Goal: Task Accomplishment & Management: Use online tool/utility

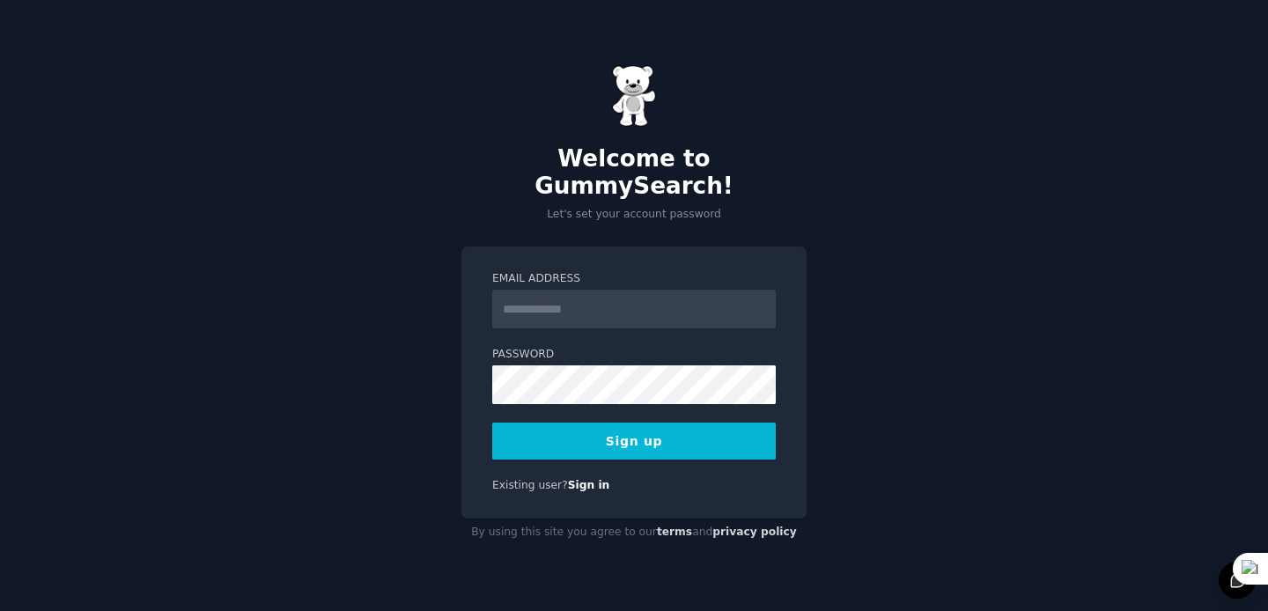
click at [614, 290] on input "Email Address" at bounding box center [634, 309] width 284 height 39
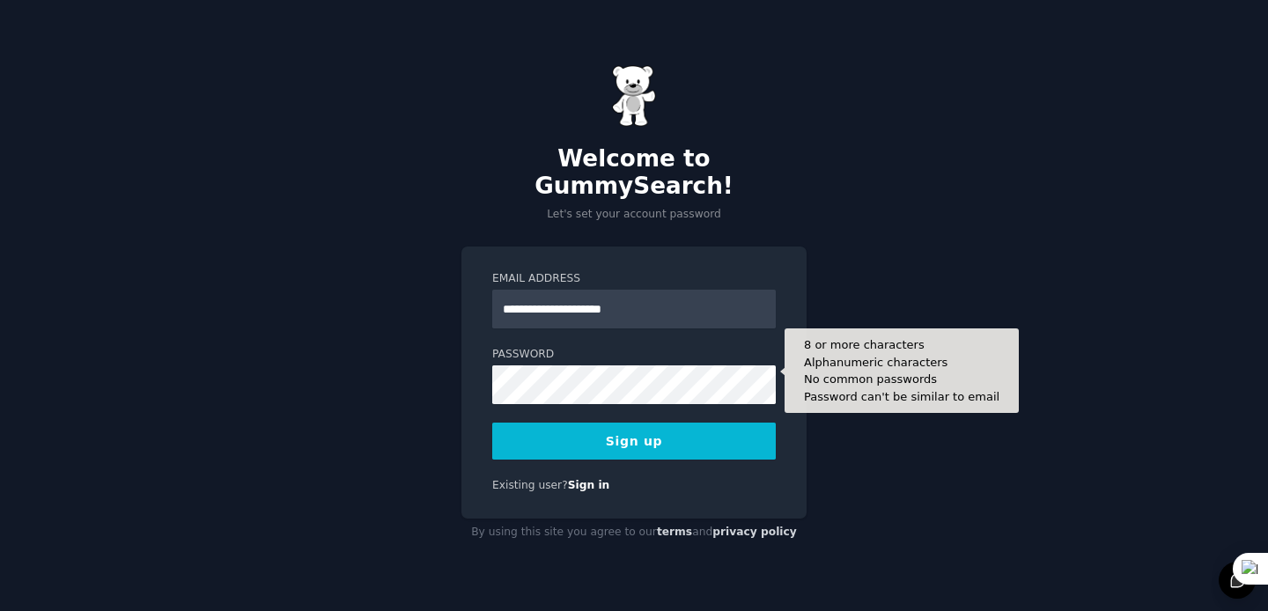
type input "**********"
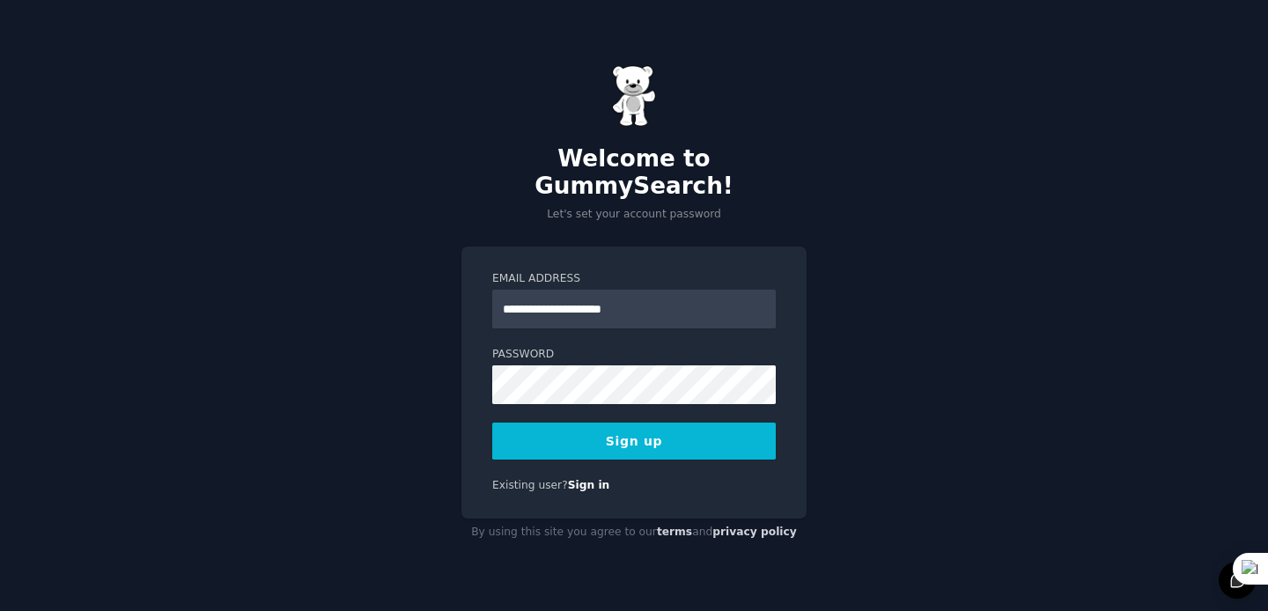
click at [629, 434] on button "Sign up" at bounding box center [634, 441] width 284 height 37
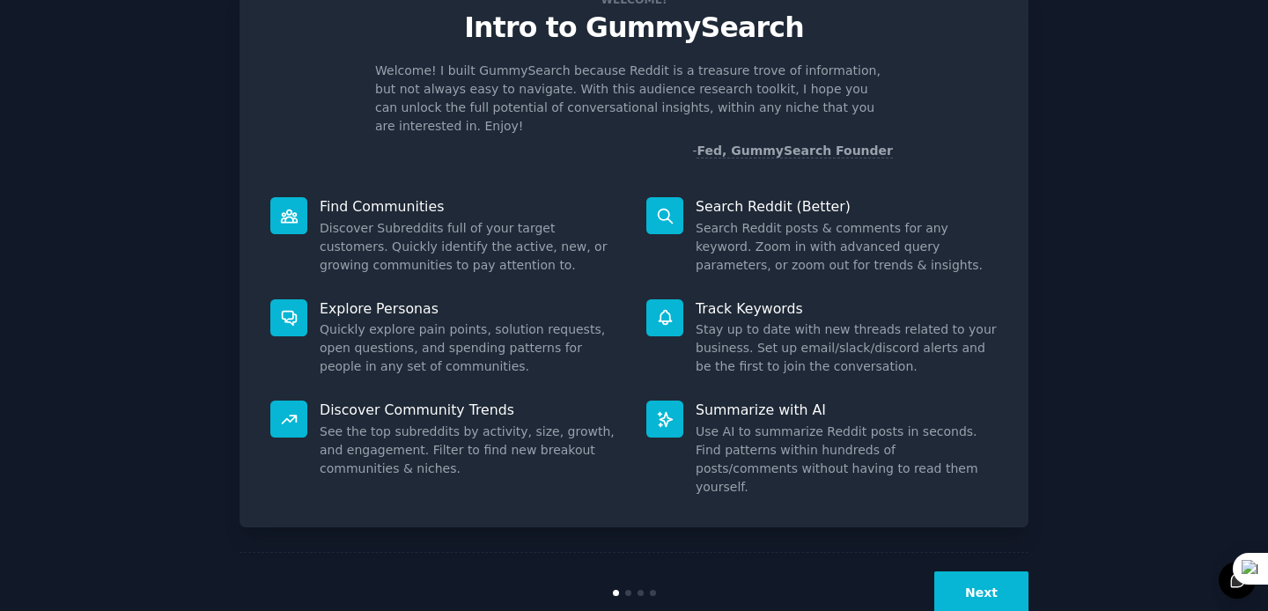
scroll to position [77, 0]
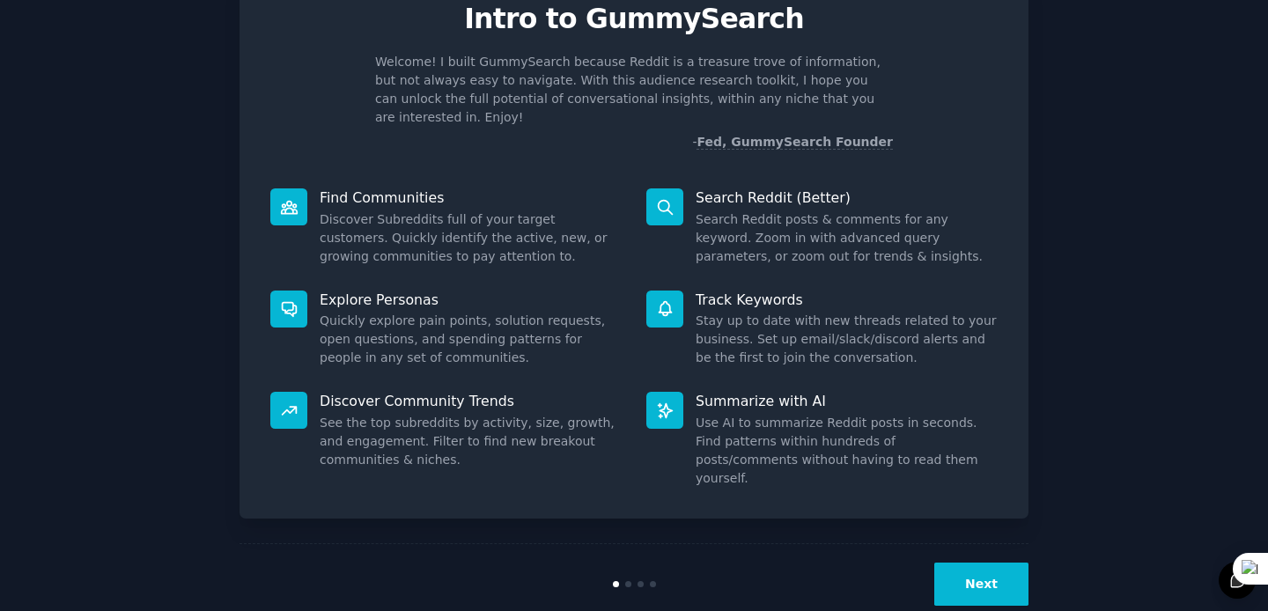
click at [985, 563] on button "Next" at bounding box center [981, 584] width 94 height 43
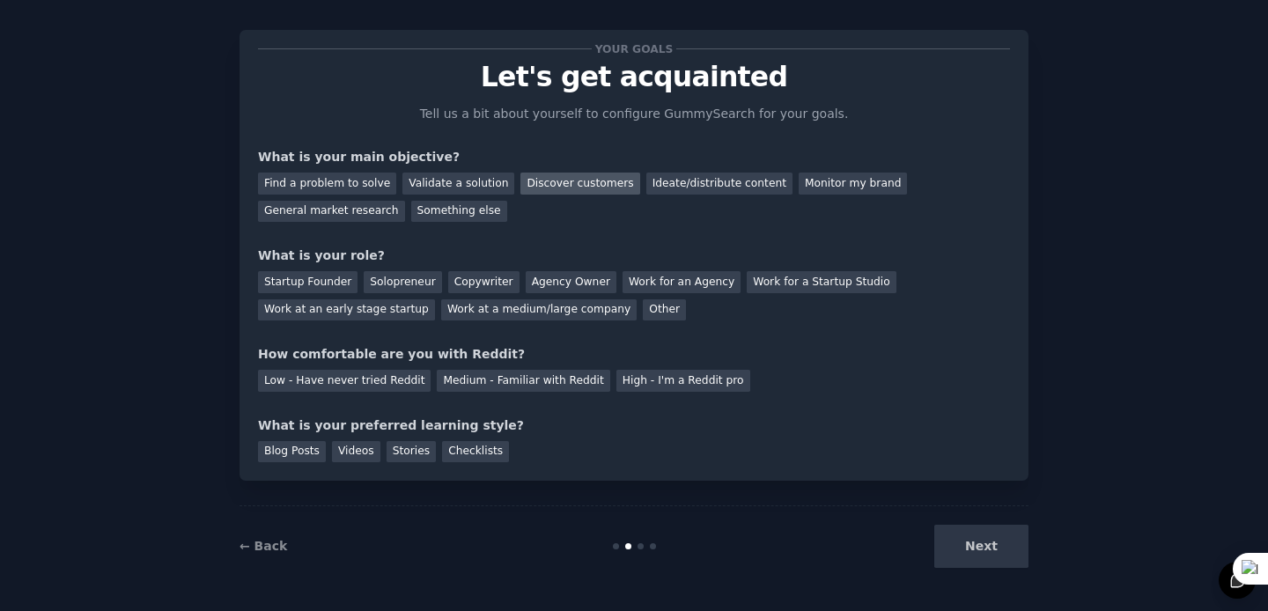
click at [561, 192] on div "Discover customers" at bounding box center [579, 184] width 119 height 22
click at [837, 182] on div "Monitor my brand" at bounding box center [853, 184] width 108 height 22
click at [550, 180] on div "Discover customers" at bounding box center [579, 184] width 119 height 22
click at [314, 277] on div "Startup Founder" at bounding box center [308, 282] width 100 height 22
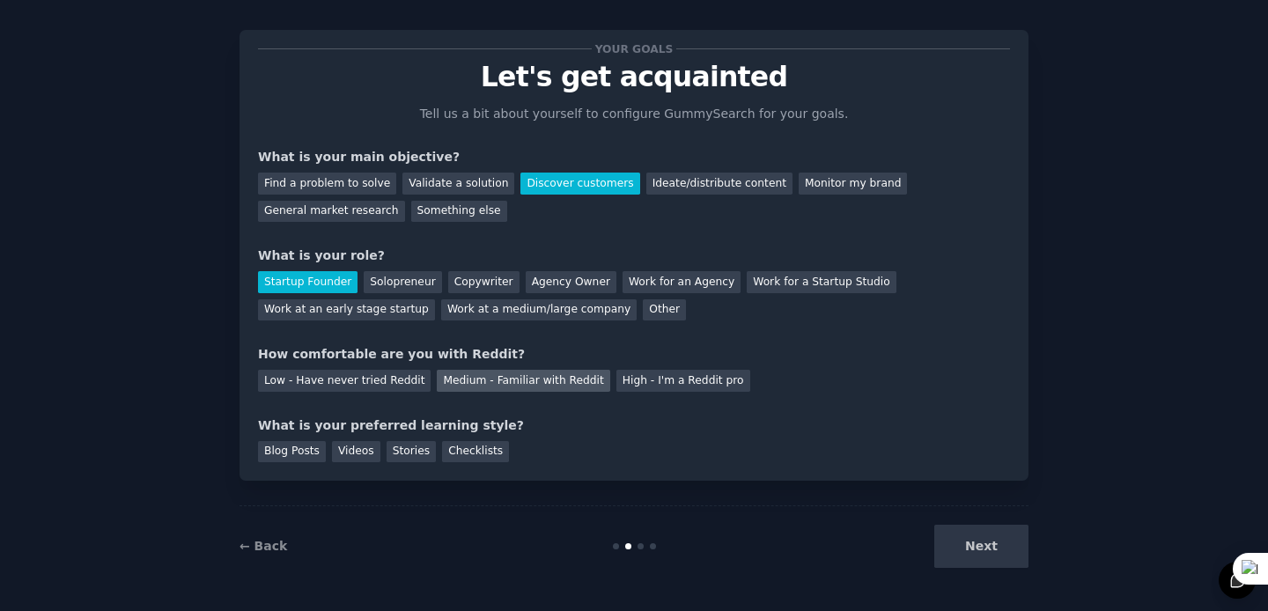
click at [532, 386] on div "Medium - Familiar with Reddit" at bounding box center [523, 381] width 173 height 22
click at [274, 451] on div "Blog Posts" at bounding box center [292, 452] width 68 height 22
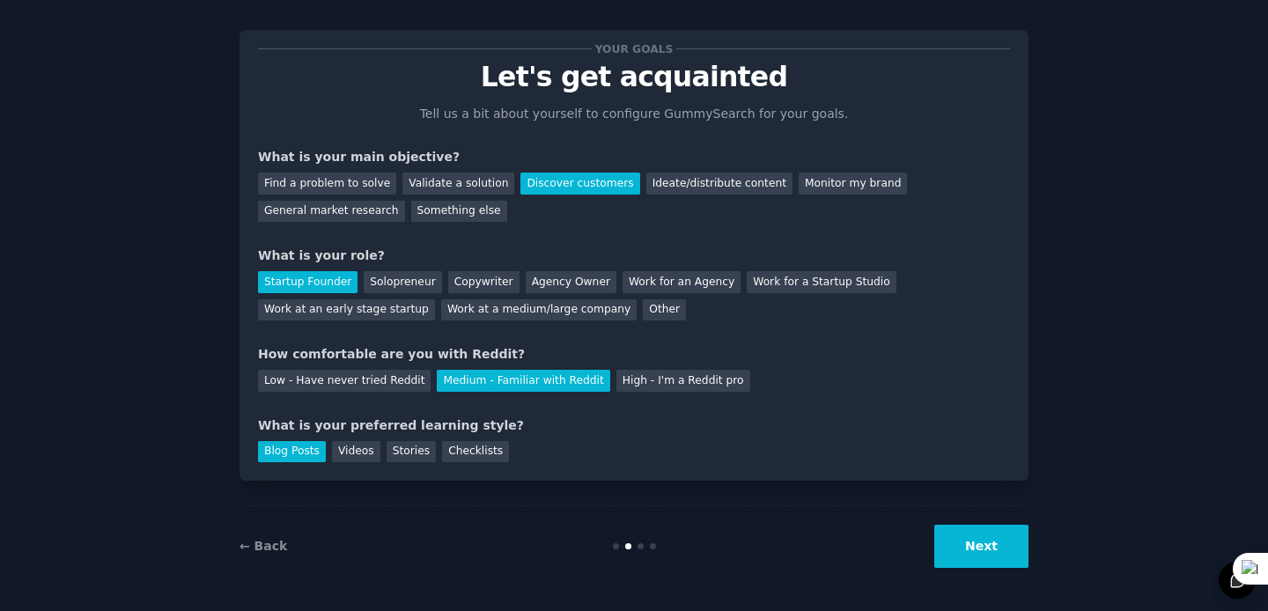
click at [983, 549] on button "Next" at bounding box center [981, 546] width 94 height 43
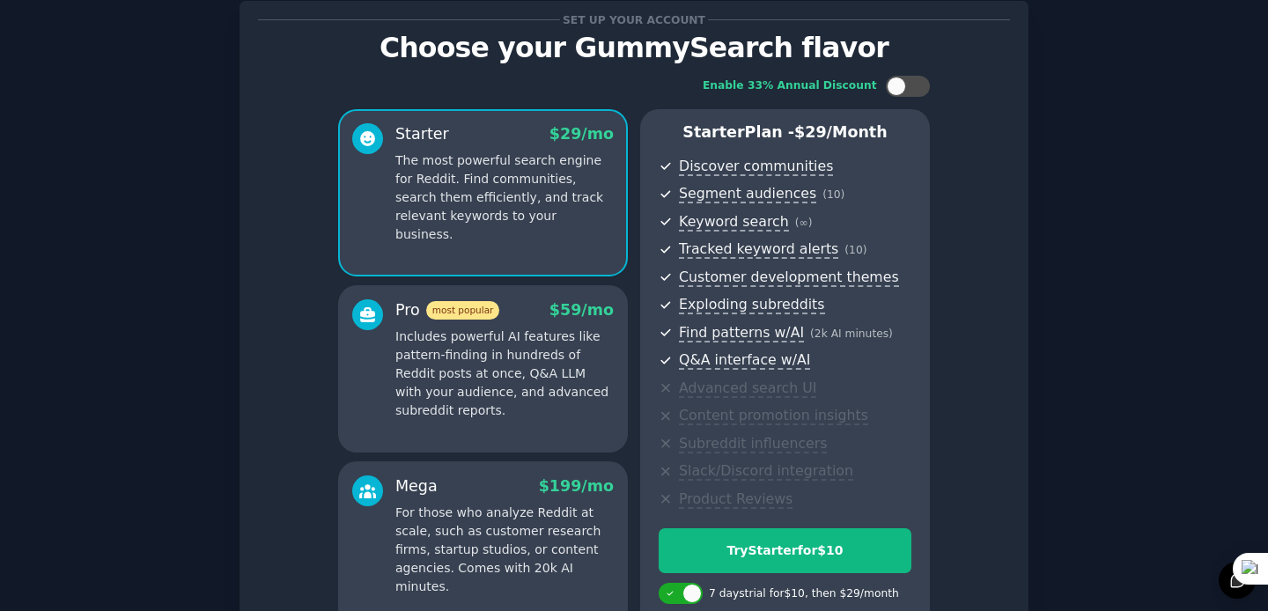
scroll to position [188, 0]
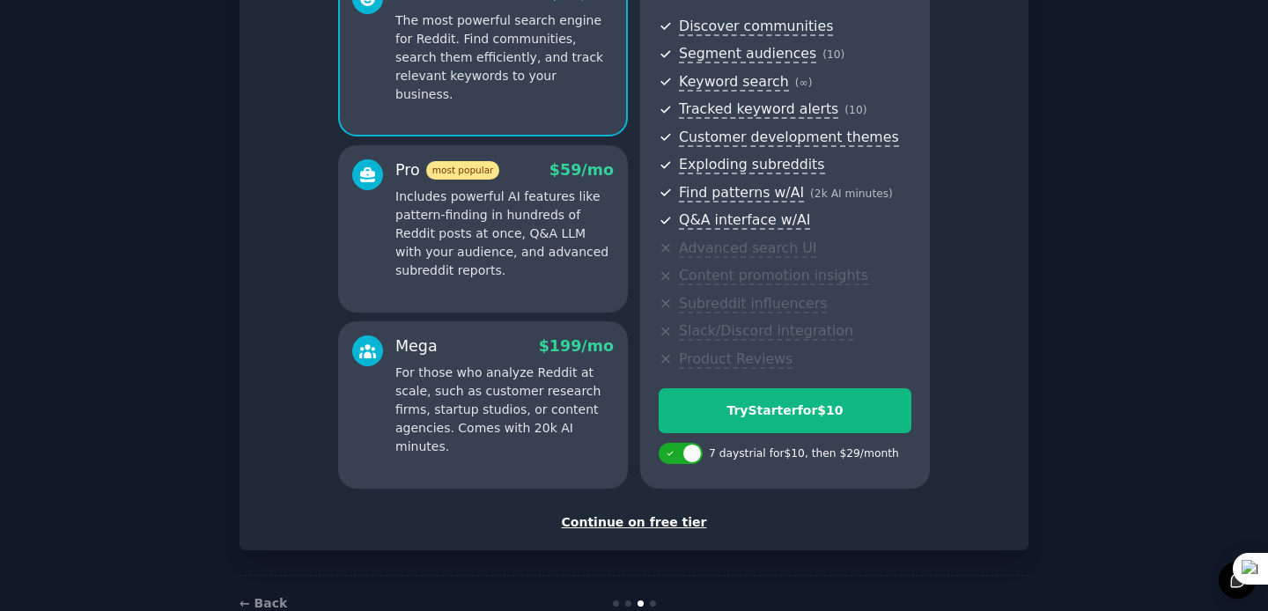
click at [643, 521] on div "Continue on free tier" at bounding box center [634, 522] width 752 height 18
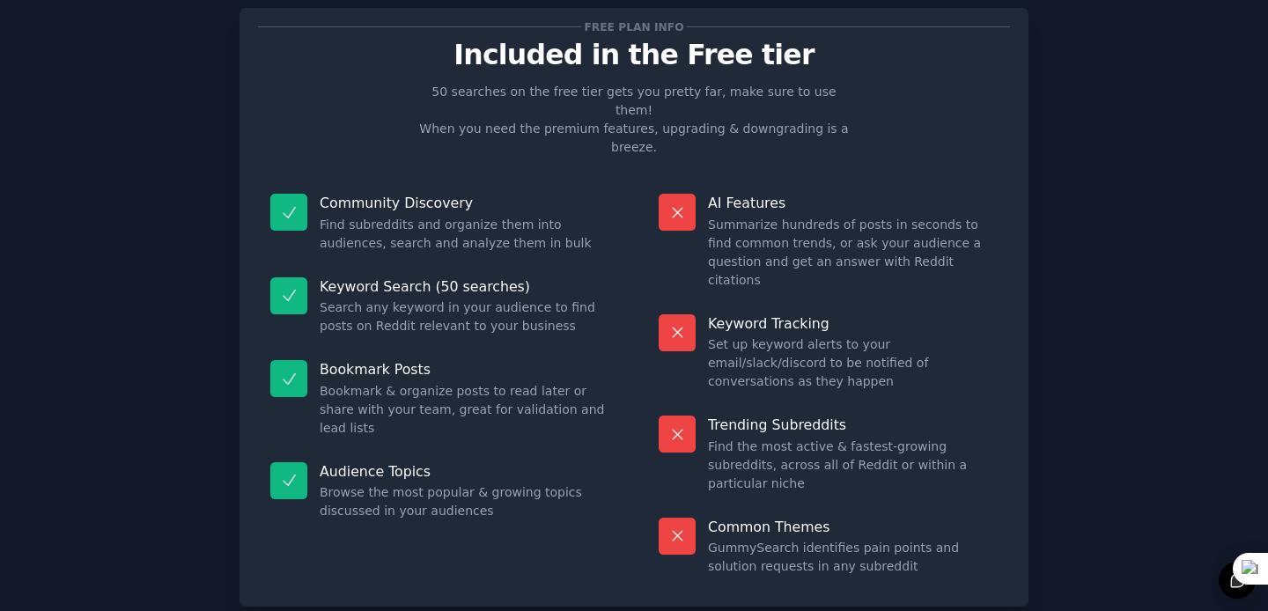
scroll to position [59, 0]
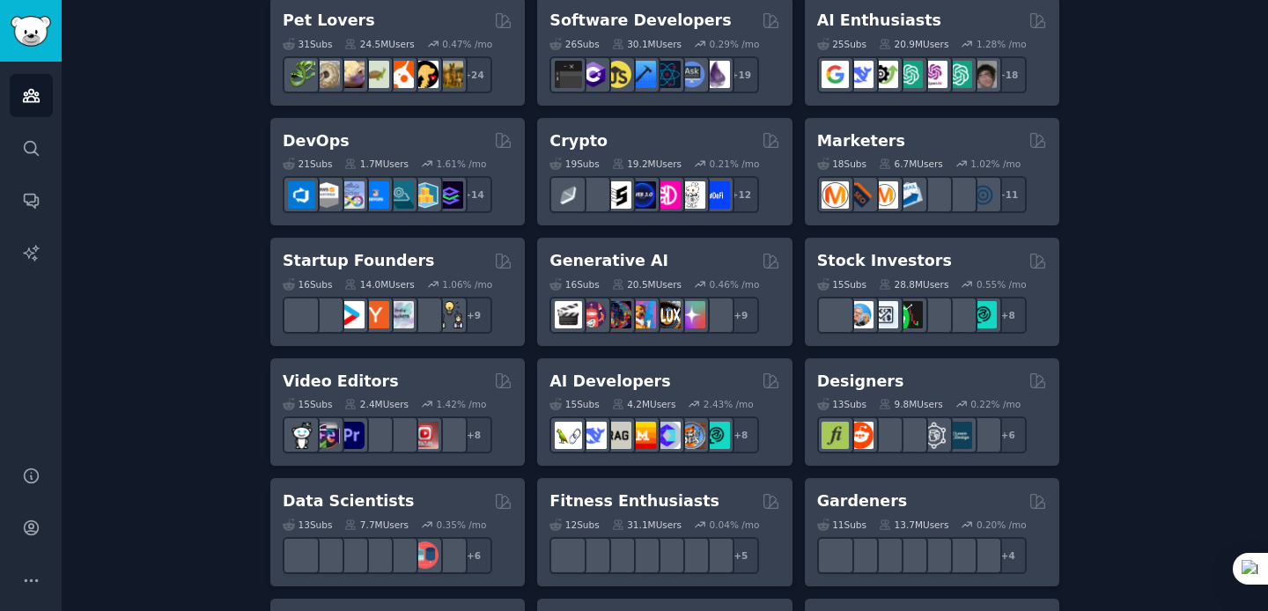
scroll to position [336, 0]
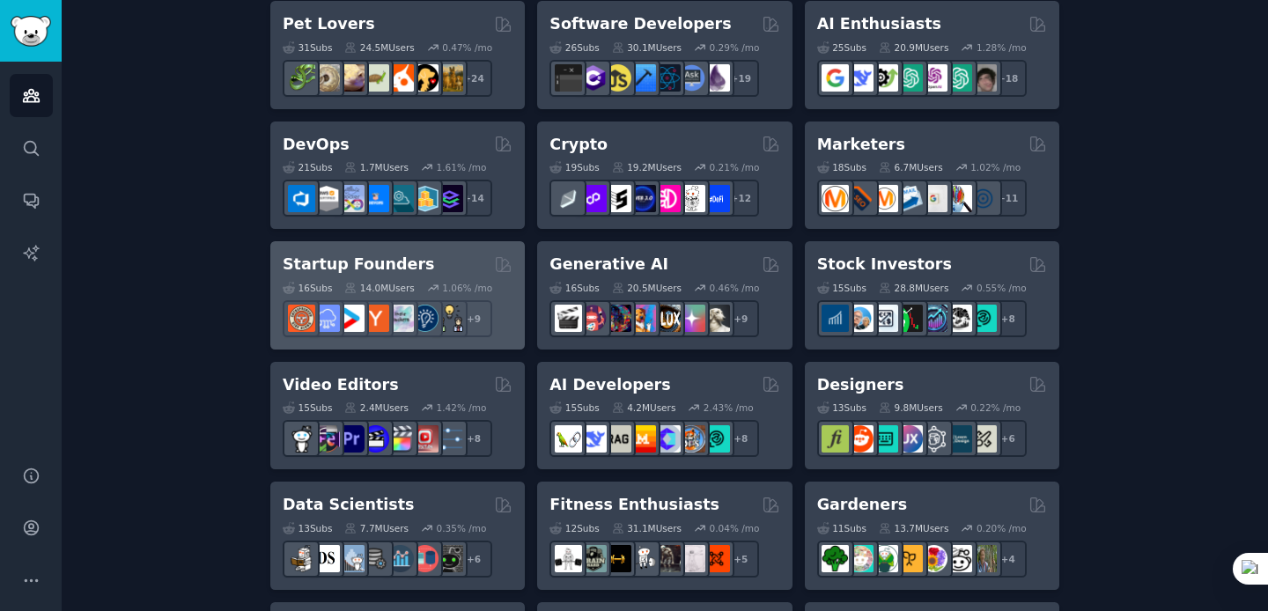
click at [390, 262] on h2 "Startup Founders" at bounding box center [358, 265] width 151 height 22
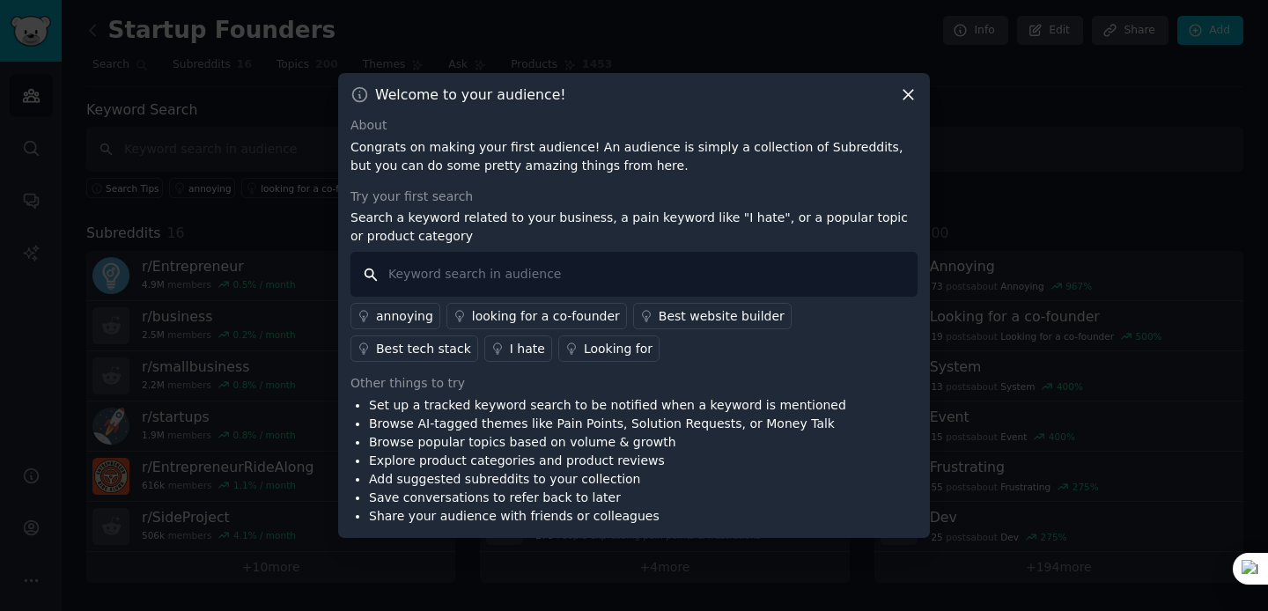
click at [629, 284] on input "text" at bounding box center [633, 274] width 567 height 45
type input "brand consult"
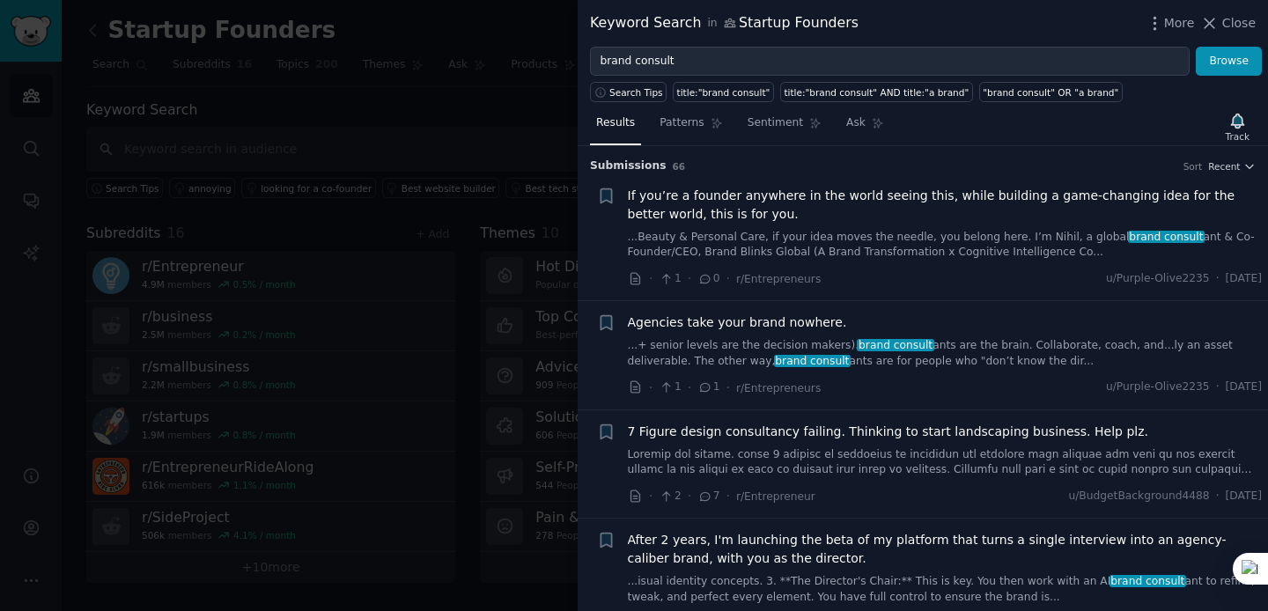
click at [969, 193] on span "If you’re a founder anywhere in the world seeing this, while building a game-ch…" at bounding box center [945, 205] width 635 height 37
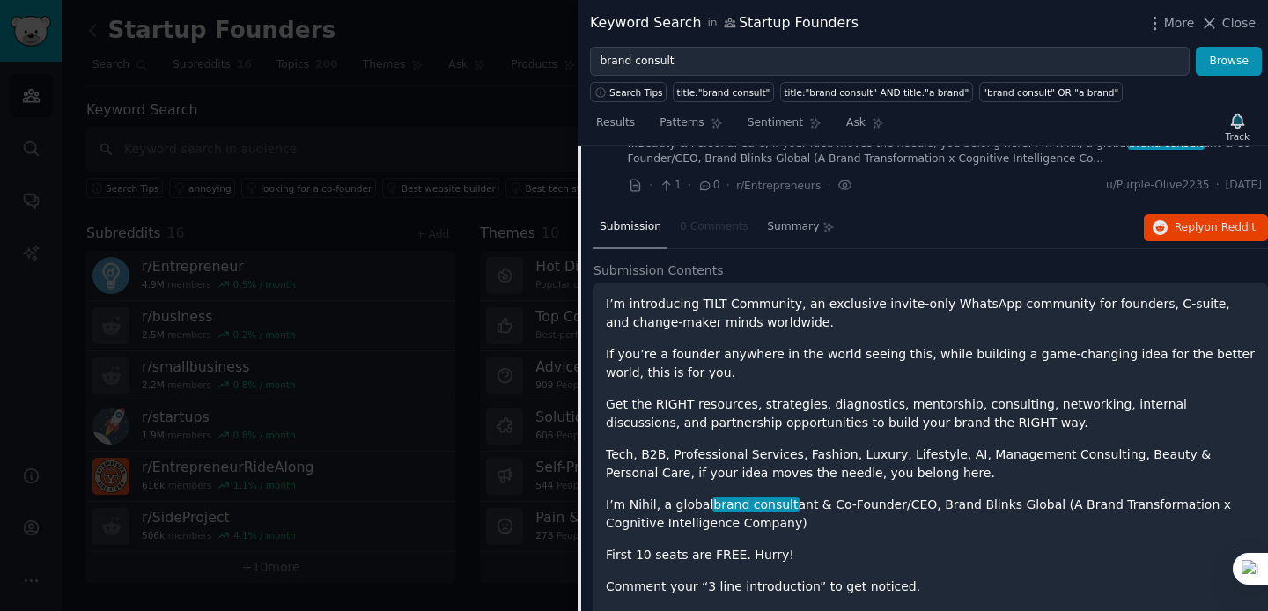
scroll to position [135, 0]
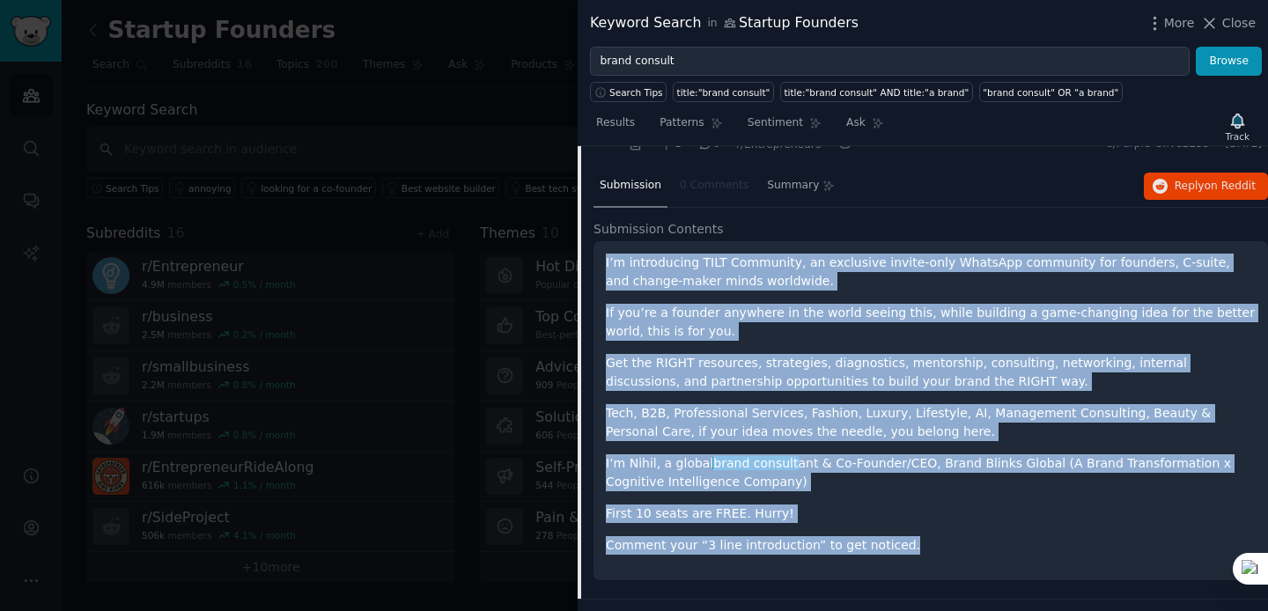
drag, startPoint x: 606, startPoint y: 262, endPoint x: 995, endPoint y: 544, distance: 481.1
click at [995, 544] on div "I’m introducing TILT Community, an exclusive invite-only WhatsApp community for…" at bounding box center [931, 404] width 650 height 301
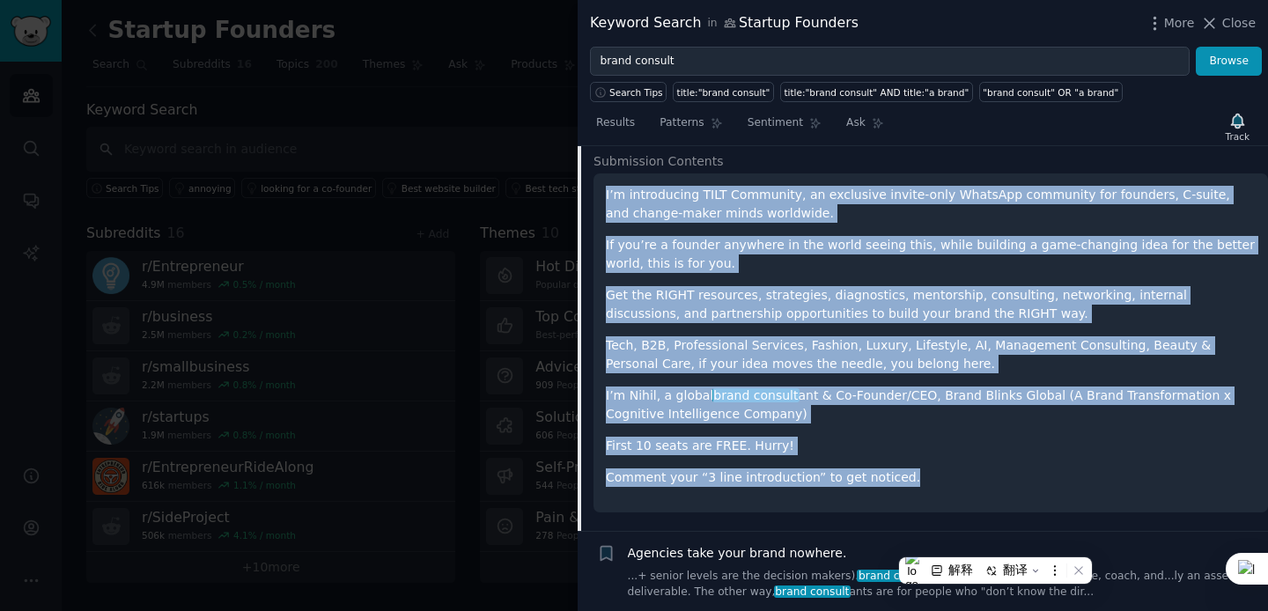
scroll to position [204, 0]
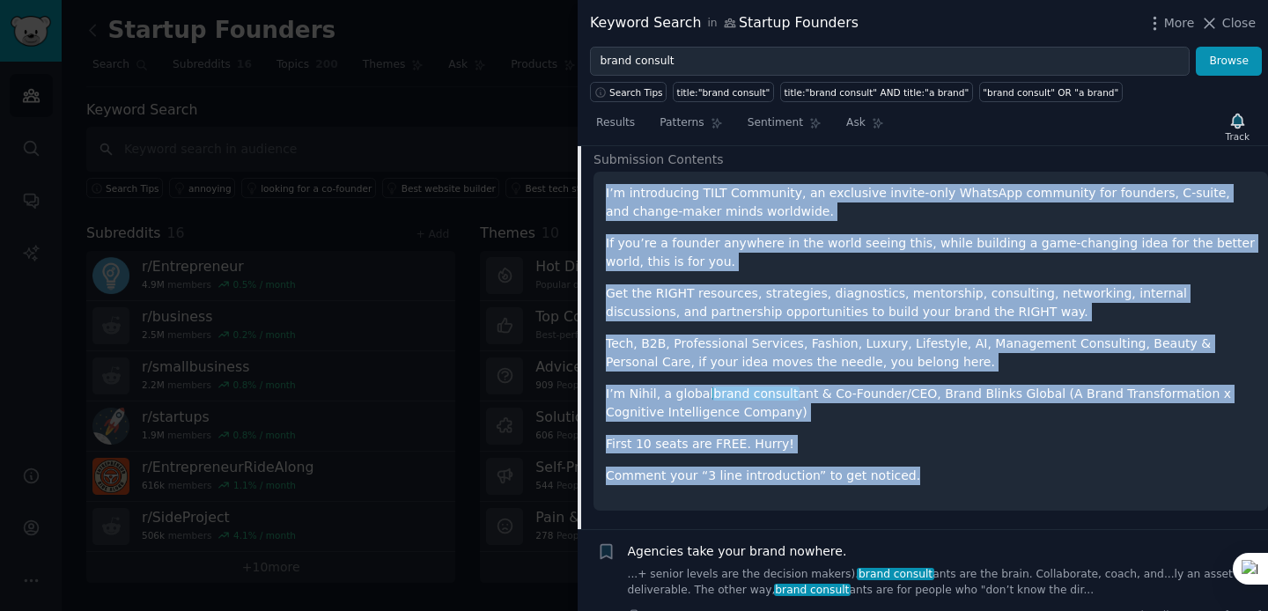
click at [1008, 336] on p "Tech, B2B, Professional Services, Fashion, Luxury, Lifestyle, AI, Management Co…" at bounding box center [931, 353] width 650 height 37
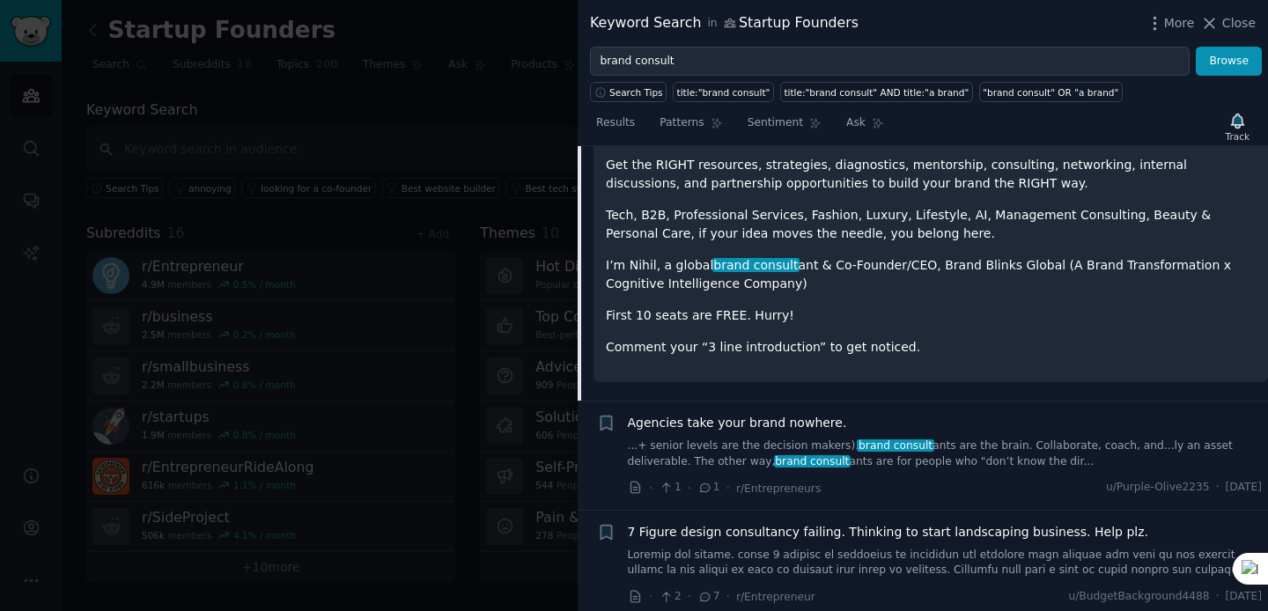
scroll to position [359, 0]
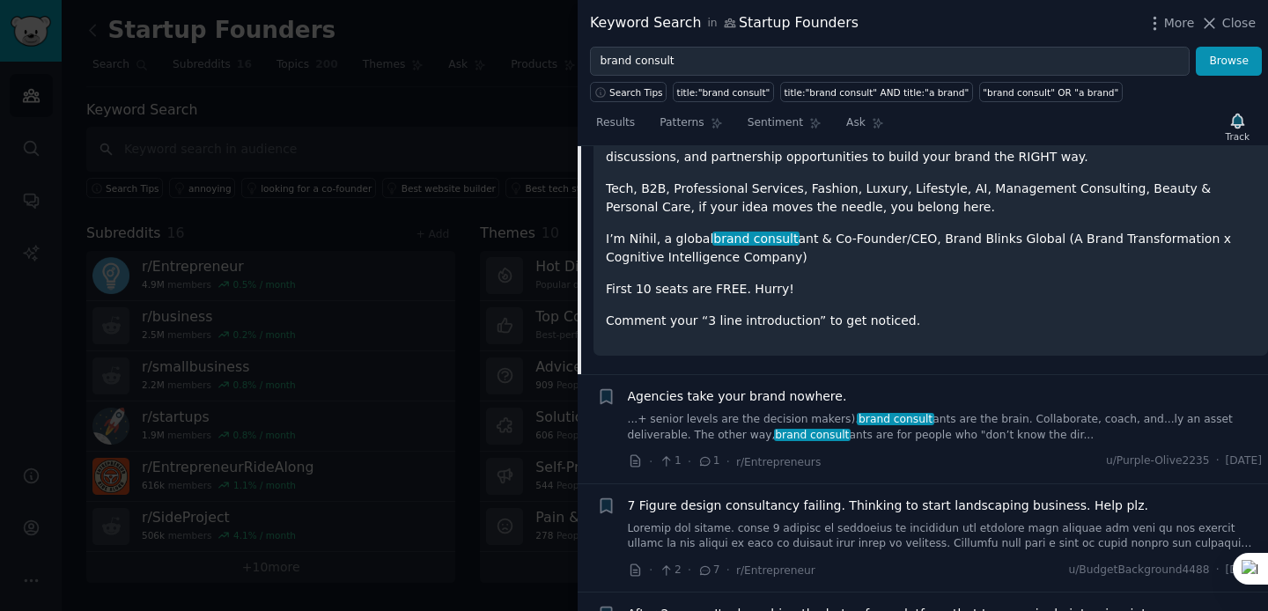
click at [985, 404] on div "Agencies take your brand nowhere." at bounding box center [945, 396] width 635 height 18
click at [982, 427] on link "...+ senior levels are the decision makers). brand consult ants are the brain. …" at bounding box center [945, 427] width 635 height 31
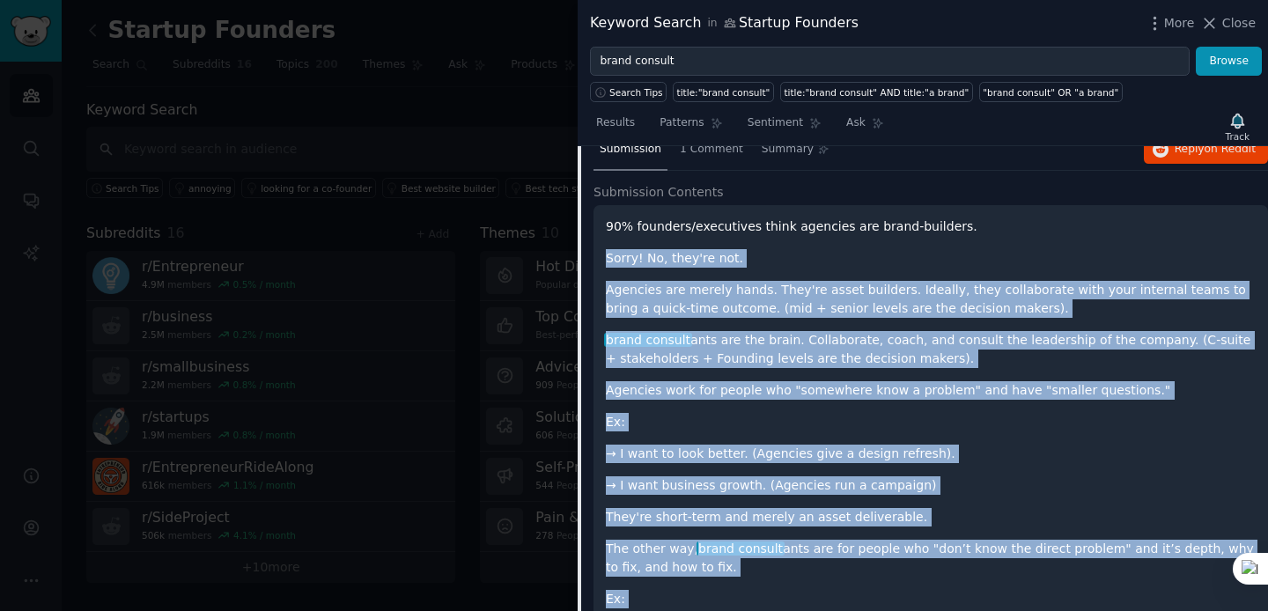
scroll to position [278, 0]
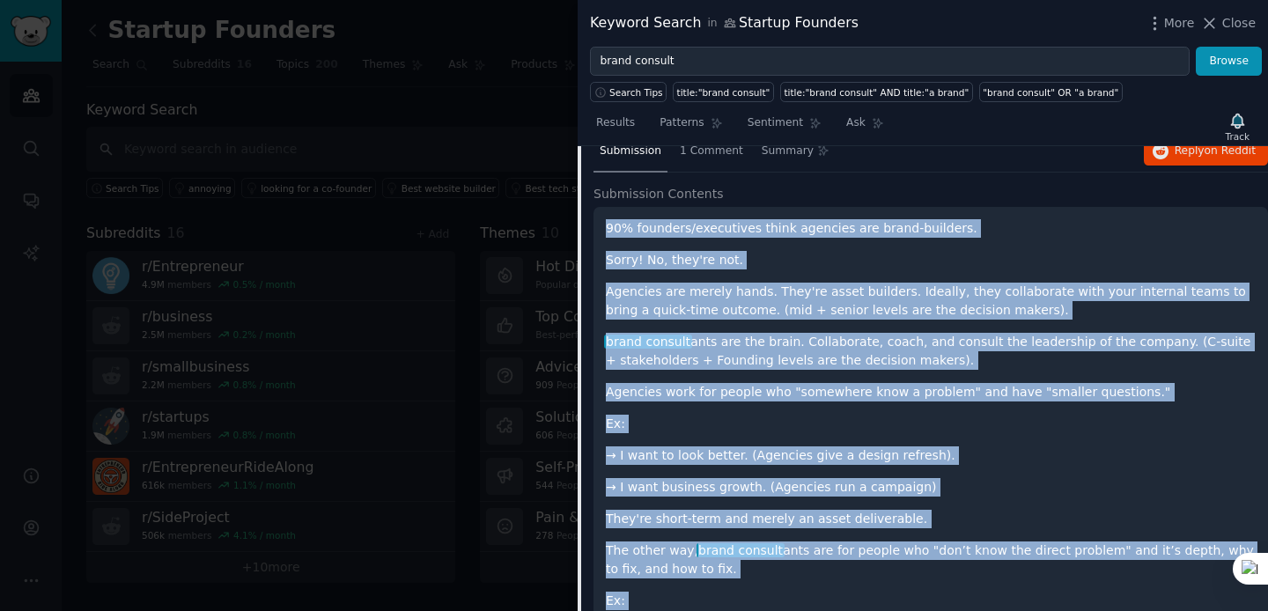
drag, startPoint x: 1065, startPoint y: 508, endPoint x: 603, endPoint y: 226, distance: 540.7
copy div "25% loremips/dolorsitam conse adipisci eli seddo-eiusmodt. Incid! Ut, labo'et d…"
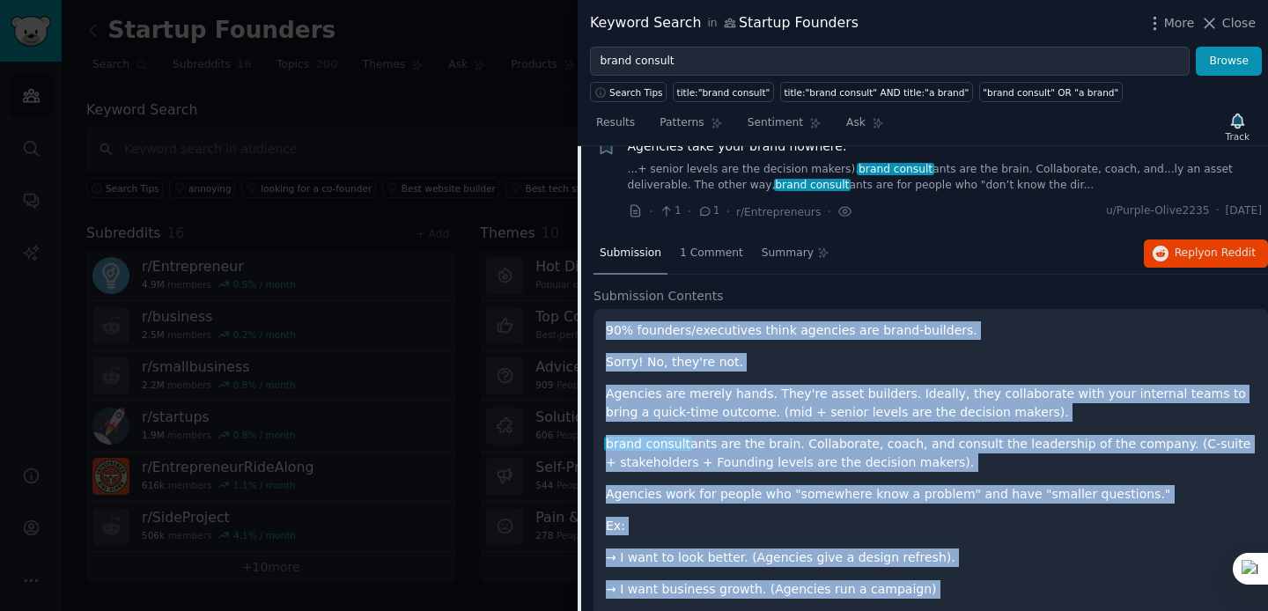
scroll to position [196, 0]
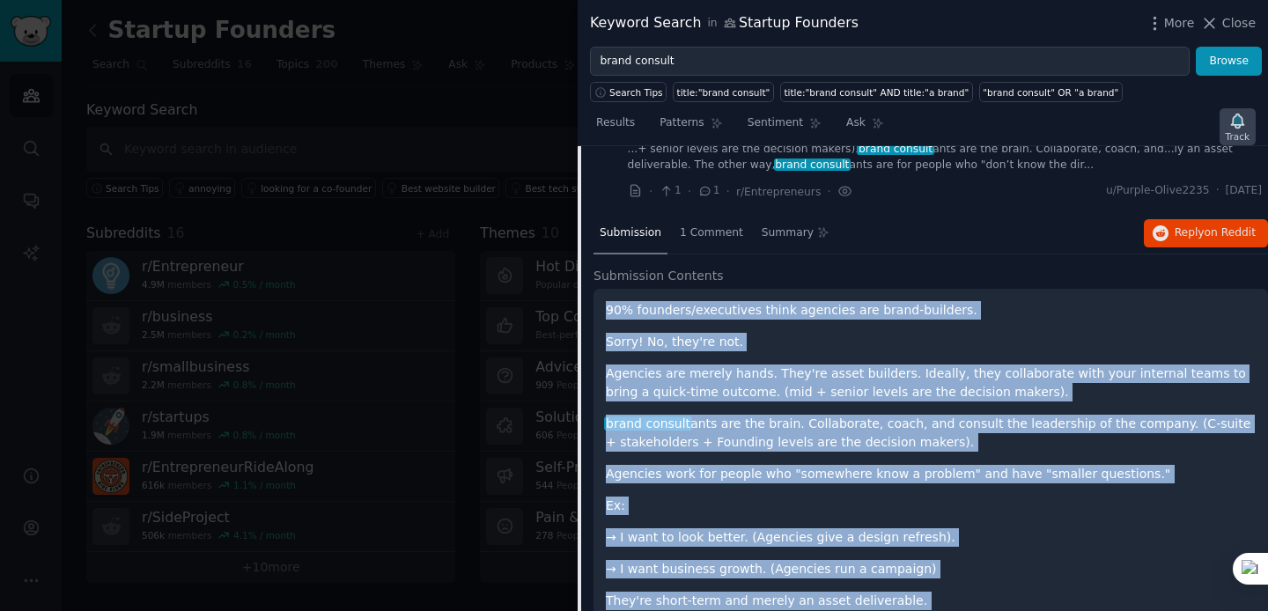
click at [1243, 122] on icon "button" at bounding box center [1237, 121] width 18 height 18
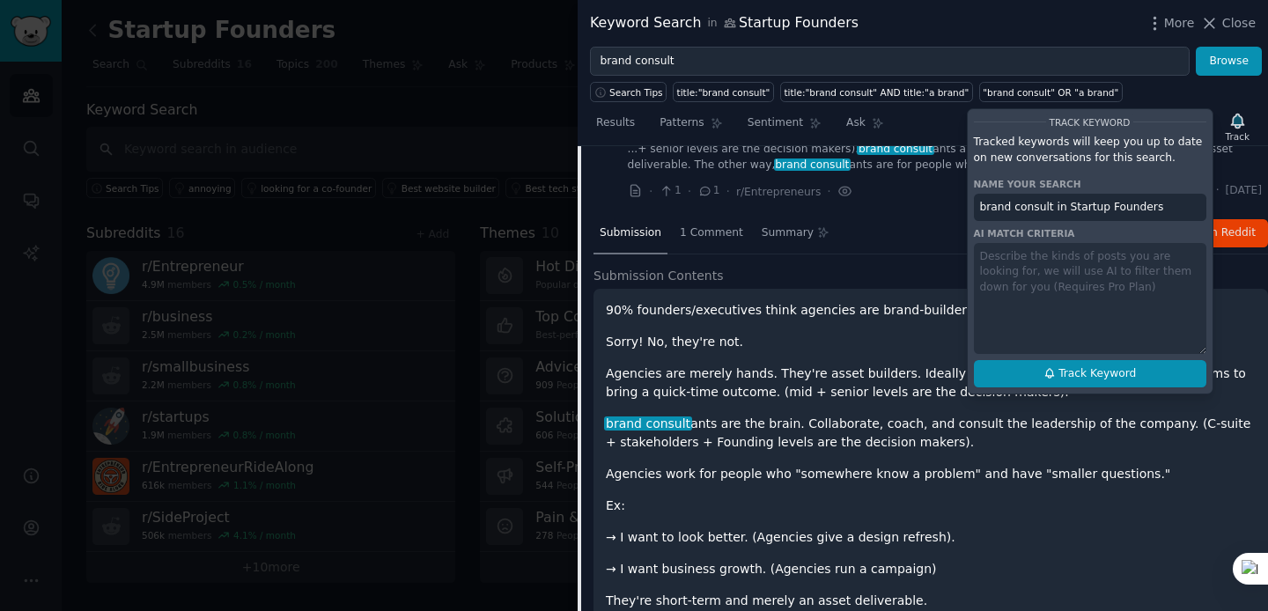
click at [1085, 378] on span "Track Keyword" at bounding box center [1097, 374] width 77 height 16
type input "brand consult in Startup Founders"
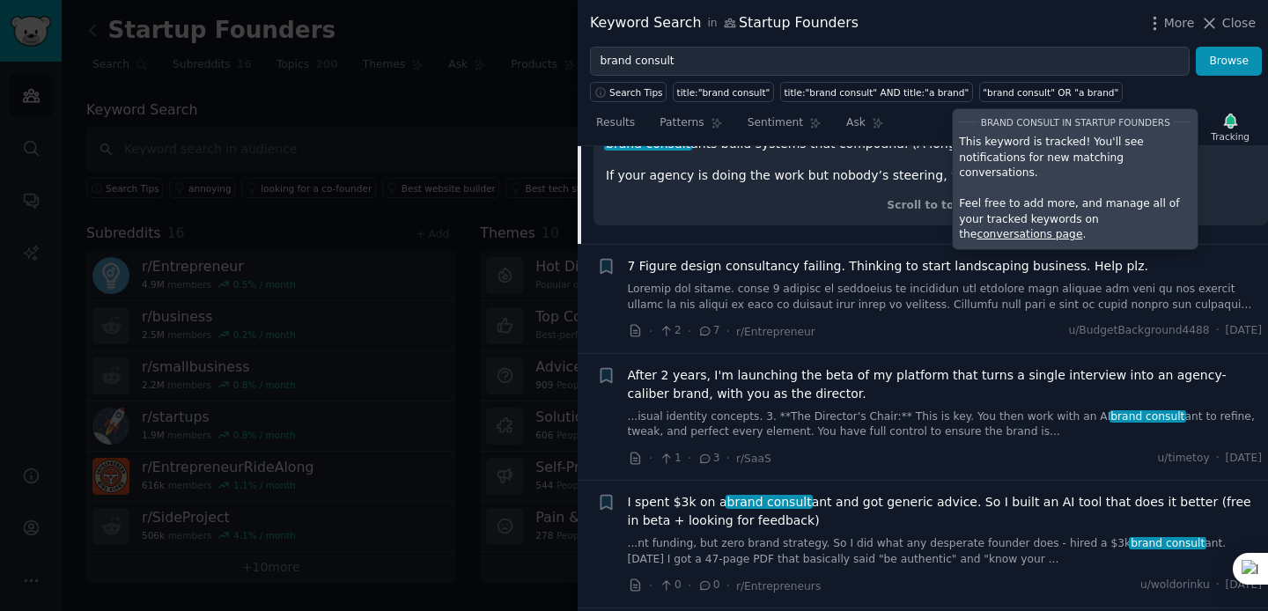
scroll to position [1259, 0]
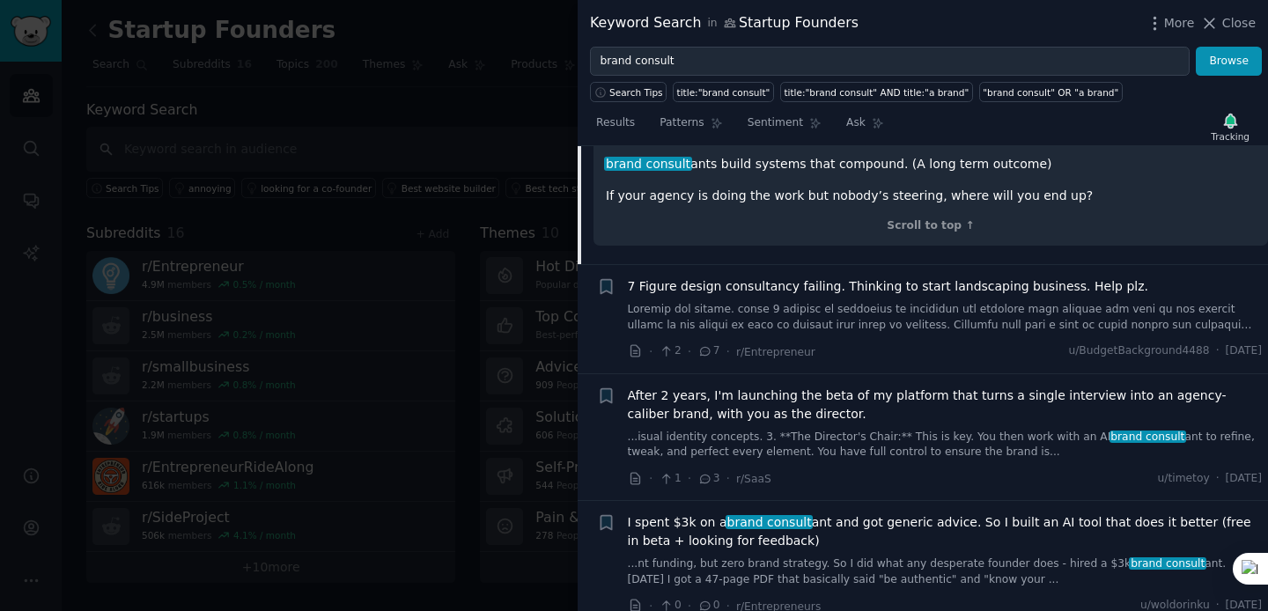
click at [953, 302] on link at bounding box center [945, 317] width 635 height 31
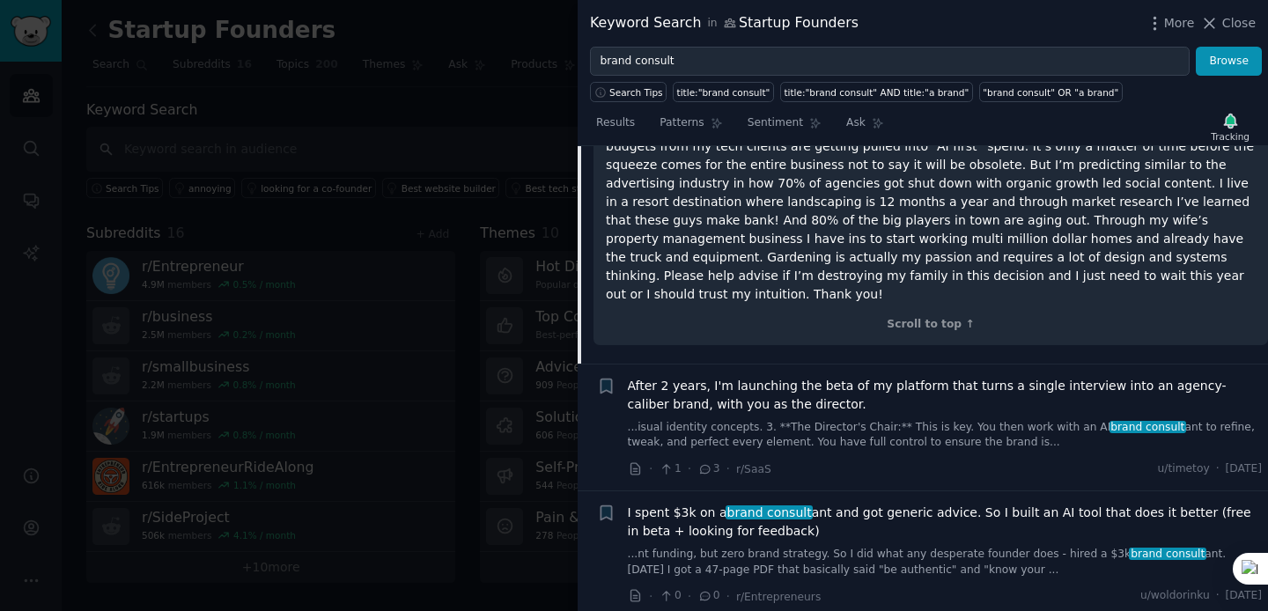
scroll to position [562, 0]
click at [879, 419] on link "...isual identity concepts. 3. **The Director's Chair:** This is key. You then …" at bounding box center [945, 434] width 635 height 31
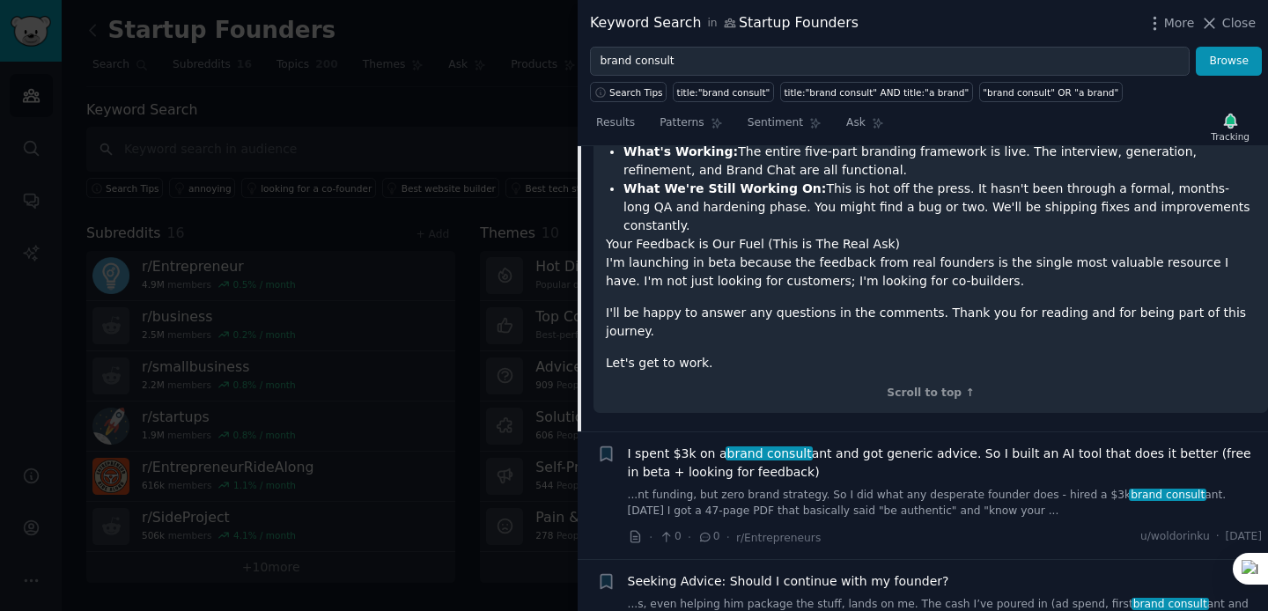
scroll to position [1676, 0]
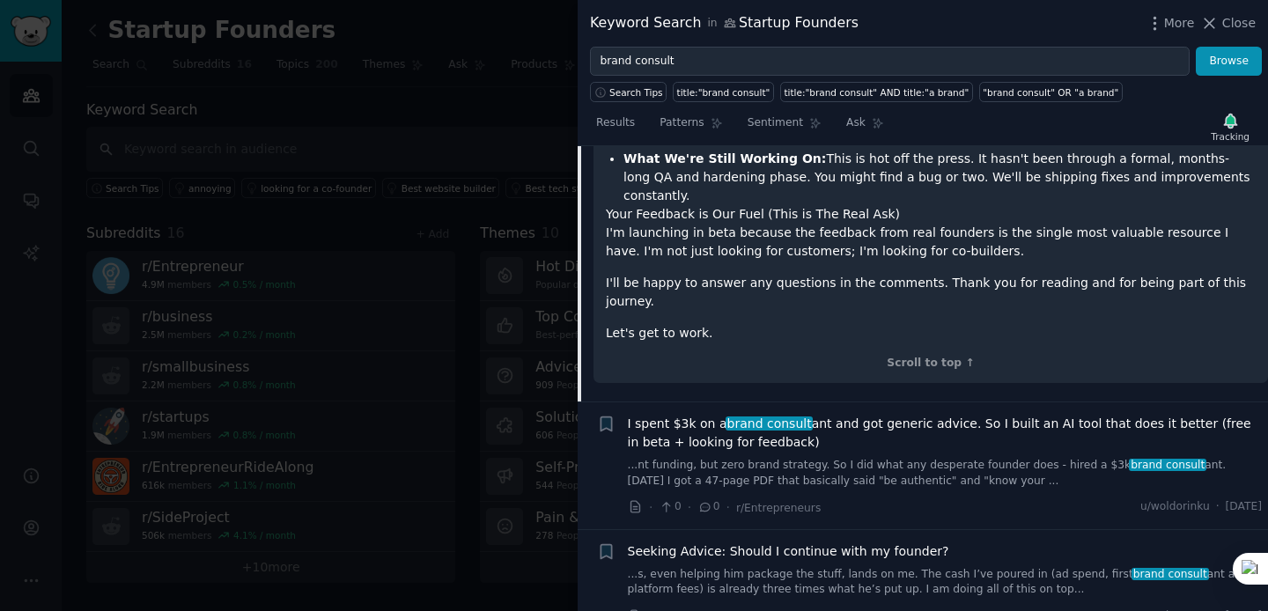
click at [906, 458] on link "...nt funding, but zero brand strategy. So I did what any desperate founder doe…" at bounding box center [945, 473] width 635 height 31
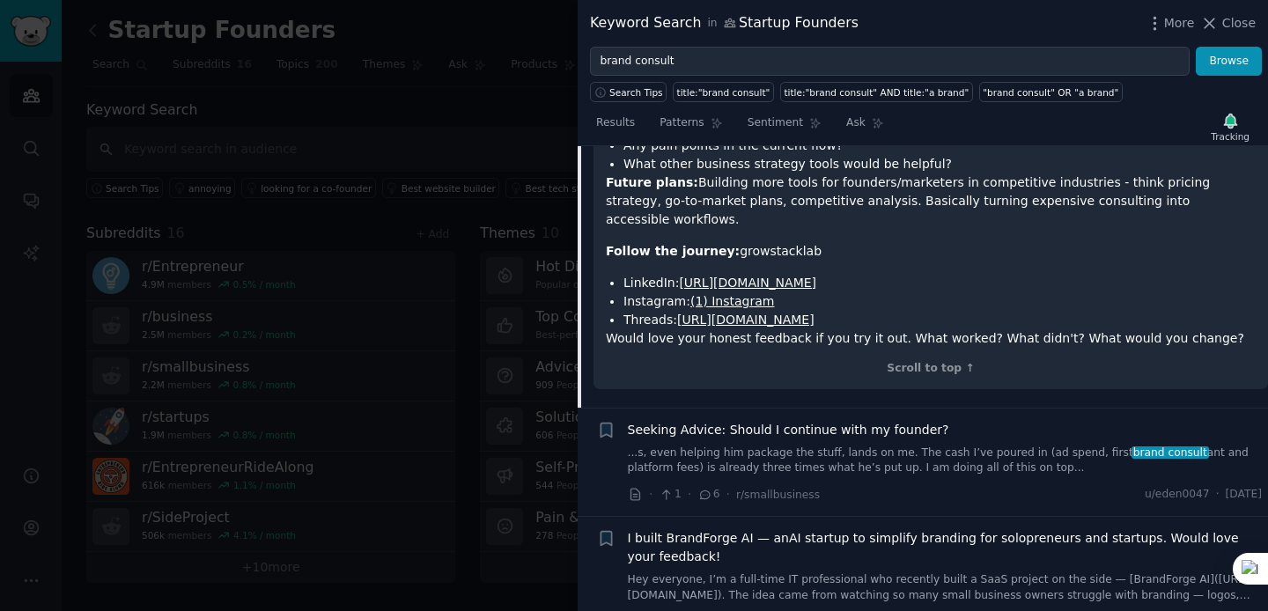
scroll to position [1323, 0]
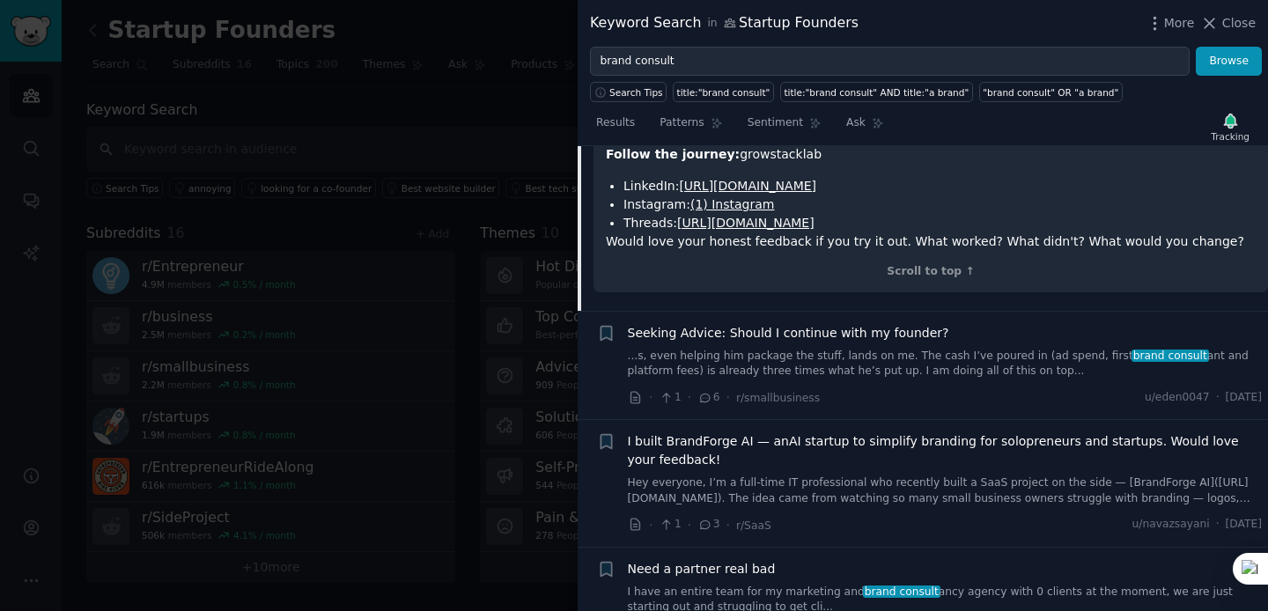
click at [1000, 349] on link "...s, even helping him package the stuff, lands on me. The cash I’ve poured in …" at bounding box center [945, 364] width 635 height 31
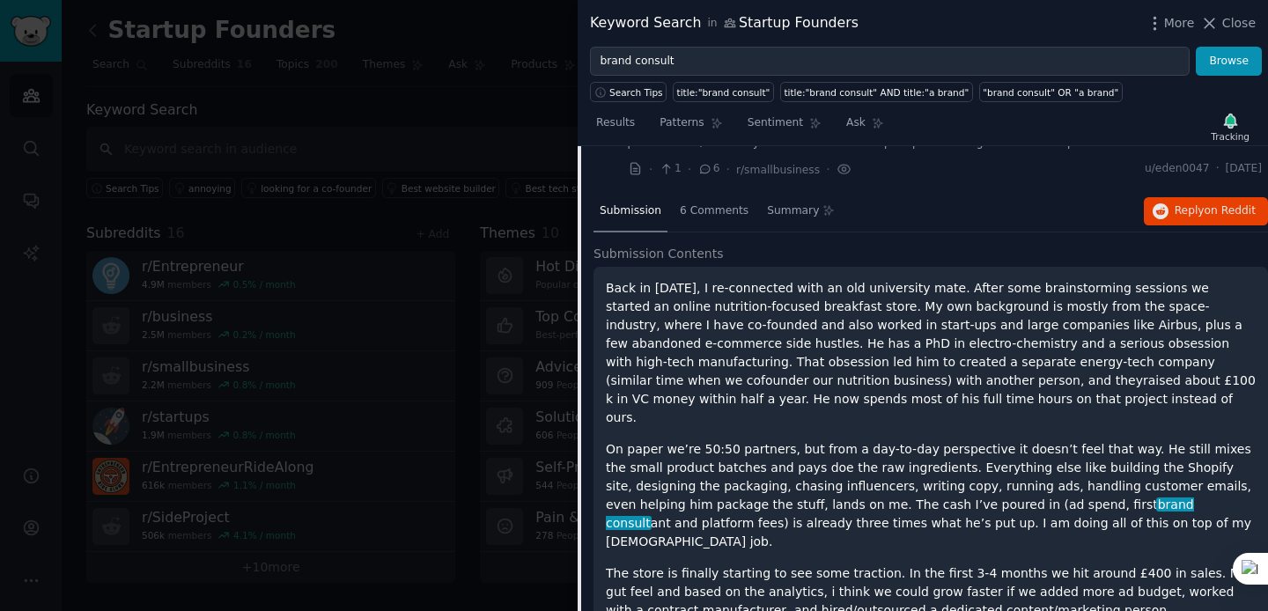
scroll to position [692, 0]
click at [699, 208] on span "6 Comments" at bounding box center [714, 210] width 69 height 16
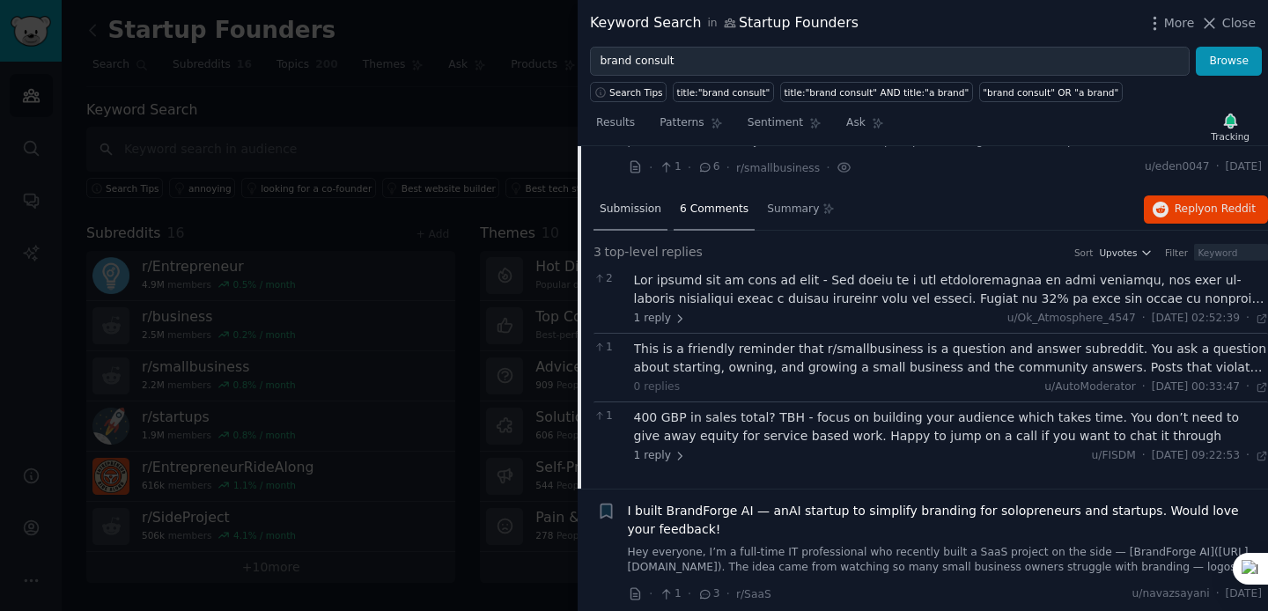
click at [611, 210] on span "Submission" at bounding box center [631, 210] width 62 height 16
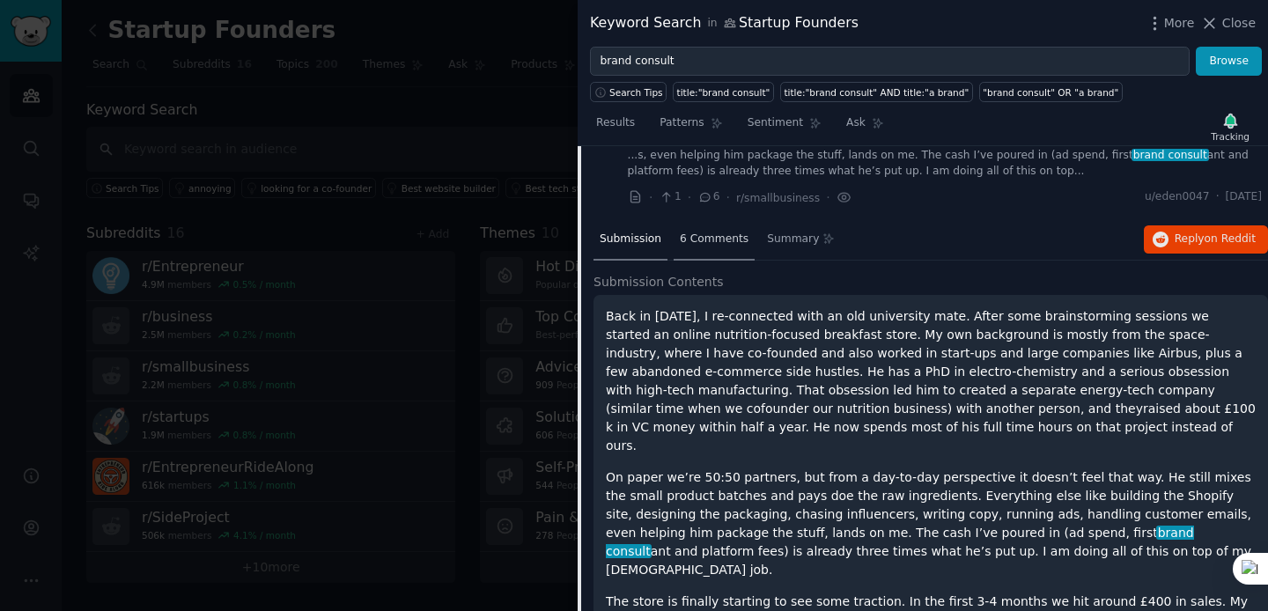
scroll to position [658, 0]
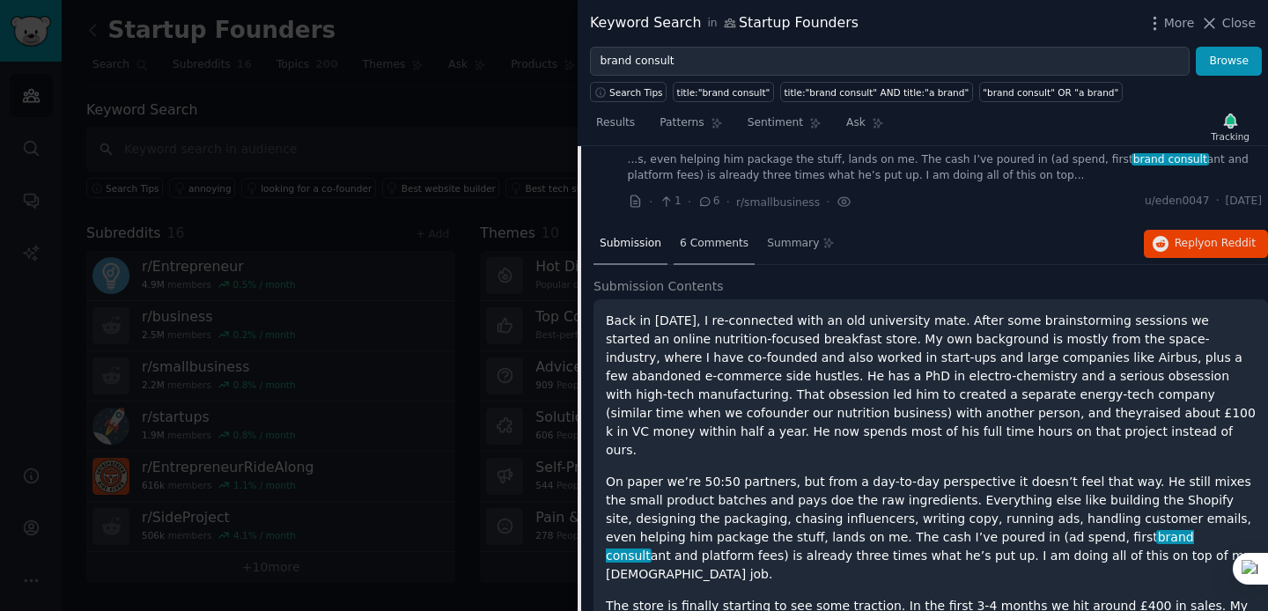
click at [706, 251] on div "6 Comments" at bounding box center [714, 245] width 81 height 42
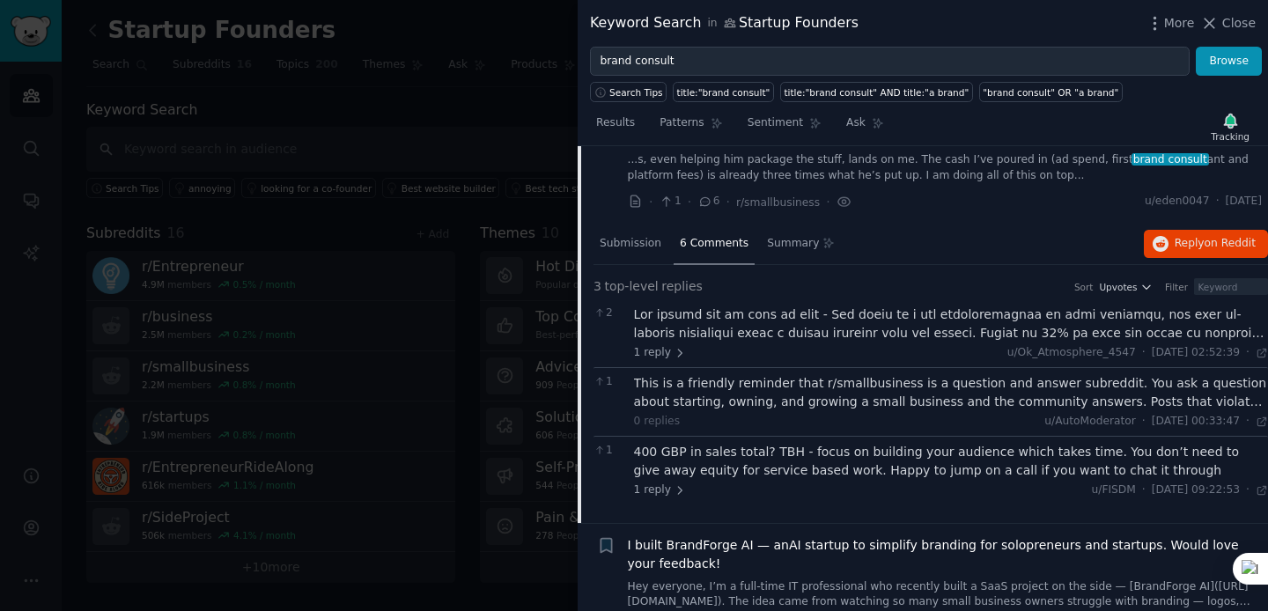
click at [900, 335] on div at bounding box center [951, 324] width 635 height 37
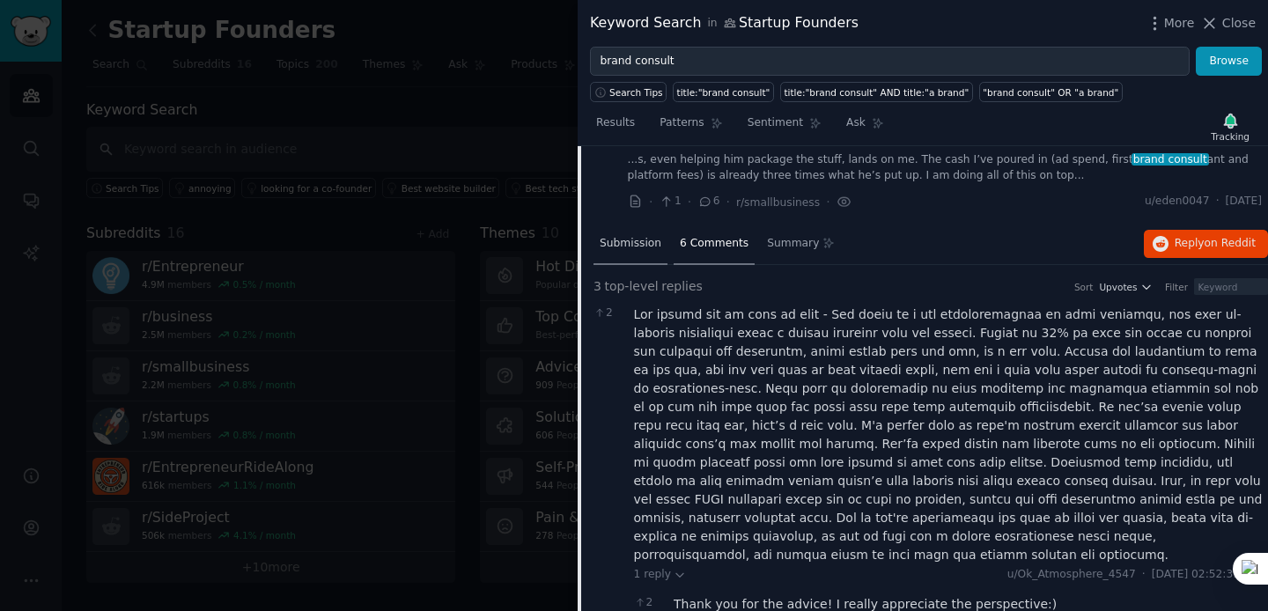
click at [616, 249] on span "Submission" at bounding box center [631, 244] width 62 height 16
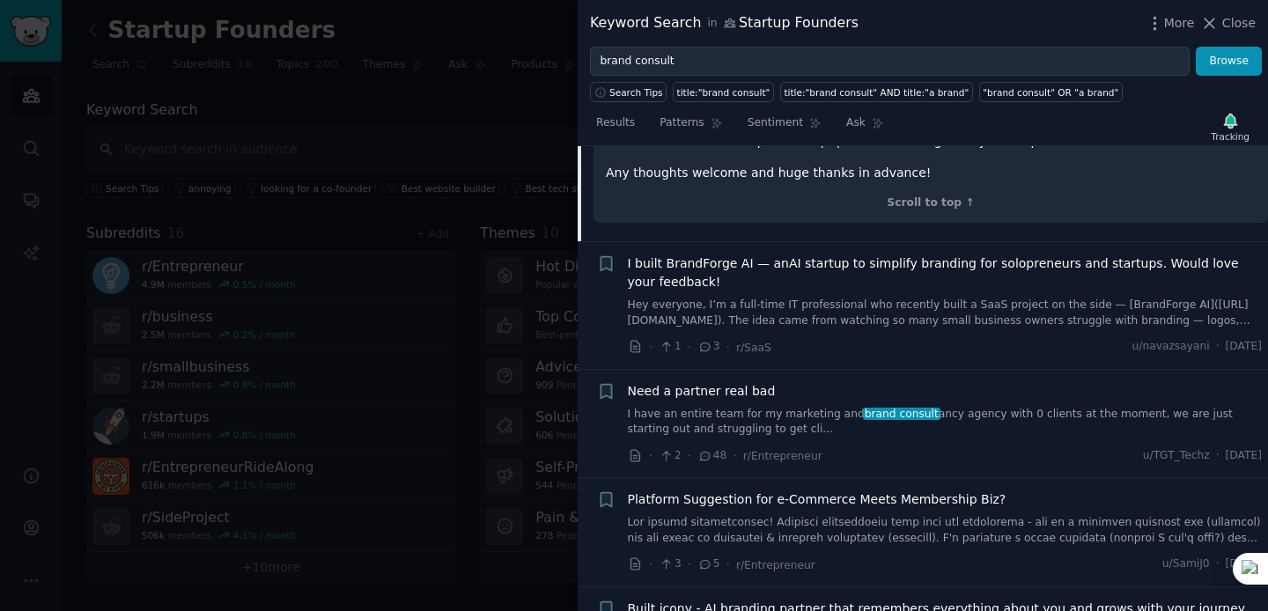
scroll to position [1550, 0]
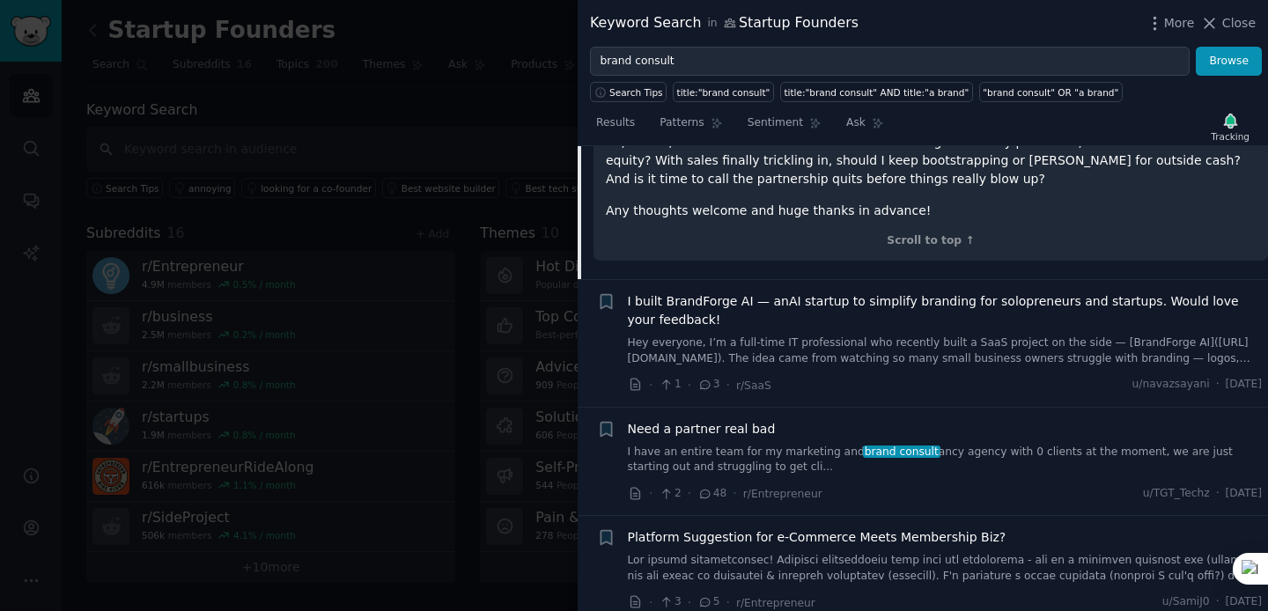
click at [942, 445] on link "I have an entire team for my marketing and brand consult ancy agency with 0 cli…" at bounding box center [945, 460] width 635 height 31
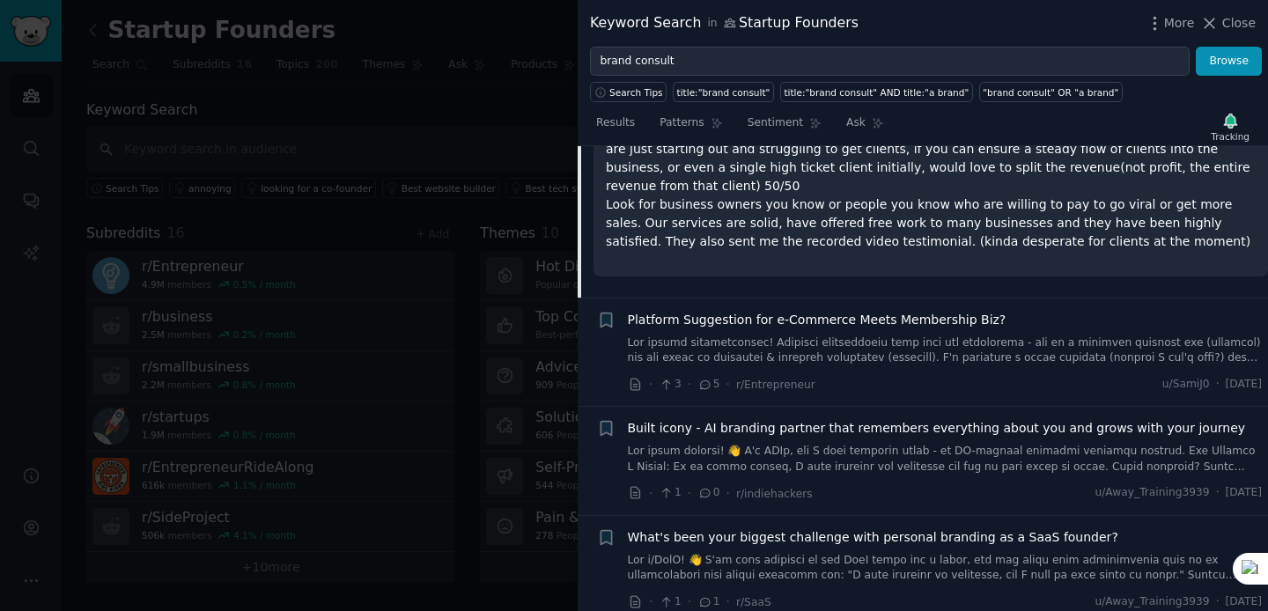
scroll to position [864, 0]
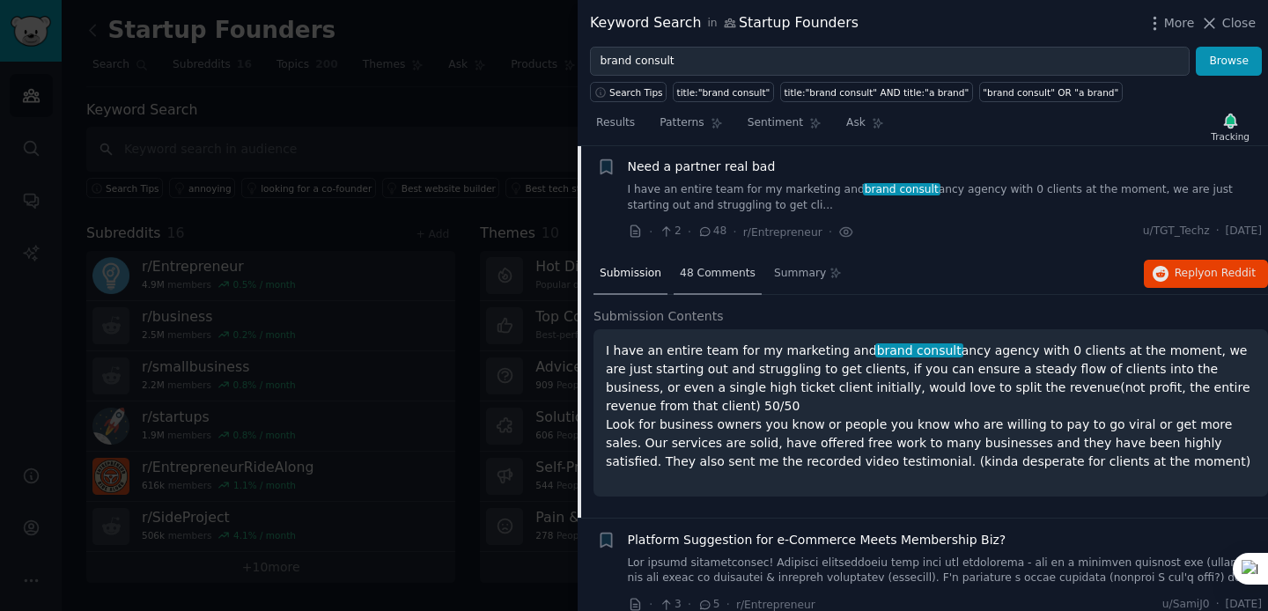
click at [710, 279] on span "48 Comments" at bounding box center [718, 274] width 76 height 16
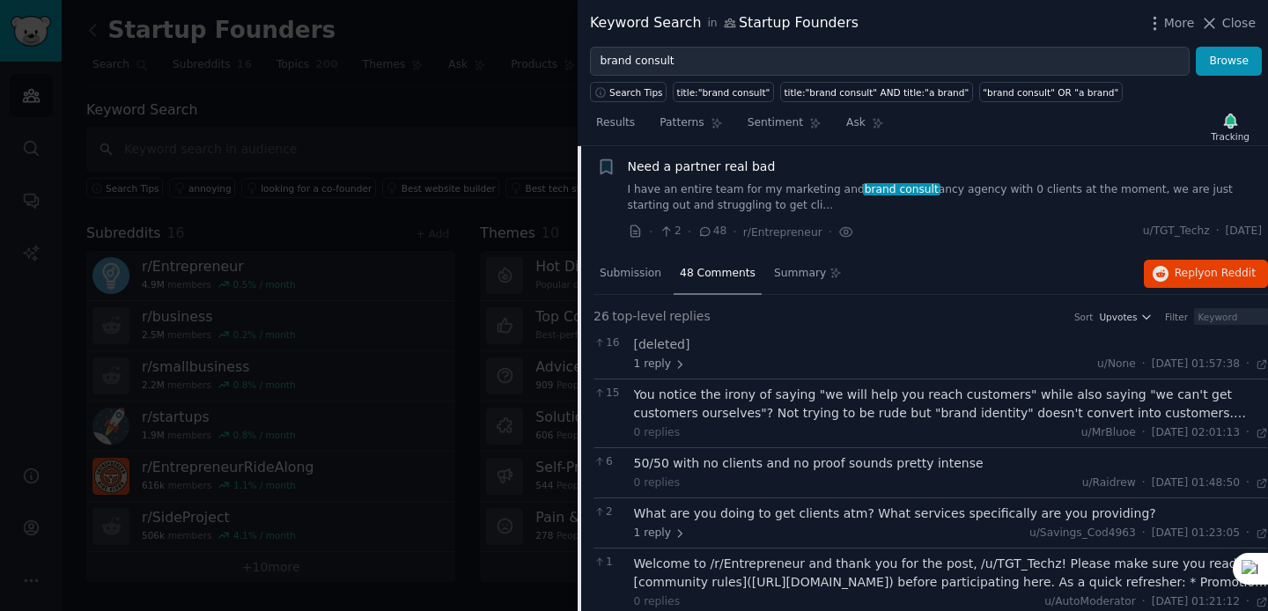
click at [1012, 413] on div "You notice the irony of saying "we will help you reach customers" while also sa…" at bounding box center [951, 404] width 635 height 37
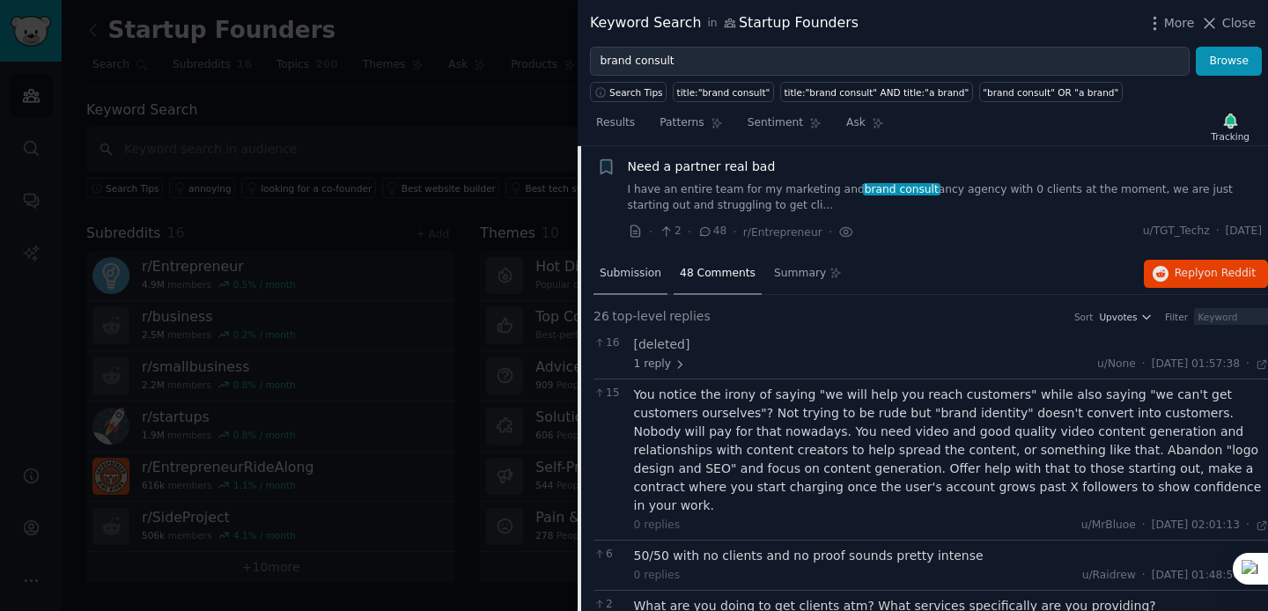
click at [612, 267] on span "Submission" at bounding box center [631, 274] width 62 height 16
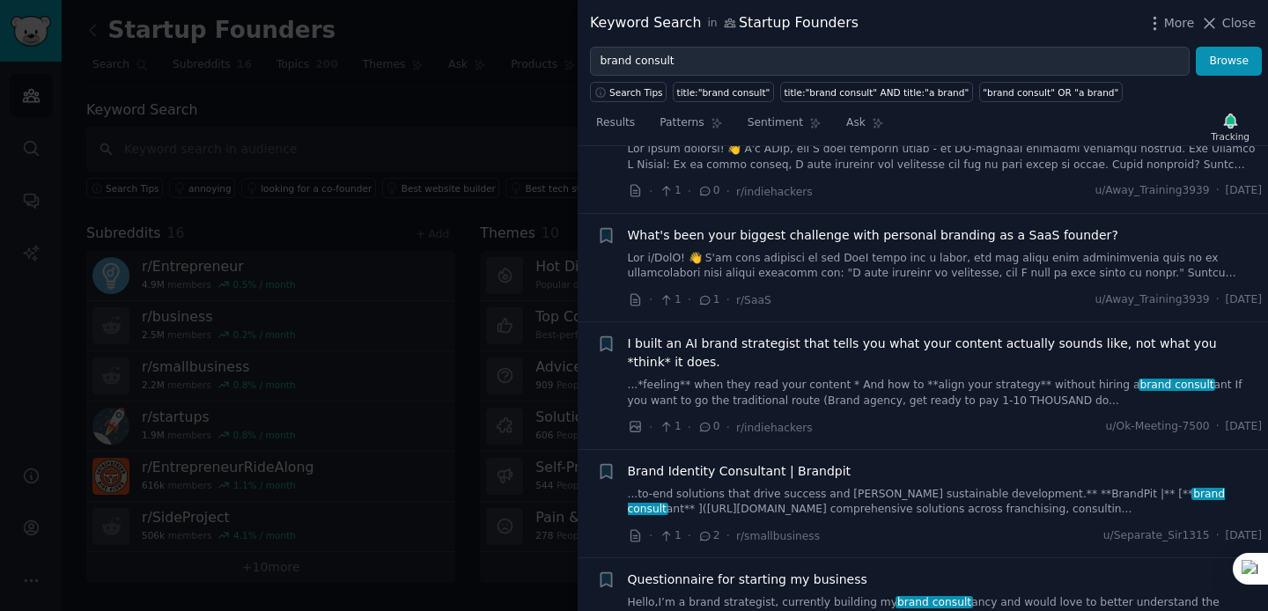
scroll to position [1387, 0]
click at [911, 381] on link "...*feeling** when they read your content * And how to **align your strategy** …" at bounding box center [945, 392] width 635 height 31
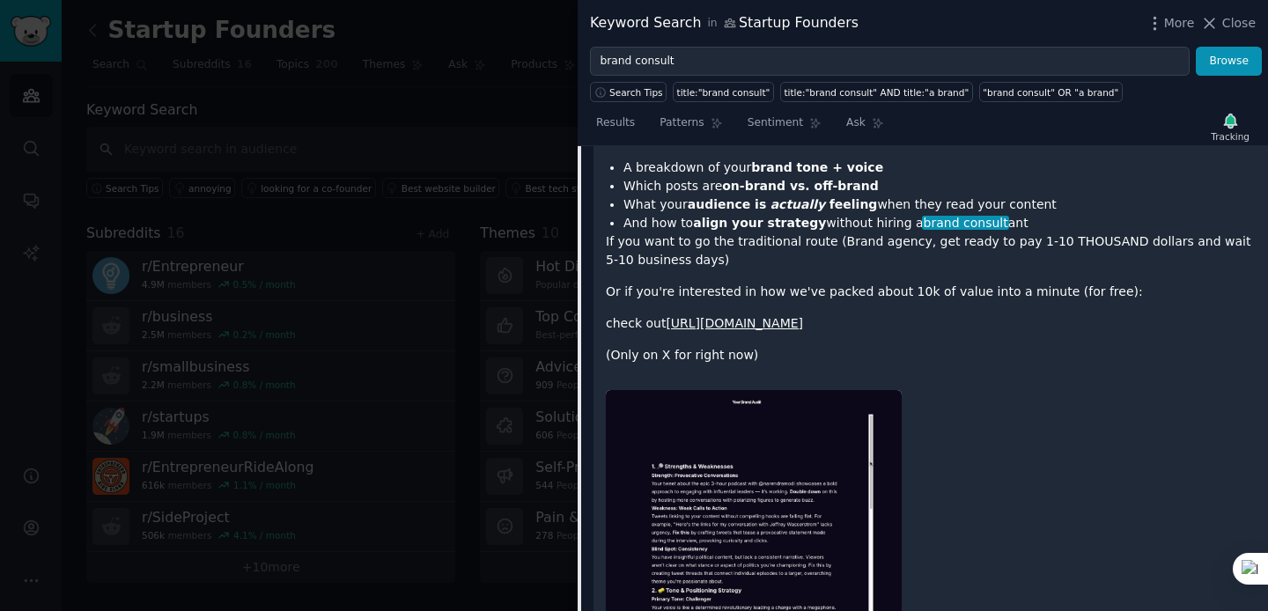
scroll to position [1718, 0]
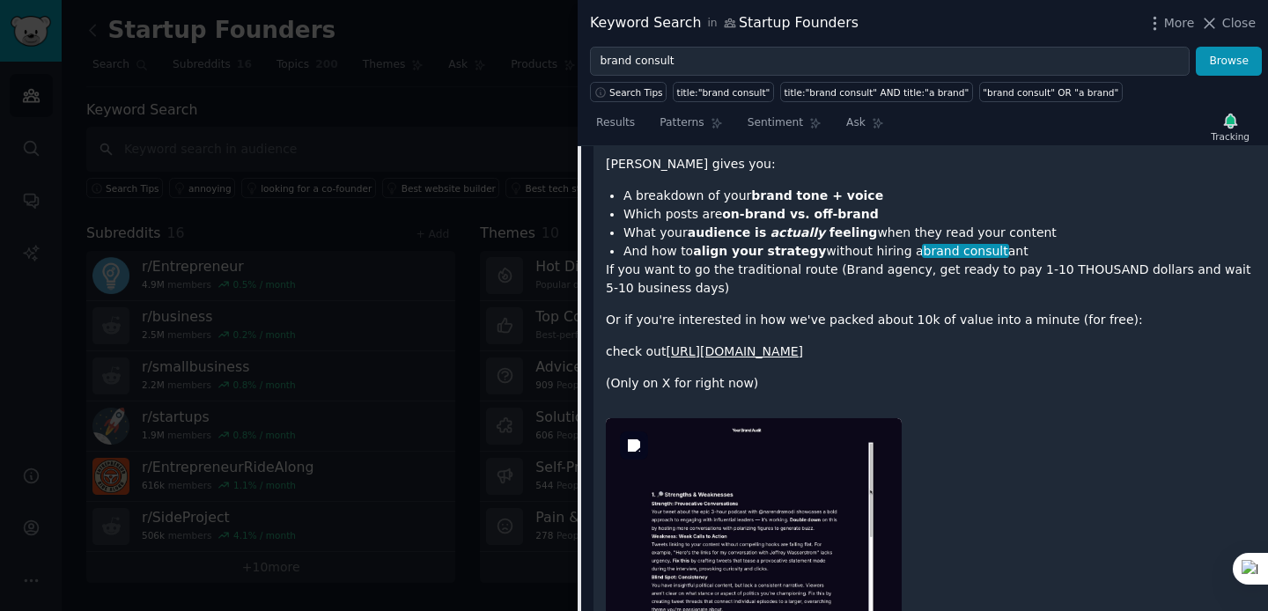
click at [807, 476] on img at bounding box center [754, 557] width 296 height 278
click at [789, 485] on img at bounding box center [754, 557] width 296 height 278
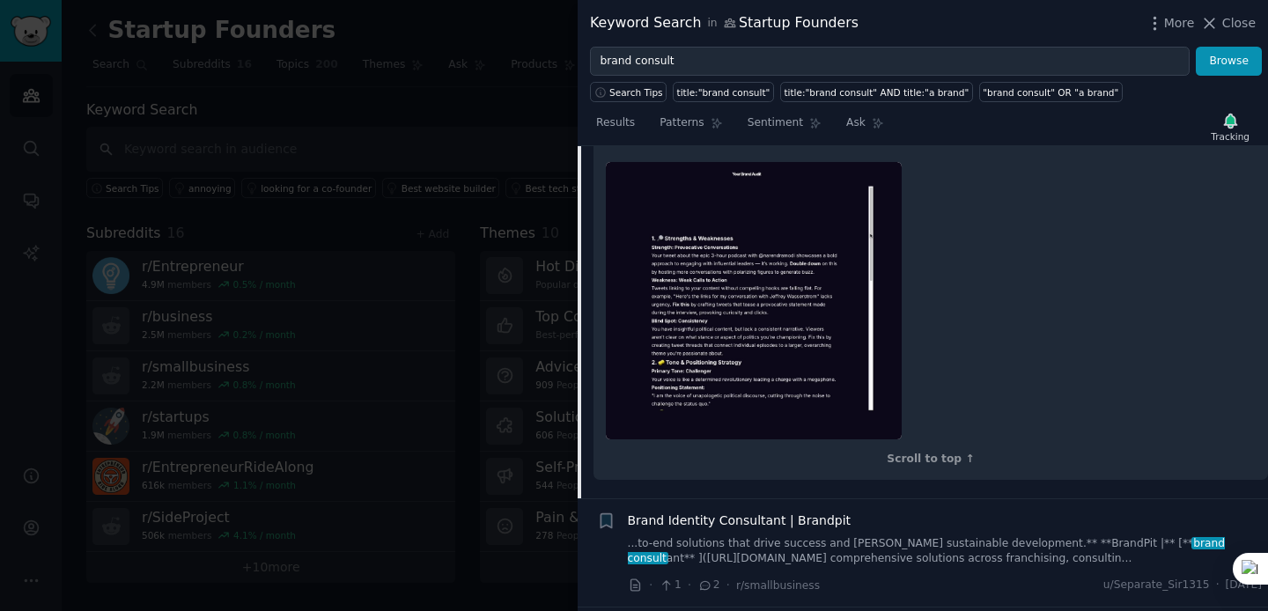
scroll to position [2185, 0]
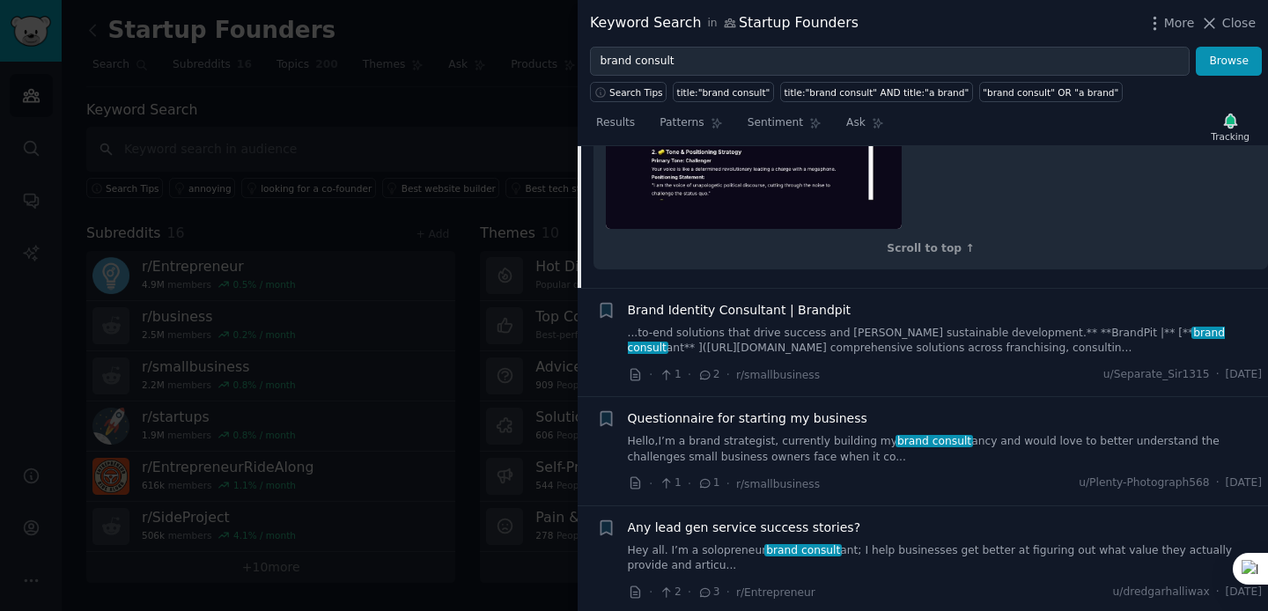
click at [958, 347] on link "...to-end solutions that drive success and [PERSON_NAME] sustainable developmen…" at bounding box center [945, 341] width 635 height 31
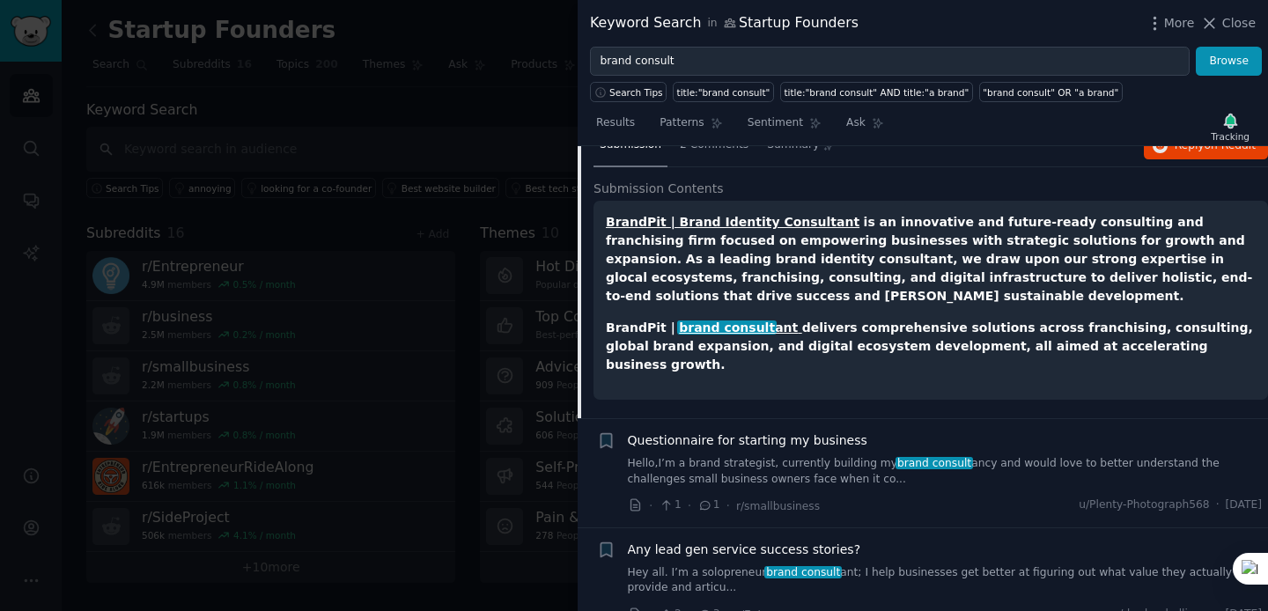
scroll to position [1607, 0]
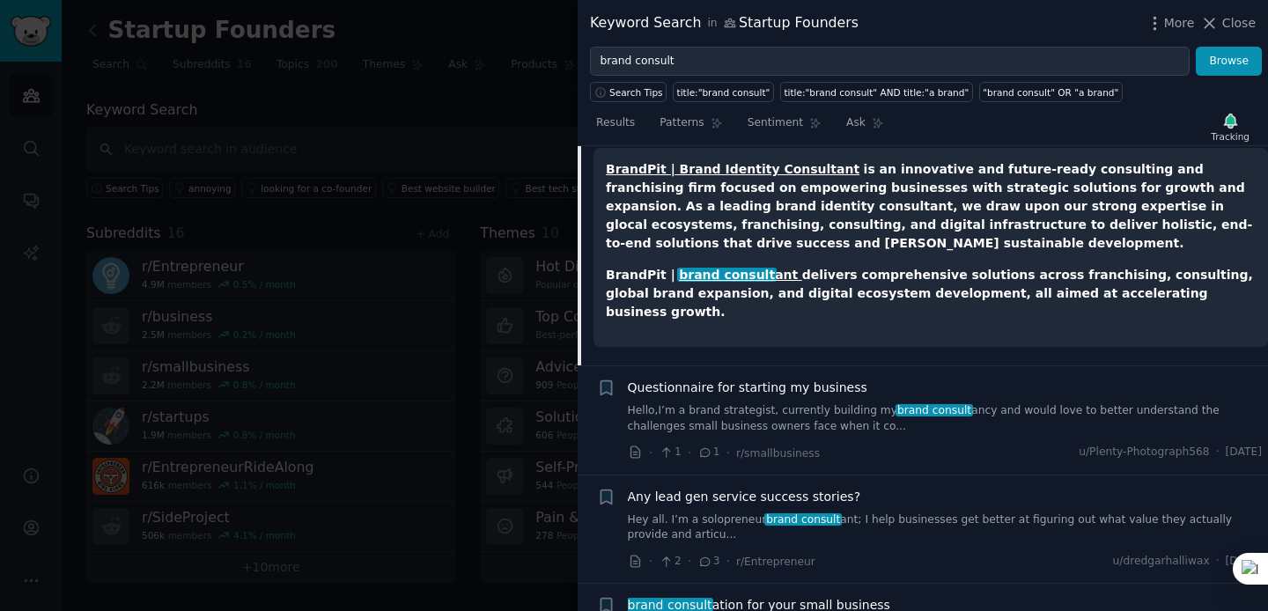
click at [869, 403] on link "Hello,I’m a brand strategist, currently building my brand consult ancy and woul…" at bounding box center [945, 418] width 635 height 31
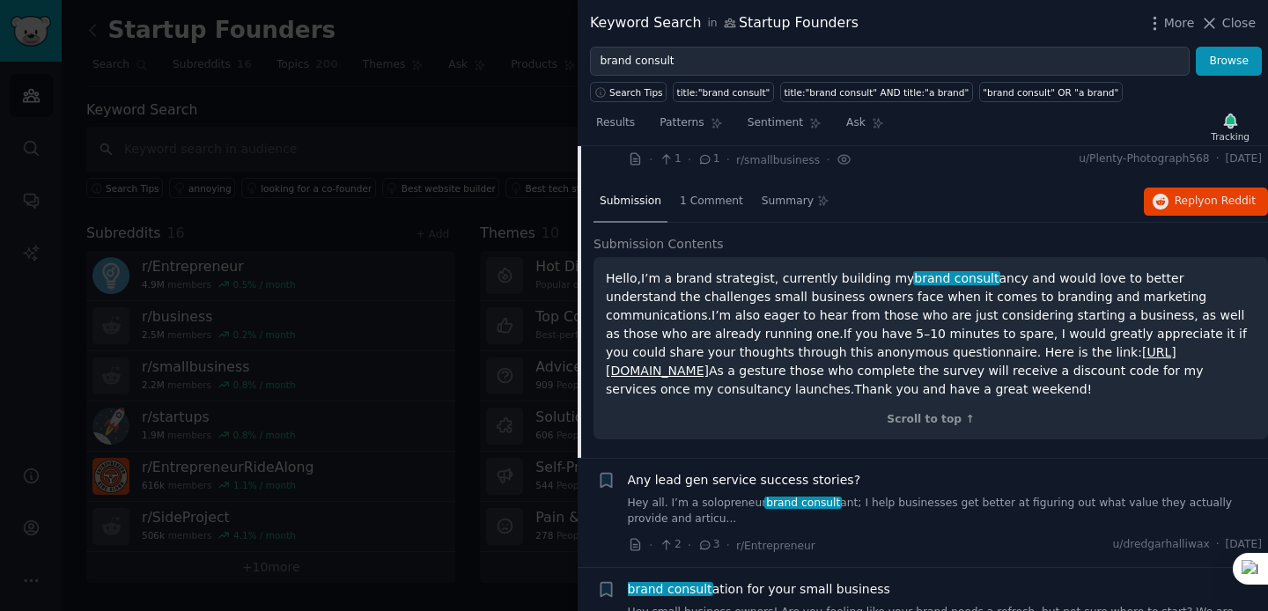
scroll to position [1534, 0]
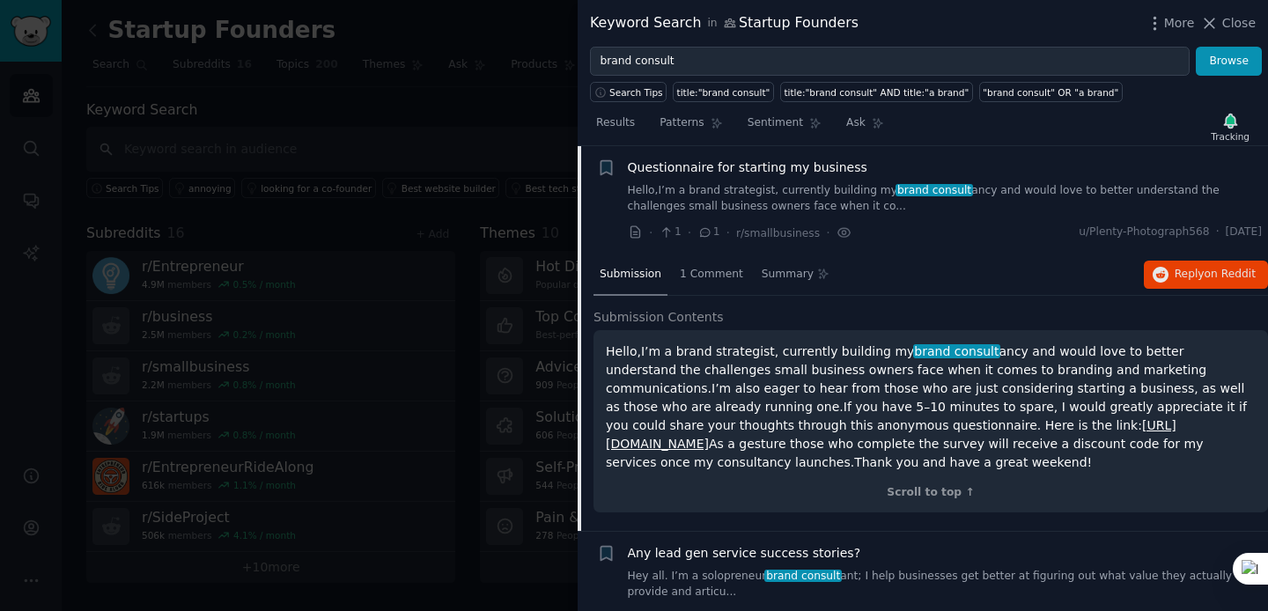
click at [1022, 428] on link "[URL][DOMAIN_NAME]" at bounding box center [891, 434] width 571 height 33
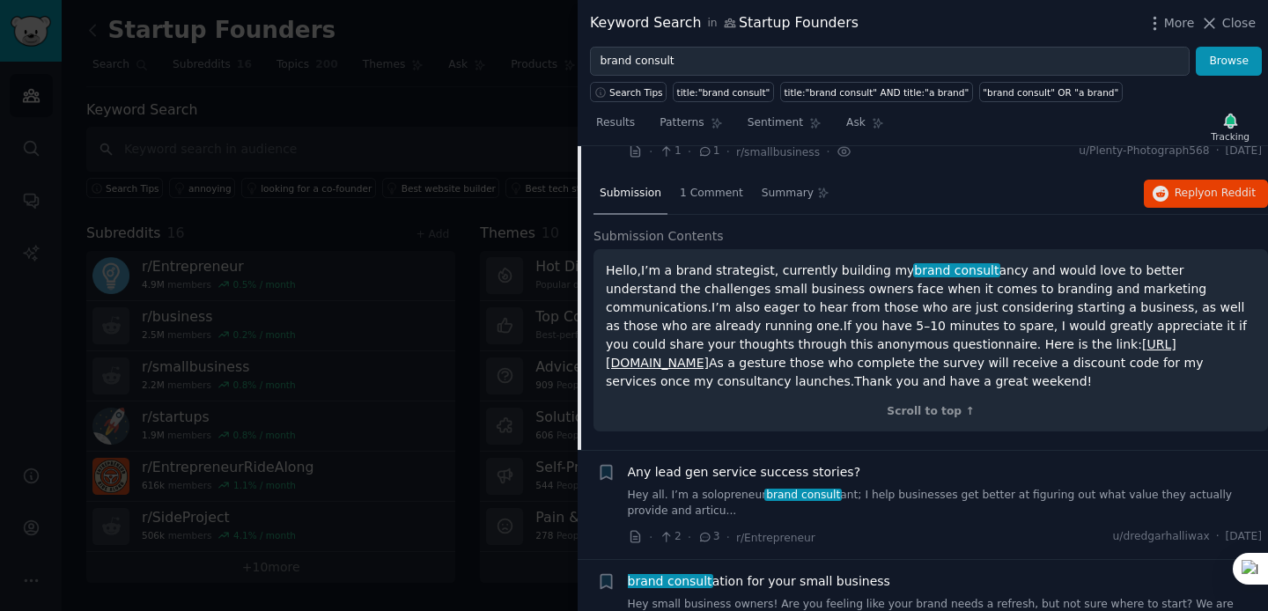
scroll to position [1656, 0]
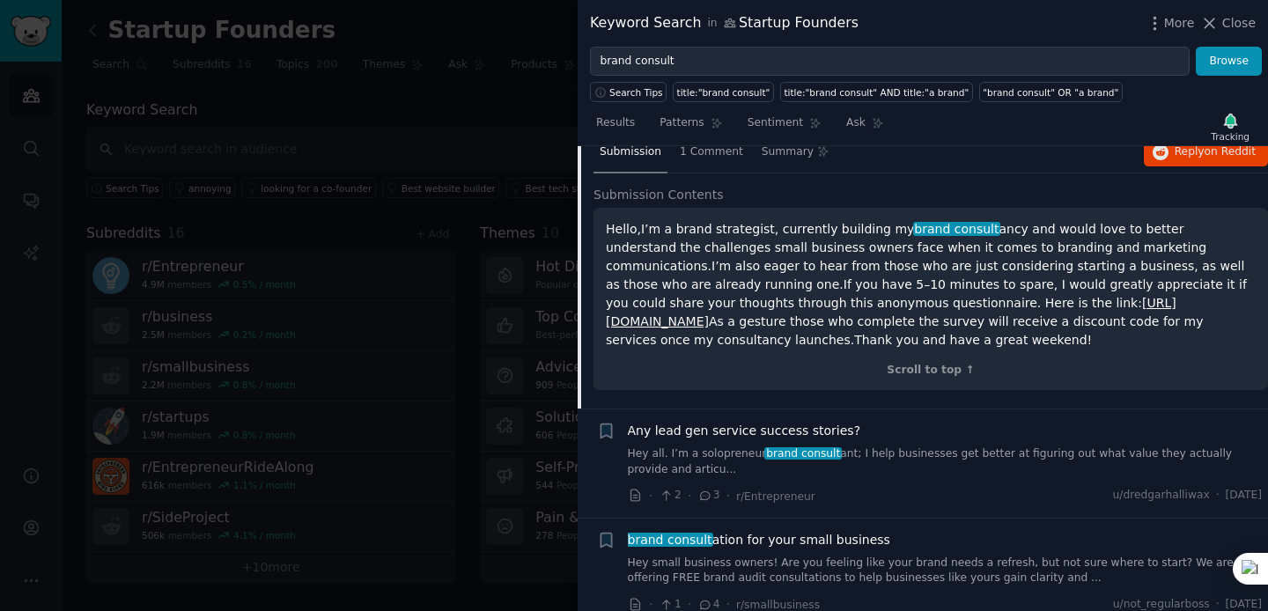
click at [921, 454] on link "Hey all. I’m a solopreneur brand consult ant; I help businesses get better at f…" at bounding box center [945, 461] width 635 height 31
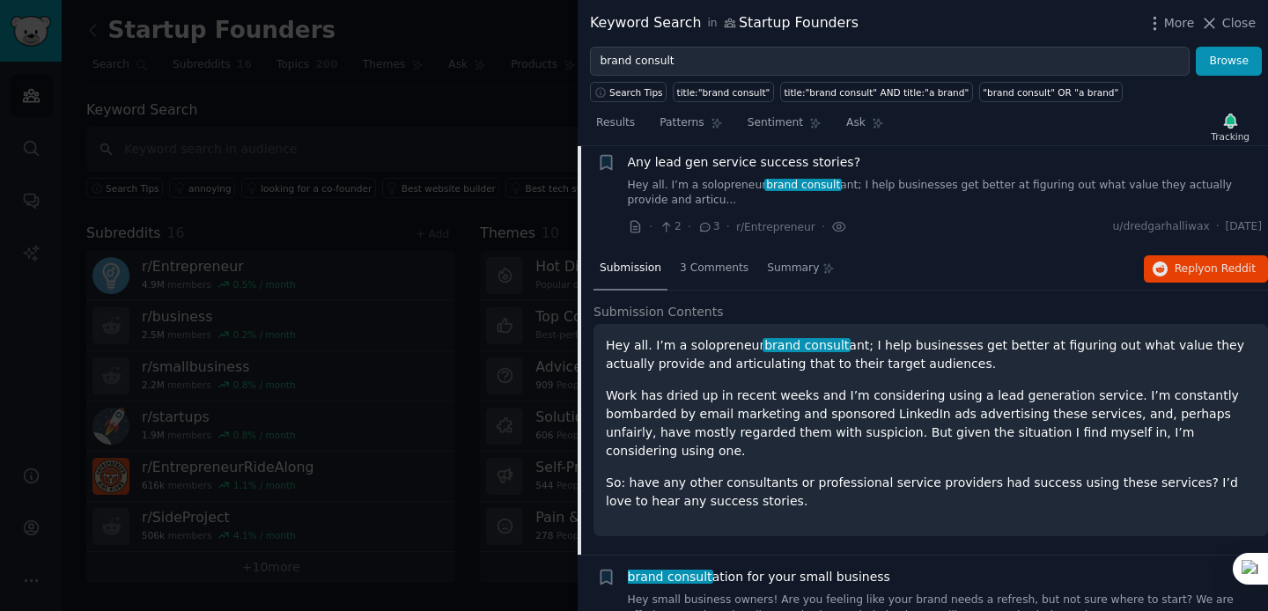
scroll to position [1650, 0]
click at [707, 272] on span "3 Comments" at bounding box center [714, 267] width 69 height 16
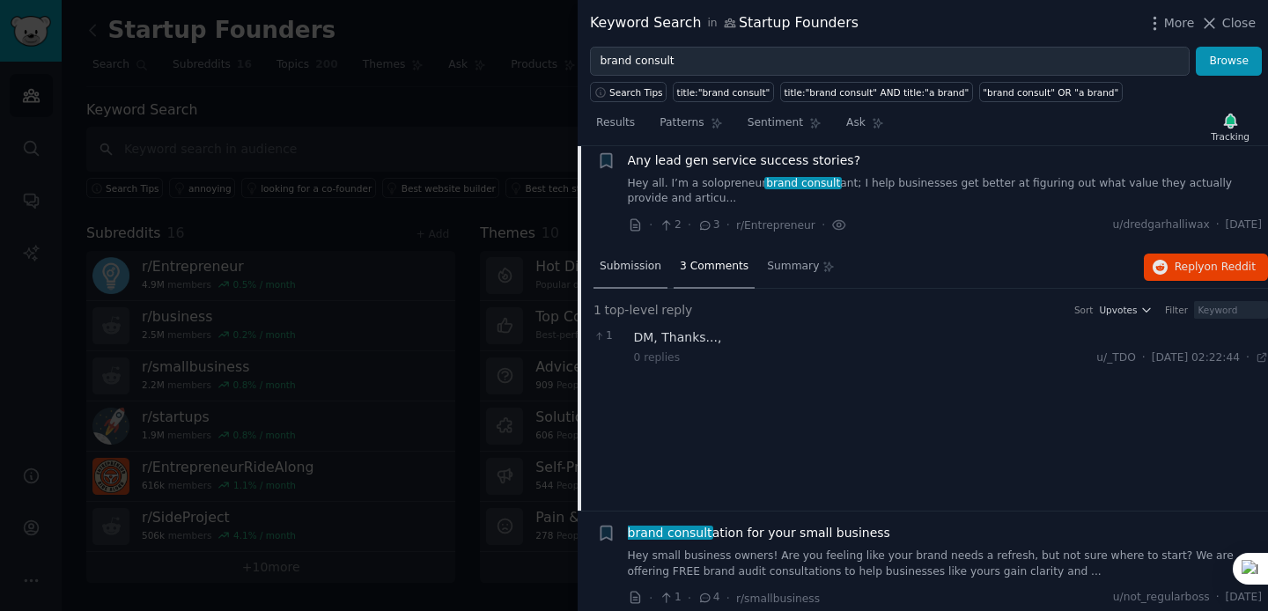
click at [633, 263] on span "Submission" at bounding box center [631, 267] width 62 height 16
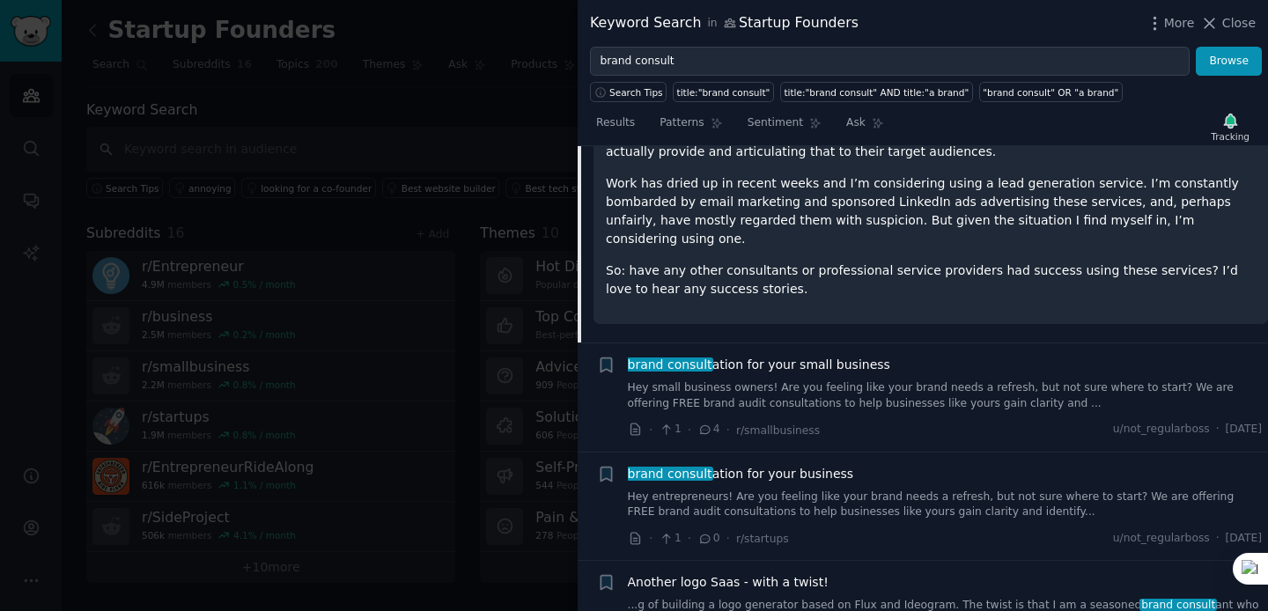
scroll to position [1867, 0]
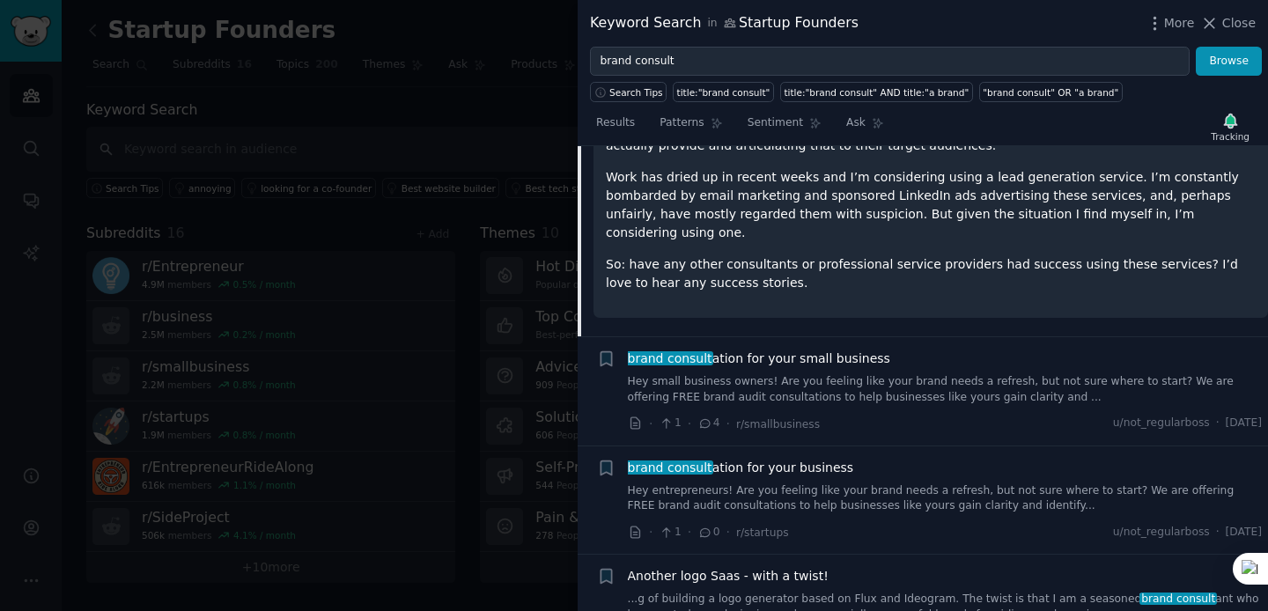
click at [822, 350] on div "brand consult ation for your small business Hey small business owners! Are you …" at bounding box center [945, 377] width 635 height 55
click at [770, 374] on link "Hey small business owners! Are you feeling like your brand needs a refresh, but…" at bounding box center [945, 389] width 635 height 31
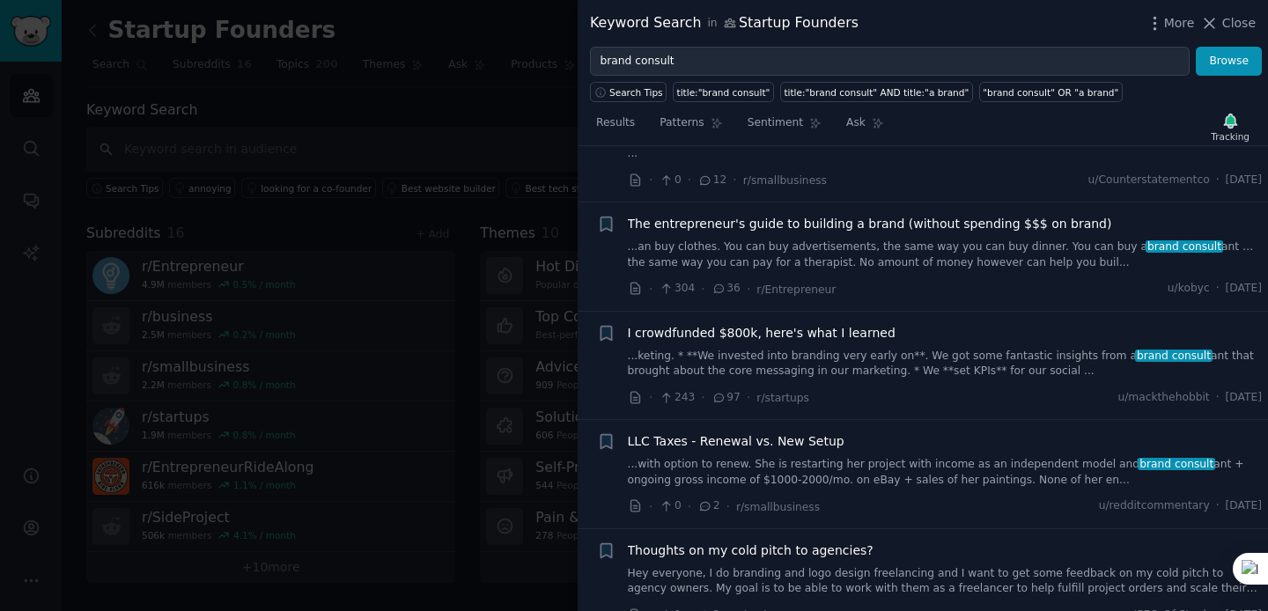
scroll to position [3039, 0]
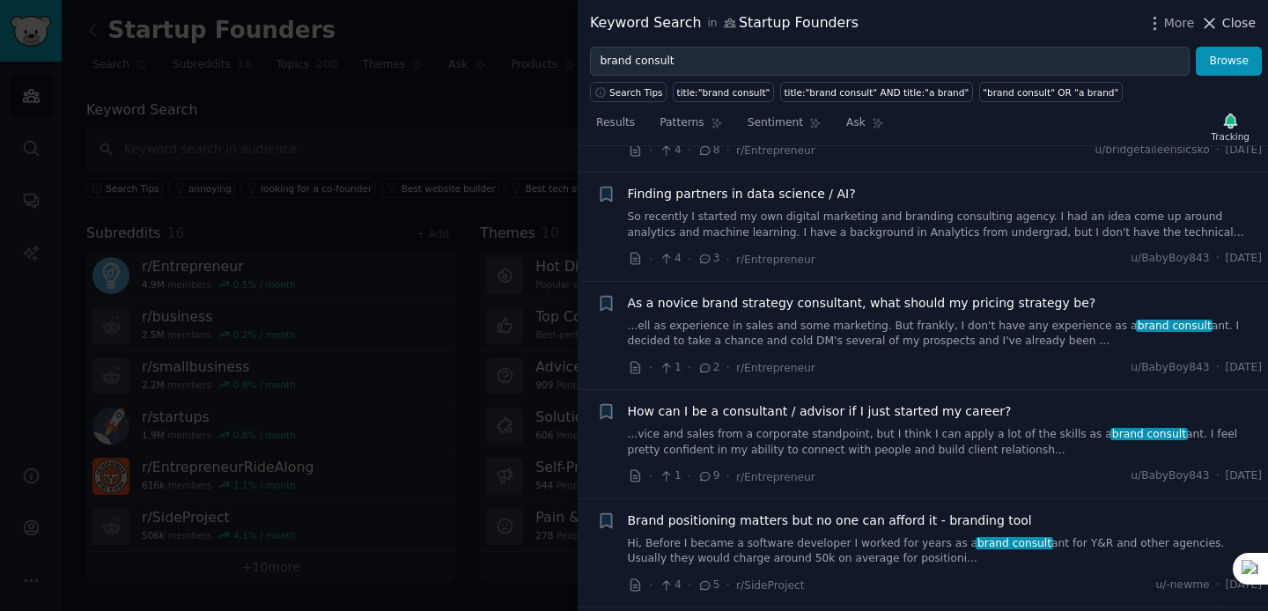
click at [1228, 25] on span "Close" at bounding box center [1238, 23] width 33 height 18
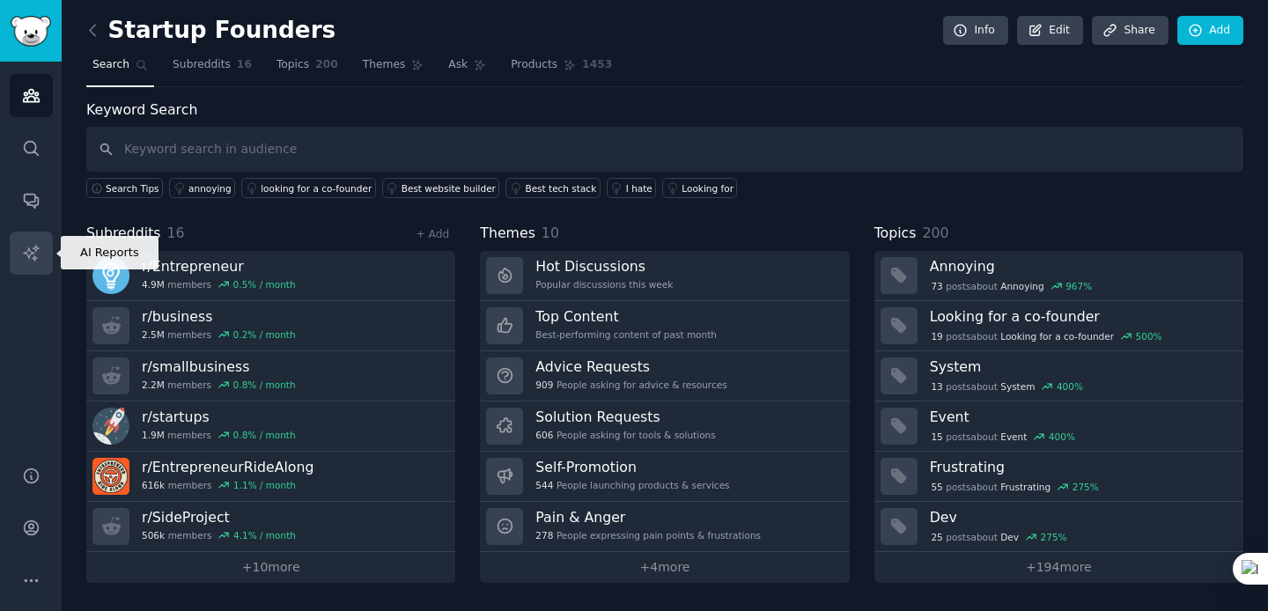
click at [42, 254] on link "AI Reports" at bounding box center [31, 253] width 43 height 43
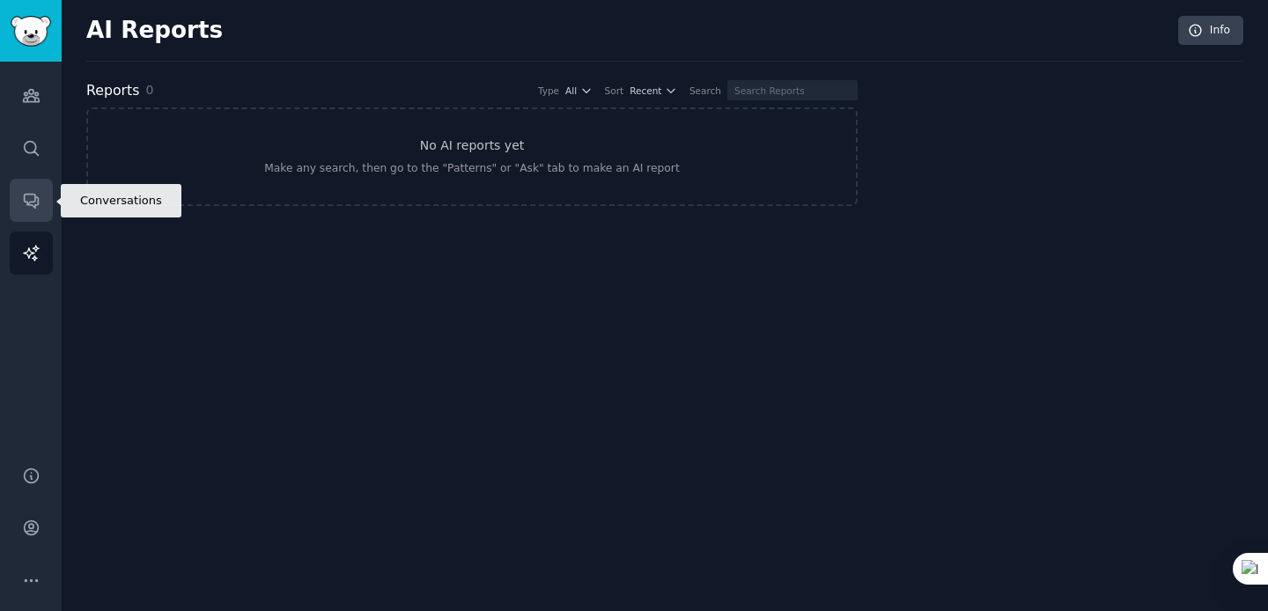
click at [17, 198] on link "Conversations" at bounding box center [31, 200] width 43 height 43
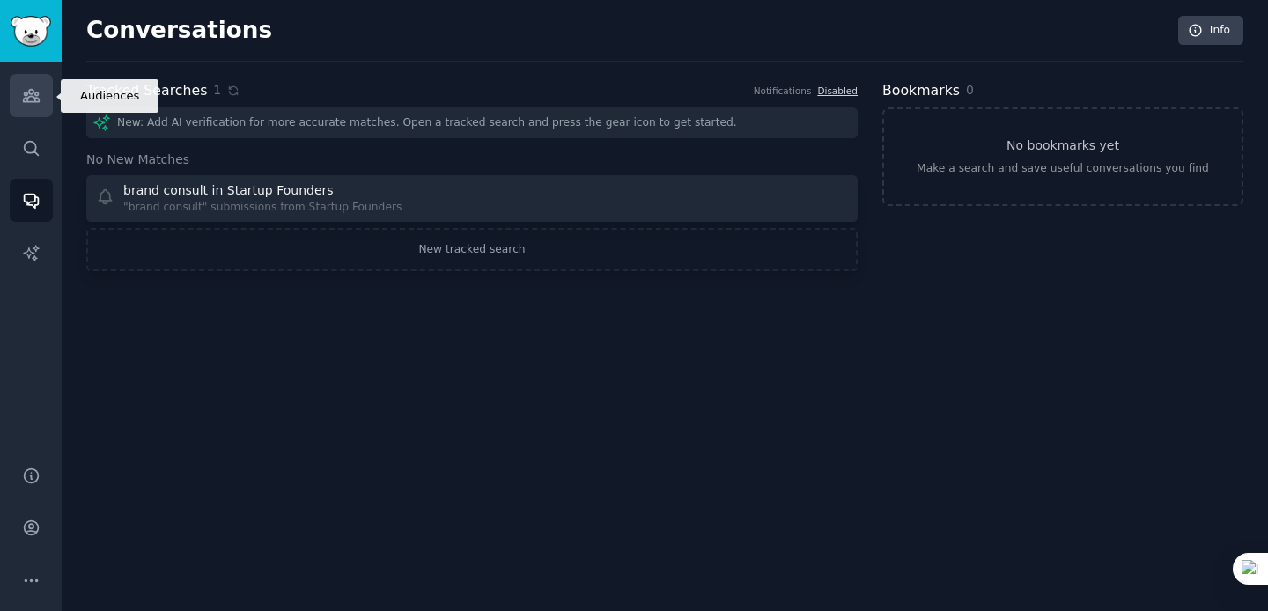
click at [33, 90] on icon "Sidebar" at bounding box center [31, 96] width 16 height 12
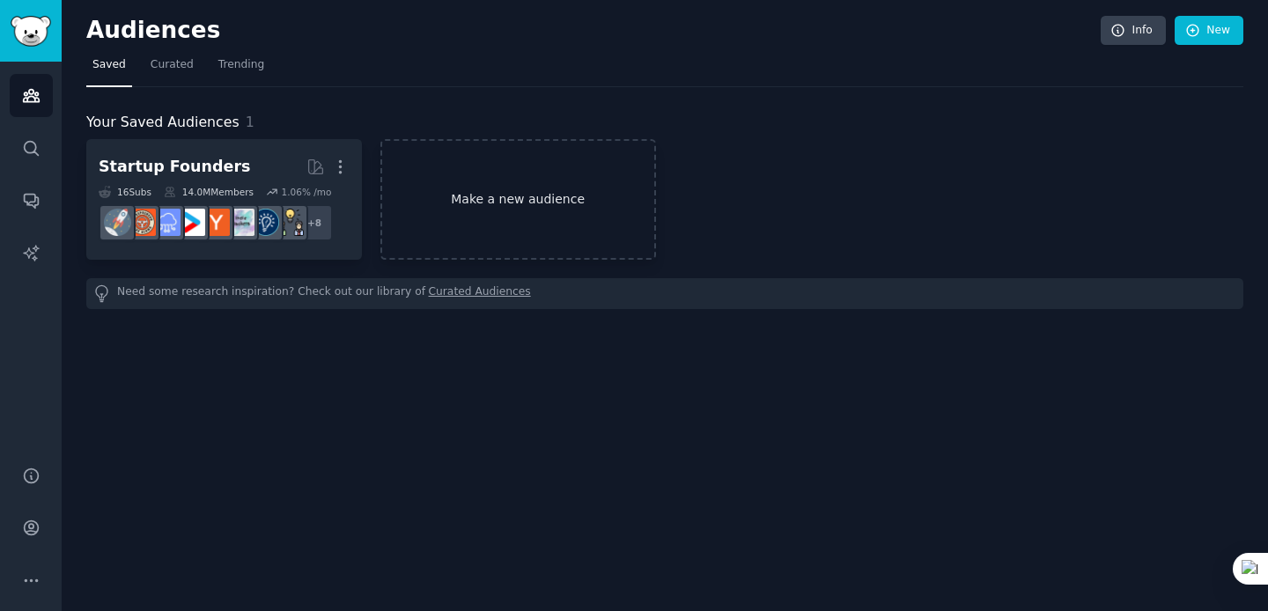
click at [556, 197] on link "Make a new audience" at bounding box center [518, 199] width 276 height 121
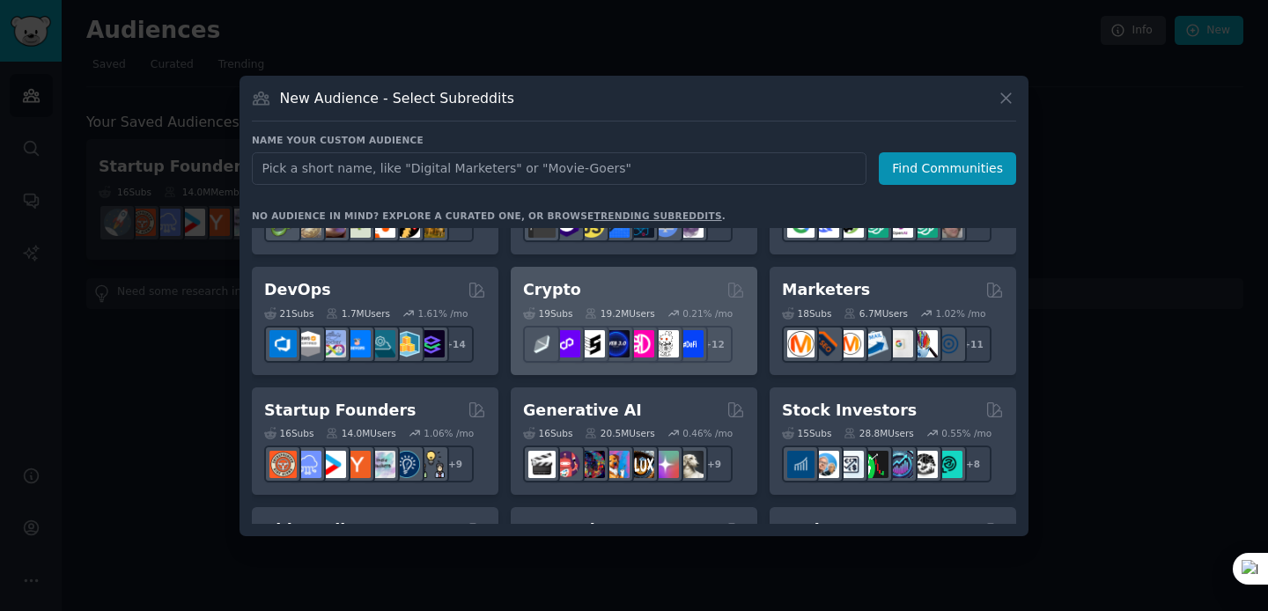
scroll to position [84, 0]
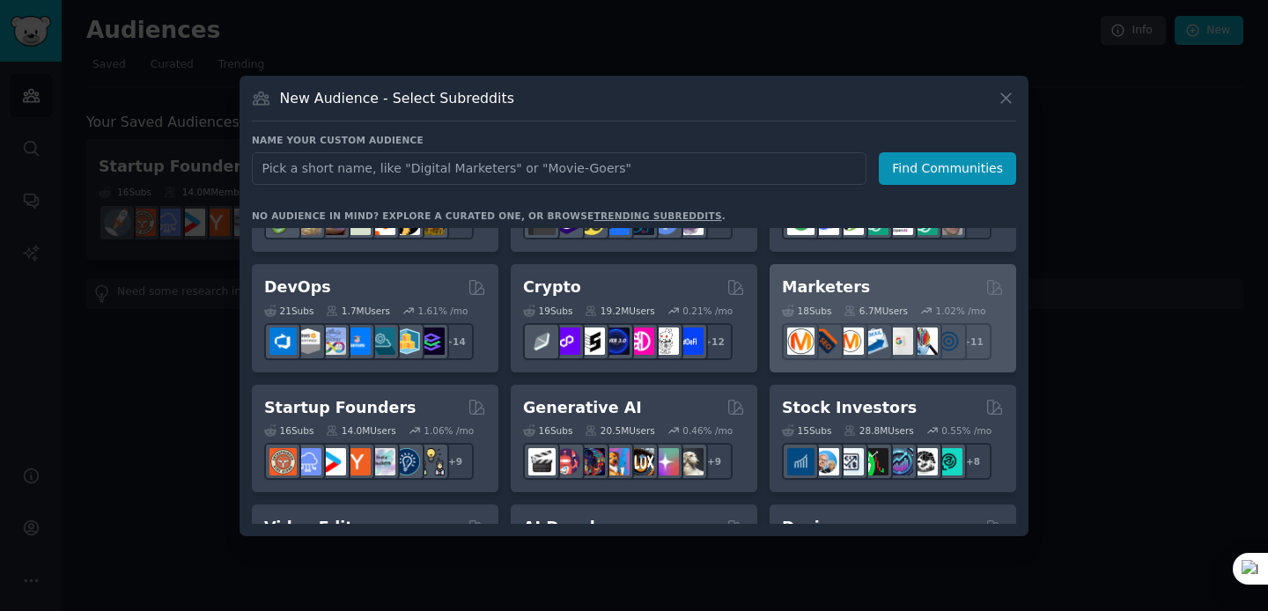
click at [904, 288] on div "Marketers" at bounding box center [893, 288] width 222 height 22
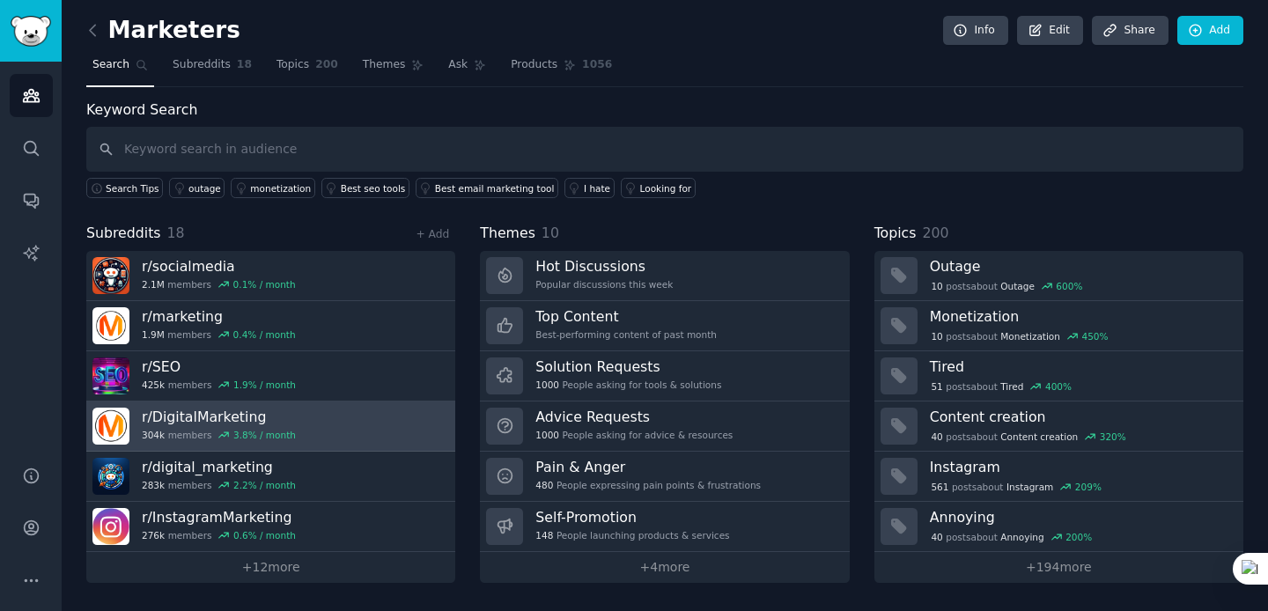
click at [342, 426] on link "r/ DigitalMarketing 304k members 3.8 % / month" at bounding box center [270, 427] width 369 height 50
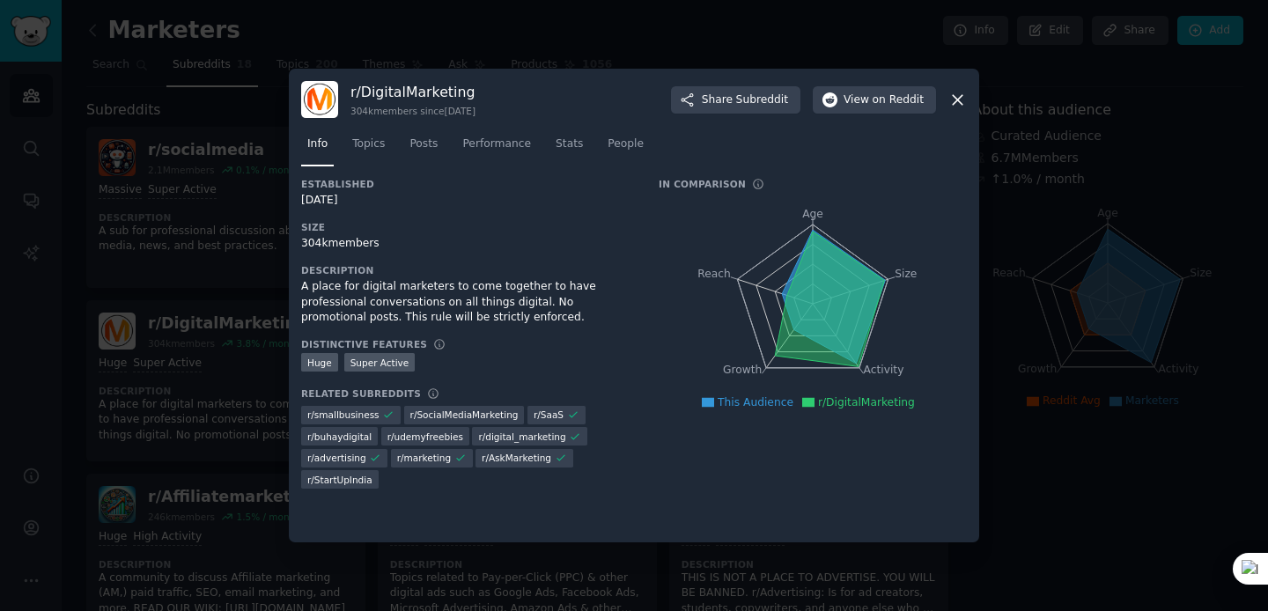
click at [956, 100] on icon at bounding box center [958, 100] width 10 height 10
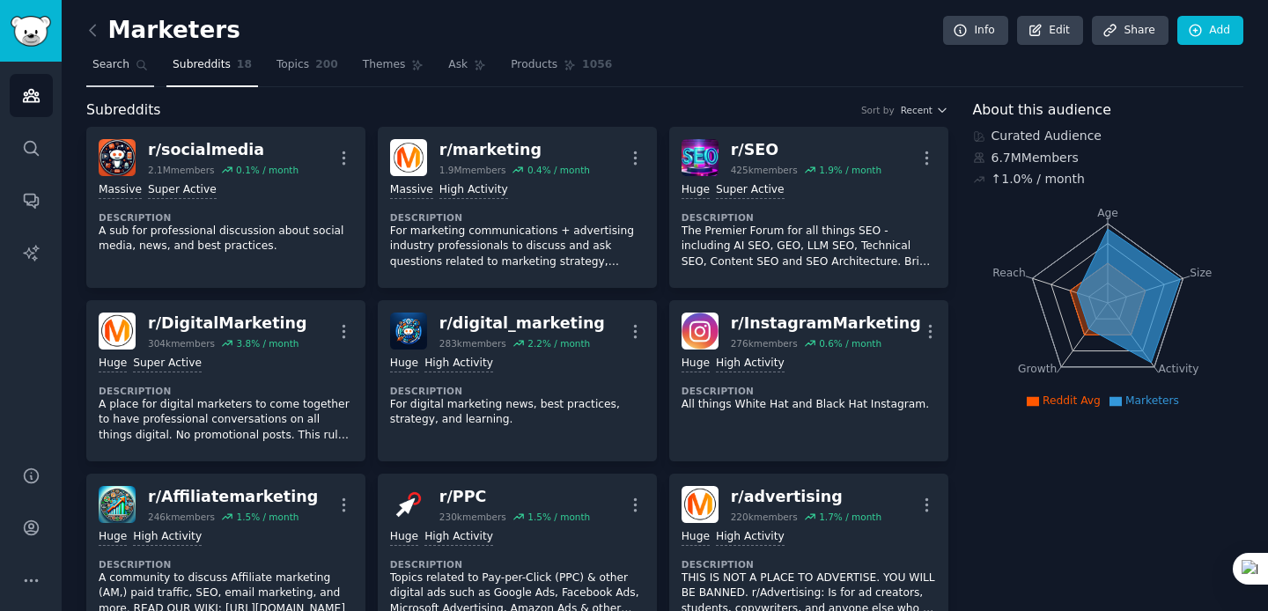
click at [114, 70] on span "Search" at bounding box center [110, 65] width 37 height 16
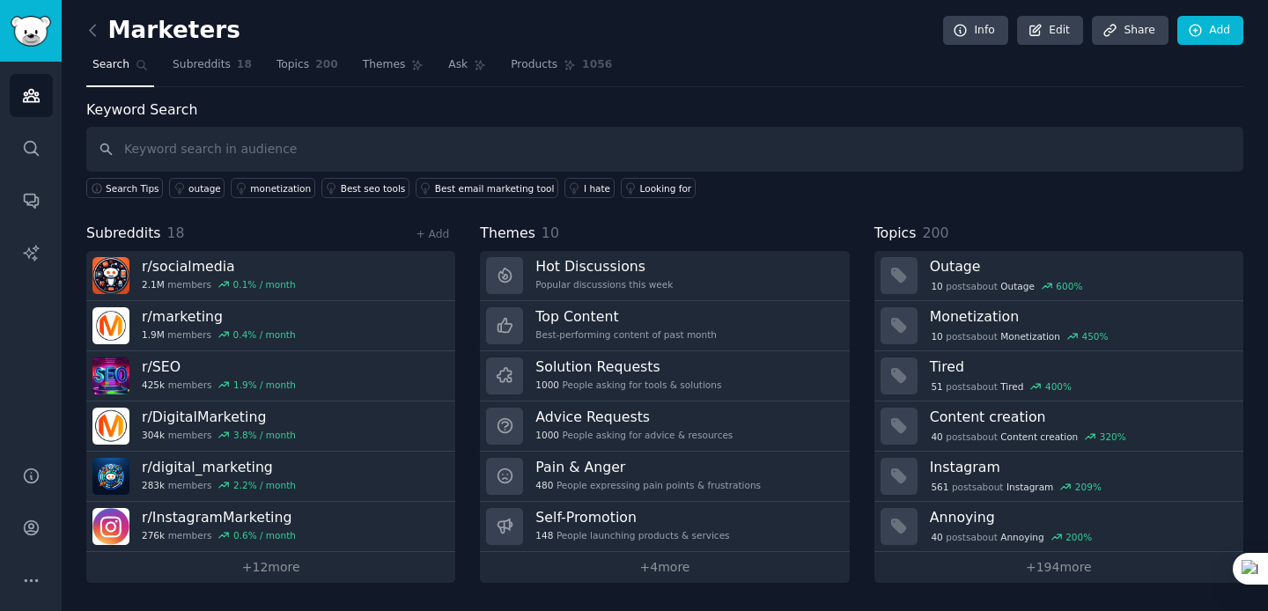
click at [180, 152] on input "text" at bounding box center [664, 149] width 1157 height 45
type input "n"
type input "brand consultant"
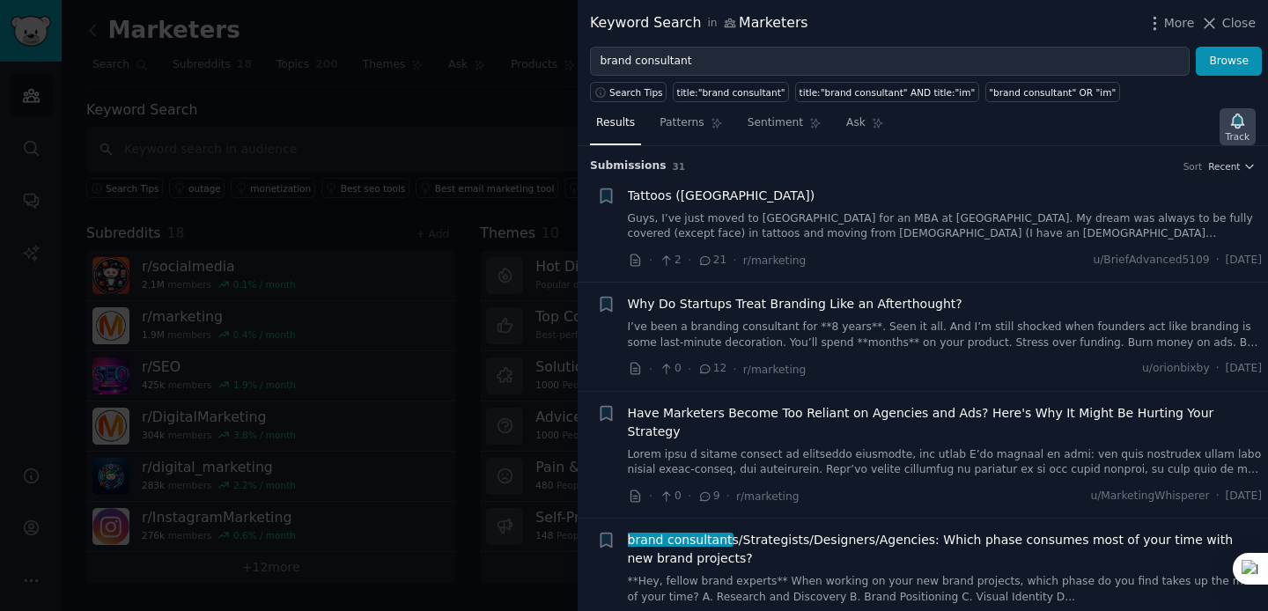
click at [1240, 134] on div "Track" at bounding box center [1238, 136] width 24 height 12
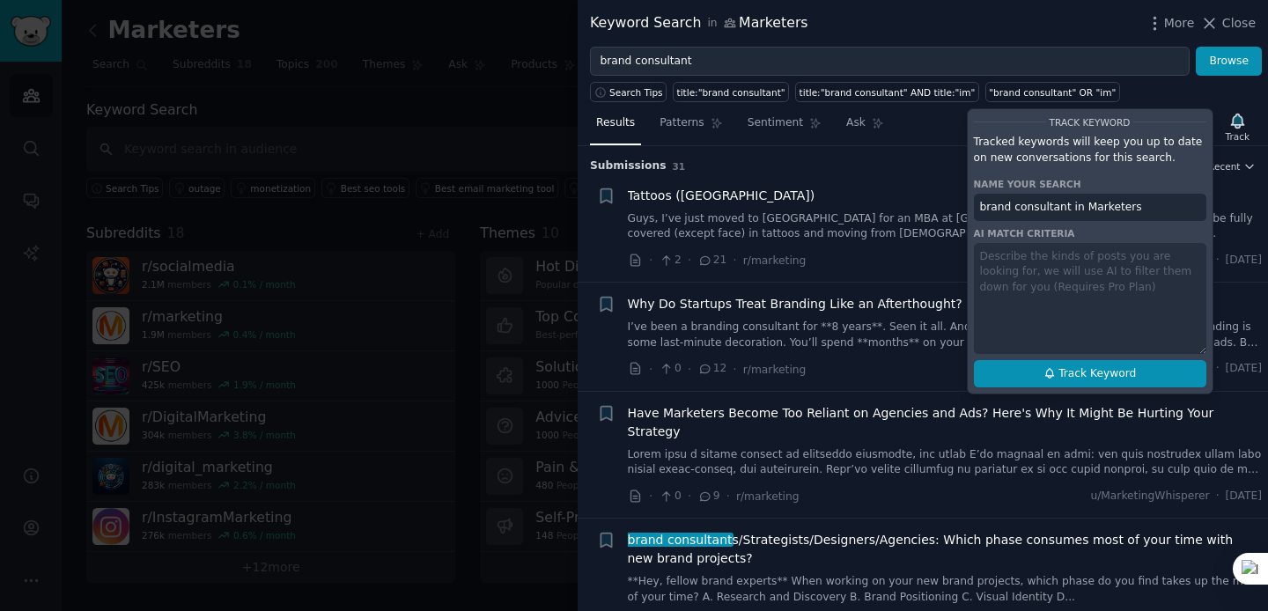
click at [1073, 374] on span "Track Keyword" at bounding box center [1097, 374] width 77 height 16
type input "brand consultant in Marketers"
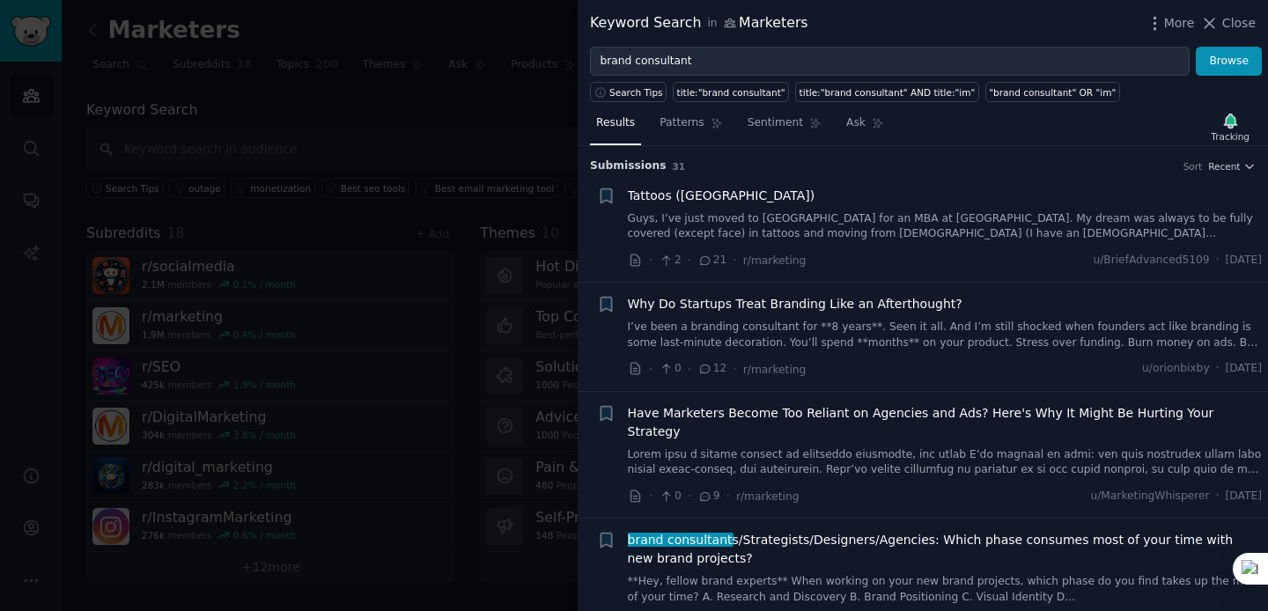
click at [924, 335] on link "I’ve been a branding consultant for **8 years**. Seen it all. And I’m still sho…" at bounding box center [945, 335] width 635 height 31
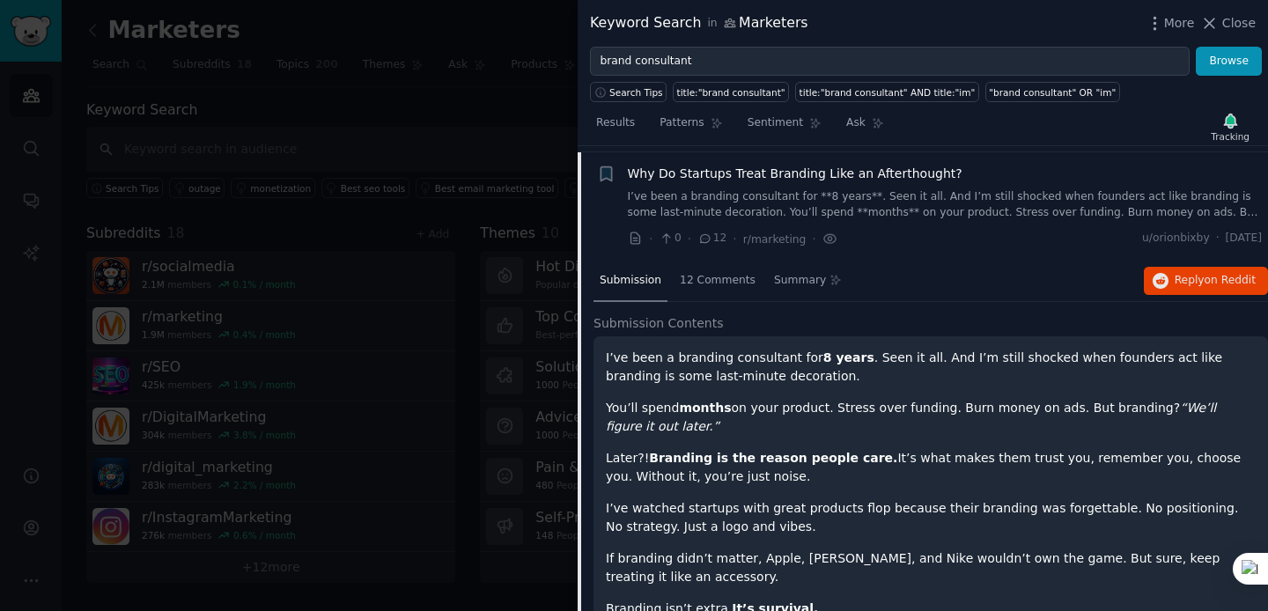
scroll to position [129, 0]
click at [1020, 203] on link "I’ve been a branding consultant for **8 years**. Seen it all. And I’m still sho…" at bounding box center [945, 205] width 635 height 31
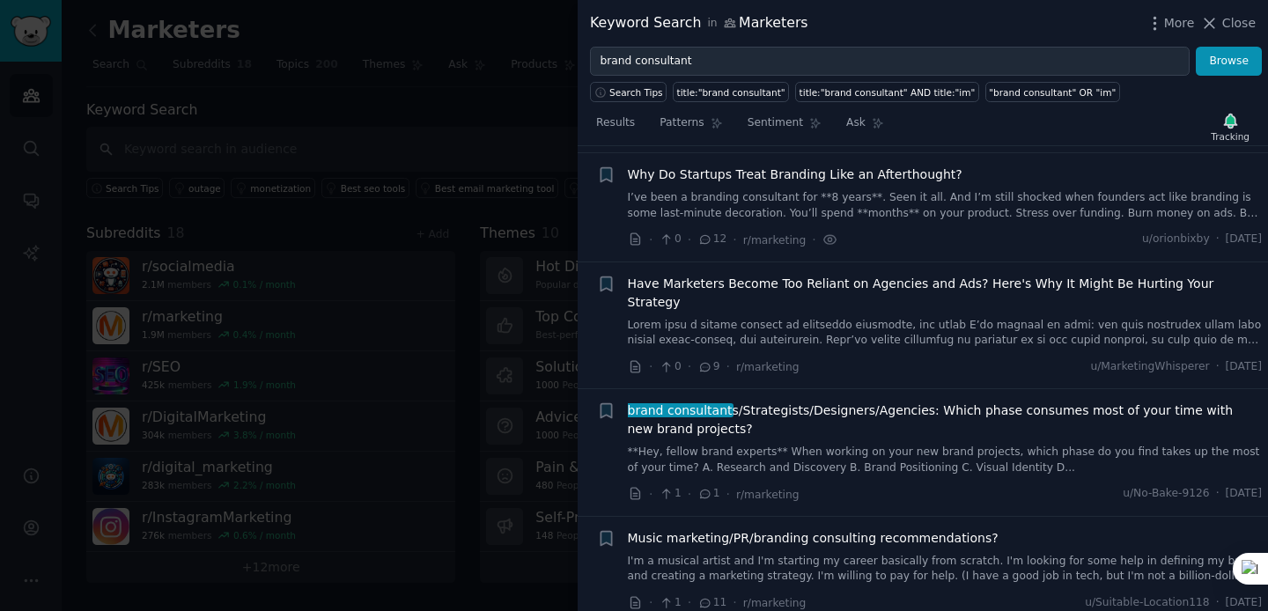
scroll to position [136, 0]
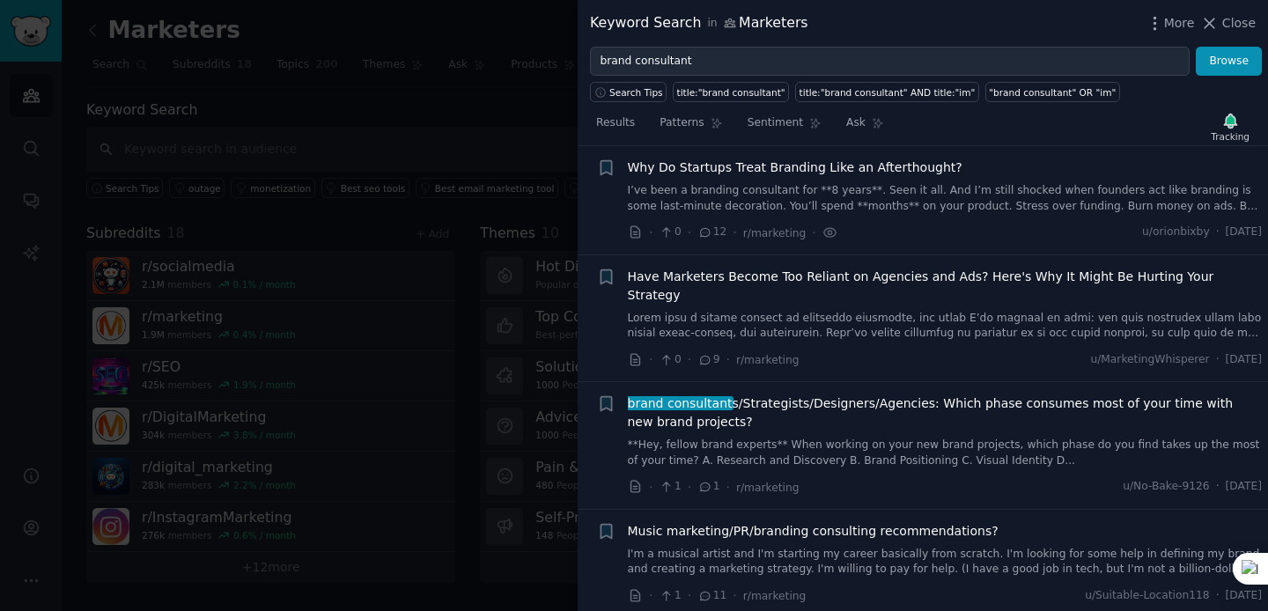
click at [1020, 203] on link "I’ve been a branding consultant for **8 years**. Seen it all. And I’m still sho…" at bounding box center [945, 198] width 635 height 31
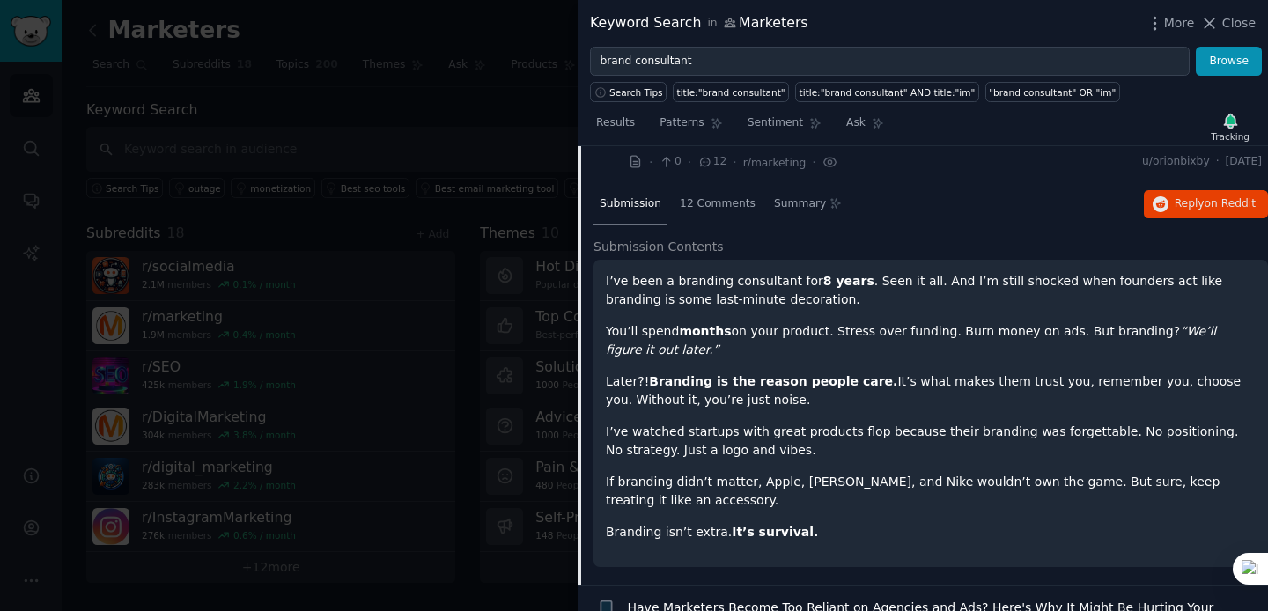
scroll to position [250, 0]
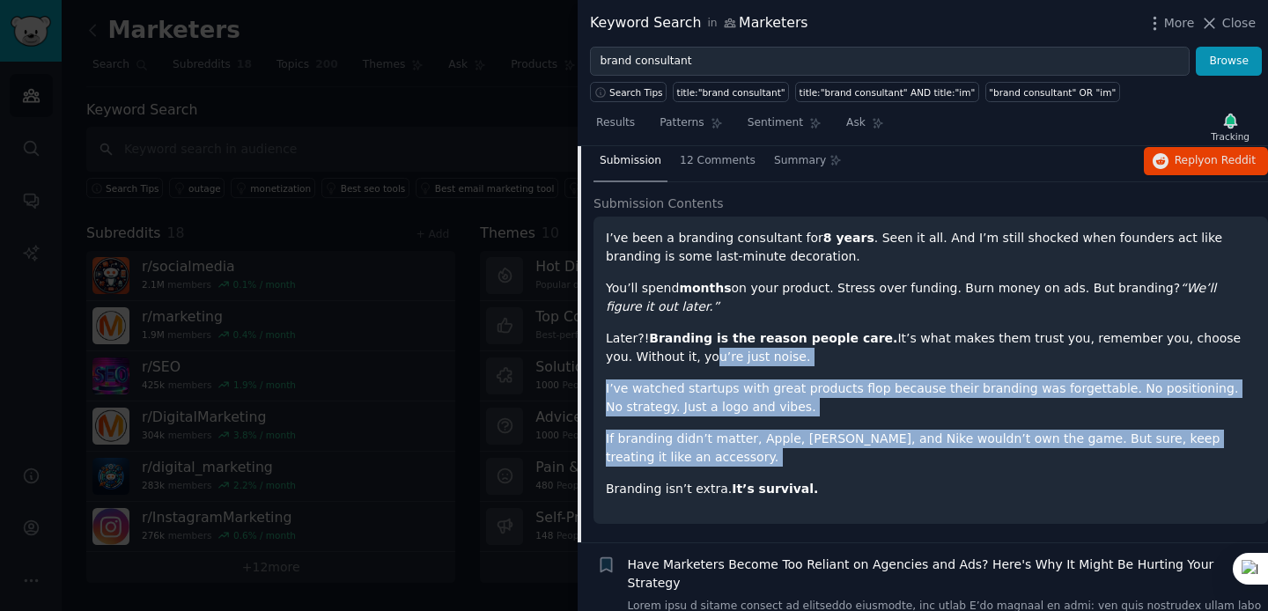
drag, startPoint x: 882, startPoint y: 476, endPoint x: 675, endPoint y: 358, distance: 239.0
click at [675, 358] on div "I’ve been a branding consultant for 8 years . Seen it all. And I’m still shocke…" at bounding box center [931, 363] width 650 height 269
click at [889, 474] on div "I’ve been a branding consultant for 8 years . Seen it all. And I’m still shocke…" at bounding box center [931, 363] width 650 height 269
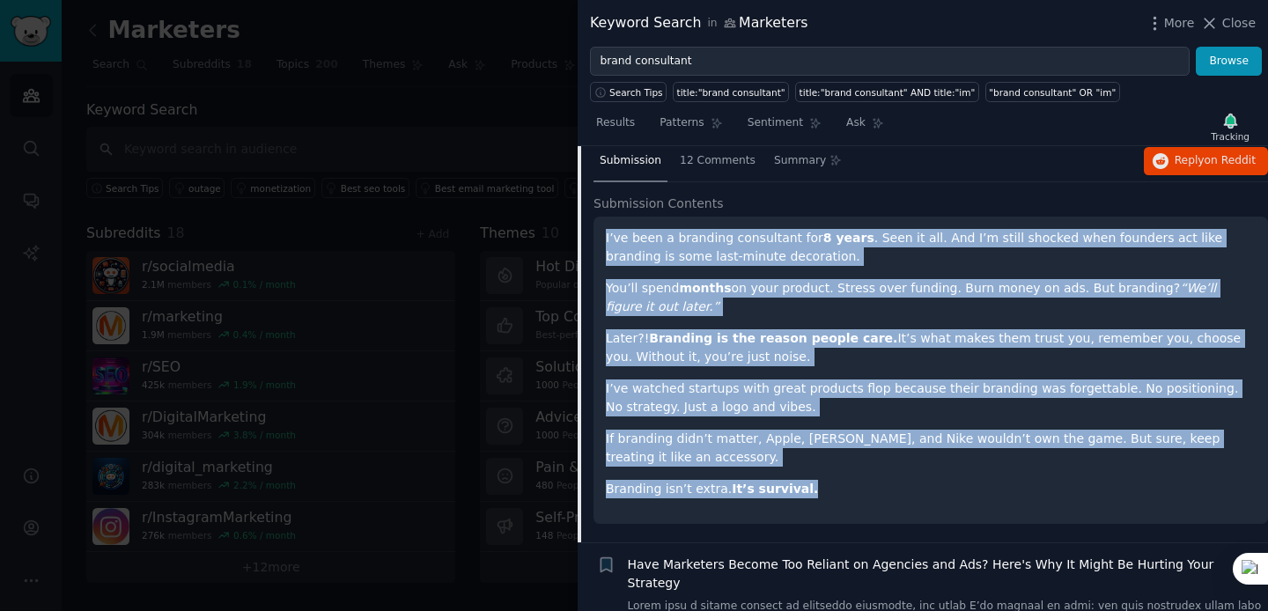
drag, startPoint x: 842, startPoint y: 491, endPoint x: 598, endPoint y: 225, distance: 360.2
click at [598, 225] on div "I’ve been a branding consultant for 8 years . Seen it all. And I’m still shocke…" at bounding box center [931, 370] width 675 height 307
copy div "I’ve been a branding consultant for 8 years . Seen it all. And I’m still shocke…"
click at [1236, 23] on span "Close" at bounding box center [1238, 23] width 33 height 18
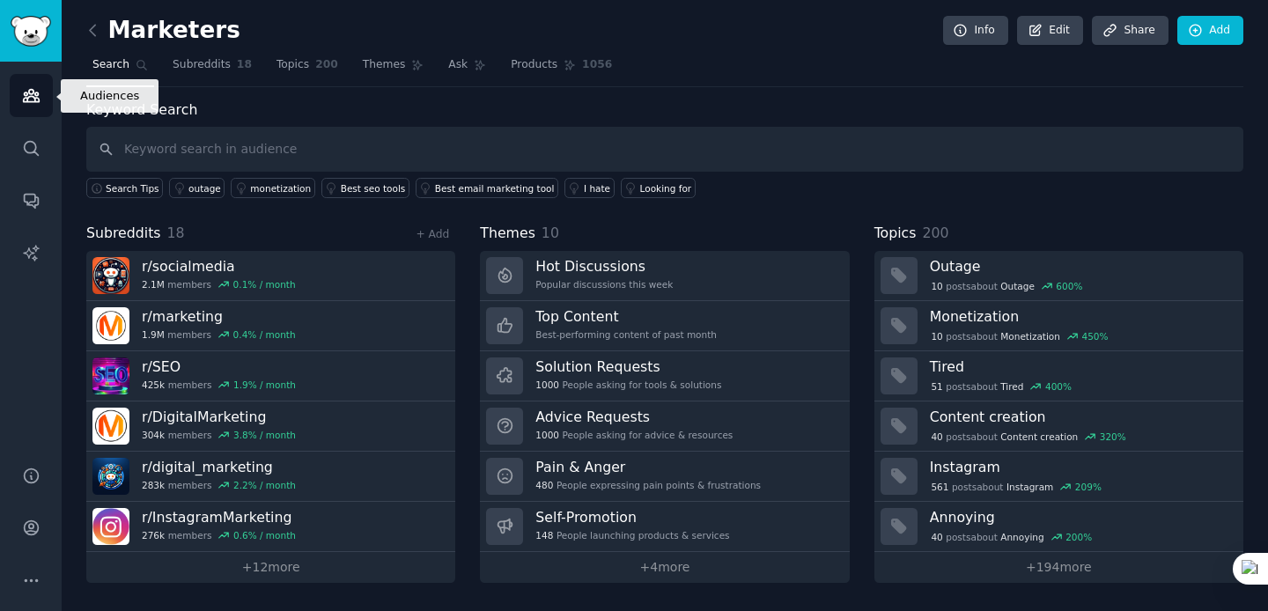
click at [25, 94] on icon "Sidebar" at bounding box center [31, 95] width 18 height 18
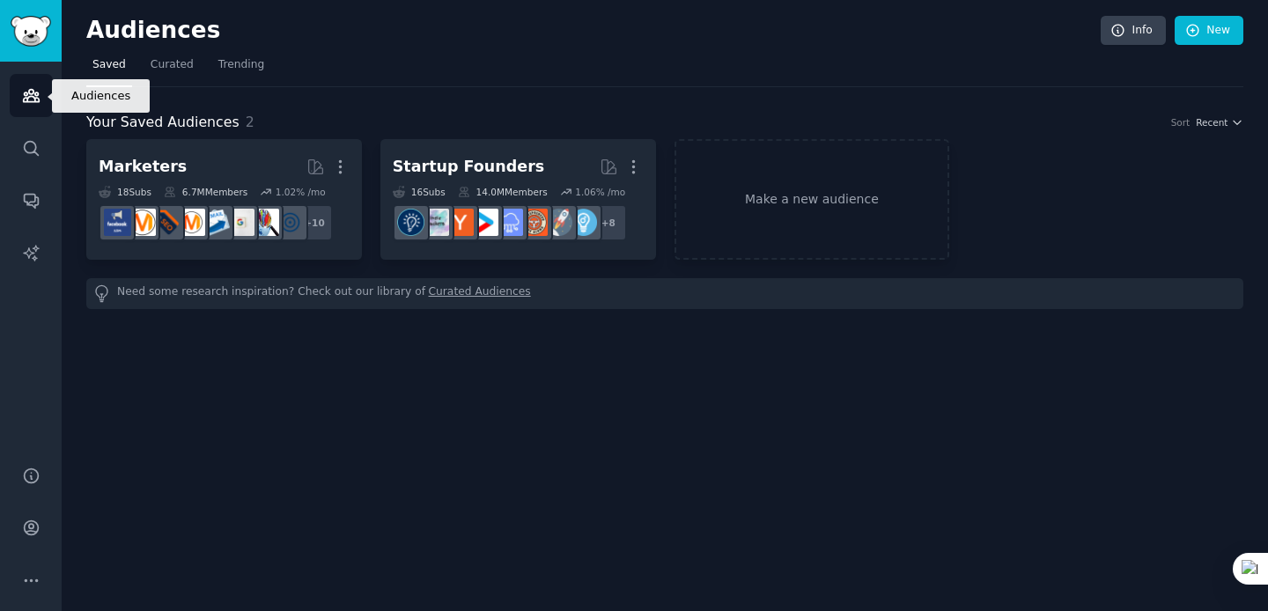
click at [33, 100] on icon "Sidebar" at bounding box center [31, 95] width 18 height 18
click at [783, 205] on link "Make a new audience" at bounding box center [813, 199] width 276 height 121
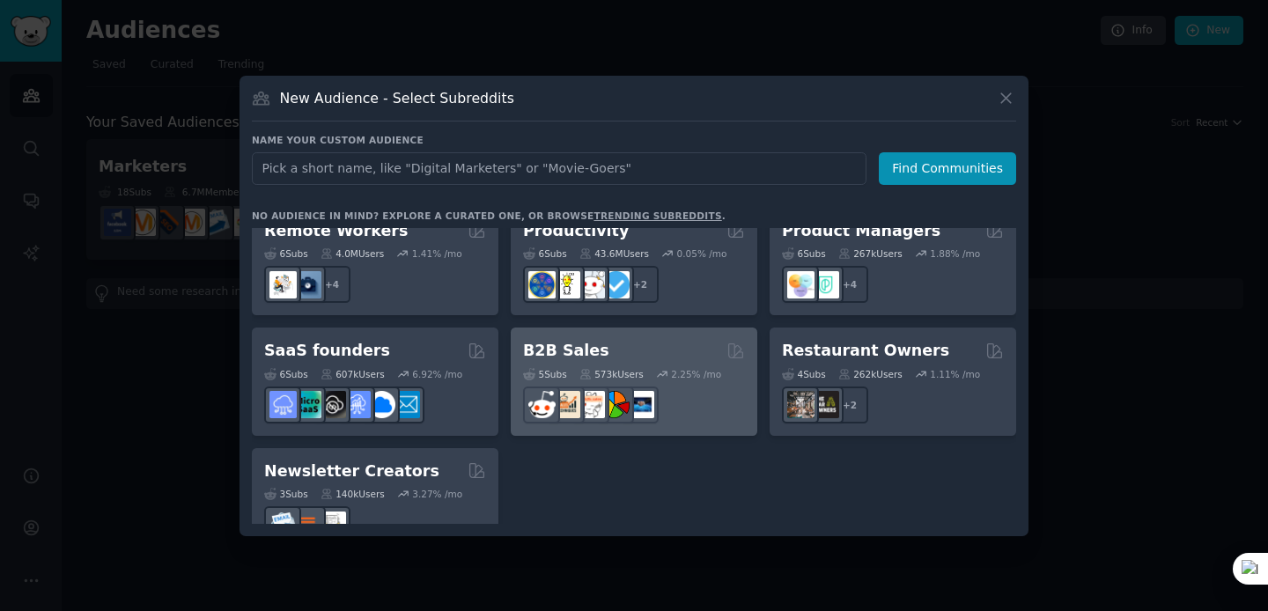
scroll to position [1366, 0]
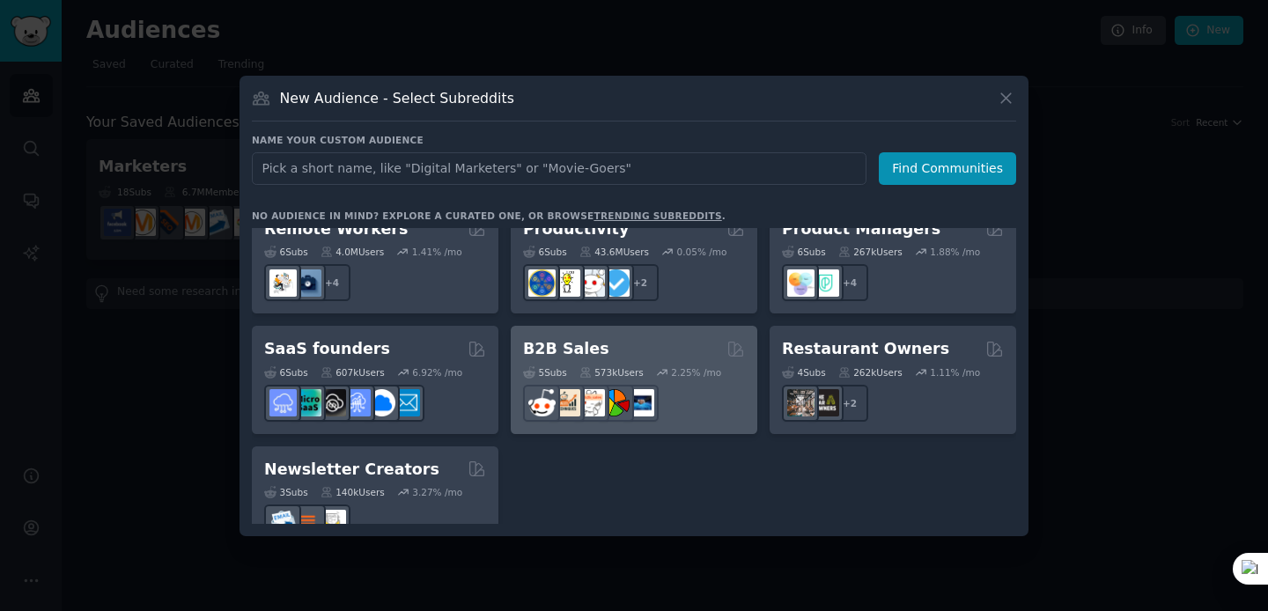
click at [706, 385] on div at bounding box center [634, 403] width 222 height 37
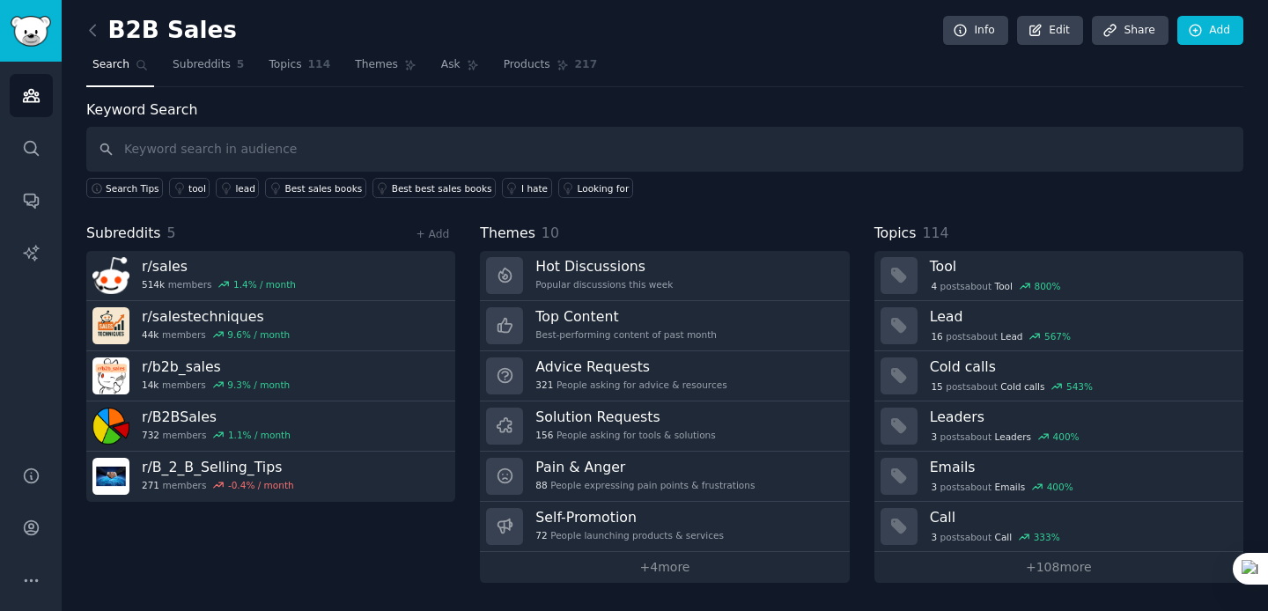
click at [268, 144] on input "text" at bounding box center [664, 149] width 1157 height 45
type input "brand"
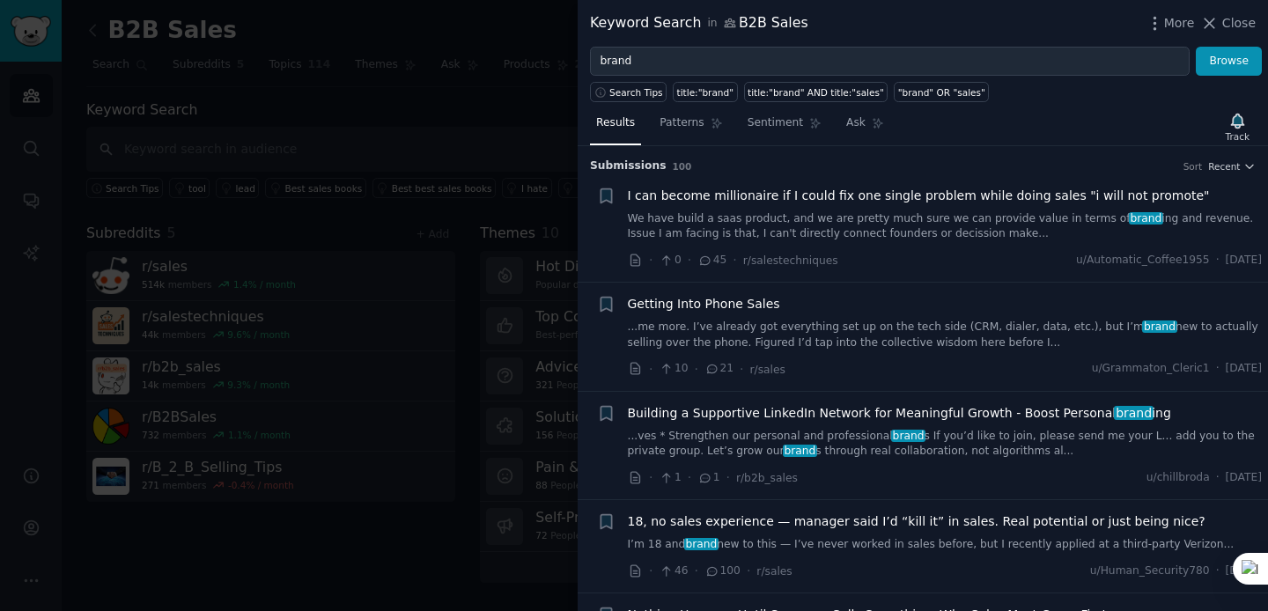
click at [913, 208] on div "I can become millionaire if I could fix one single problem while doing sales "i…" at bounding box center [945, 214] width 635 height 55
click at [910, 195] on span "I can become millionaire if I could fix one single problem while doing sales "i…" at bounding box center [919, 196] width 582 height 18
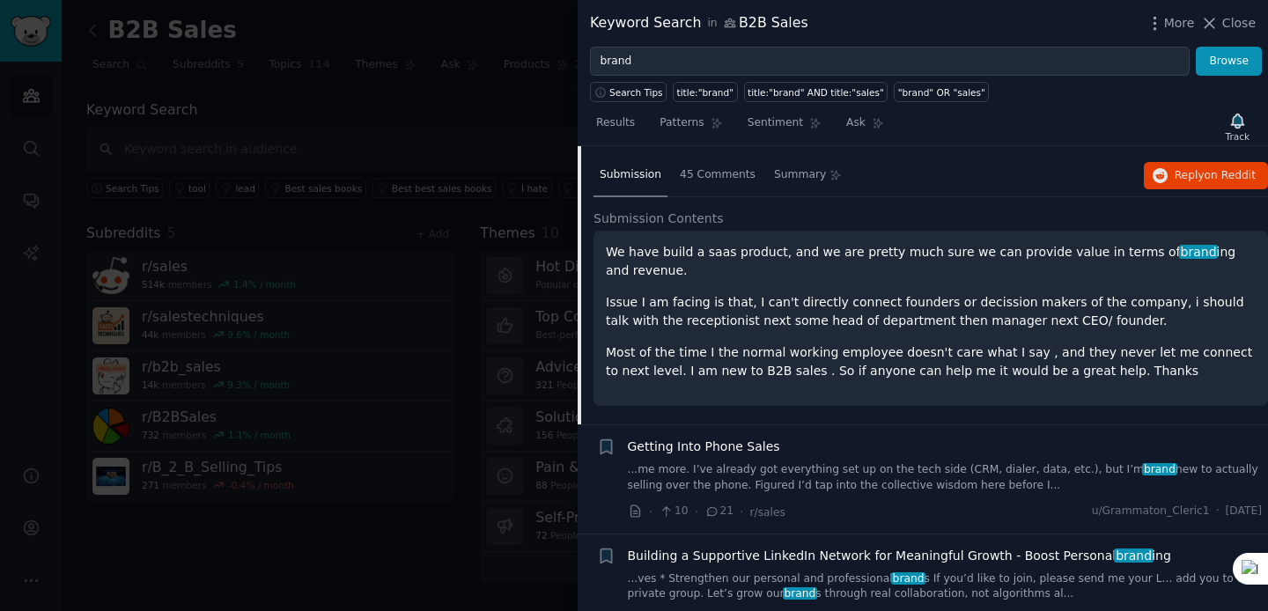
scroll to position [128, 0]
click at [710, 176] on span "45 Comments" at bounding box center [718, 174] width 76 height 16
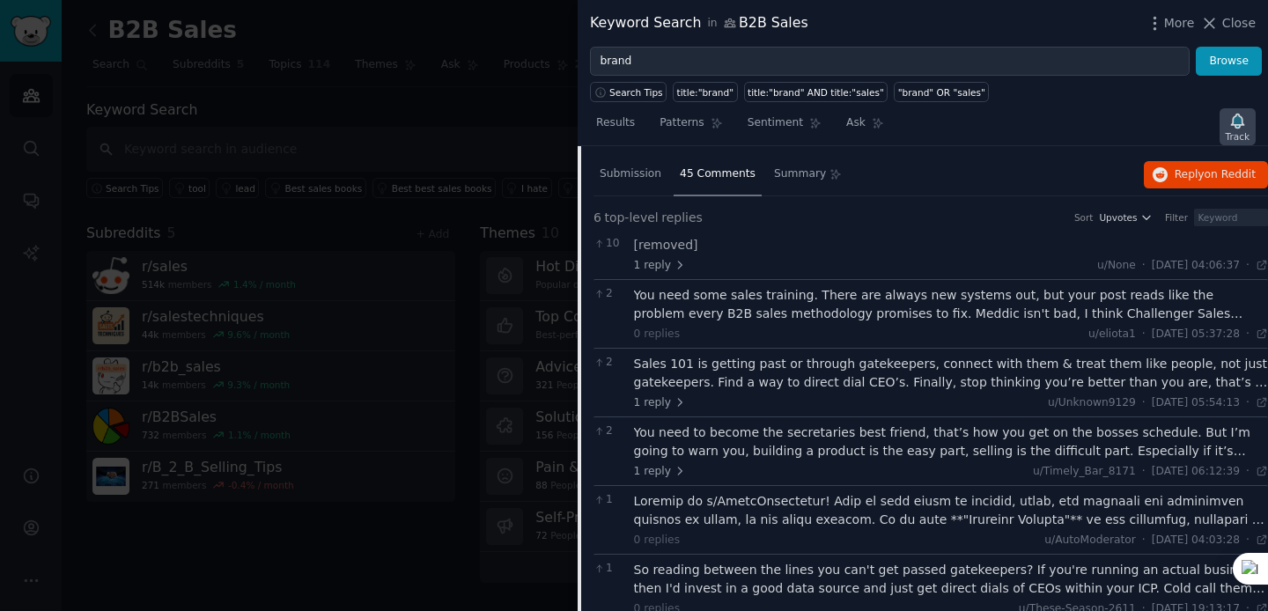
click at [1238, 119] on icon "button" at bounding box center [1237, 121] width 12 height 14
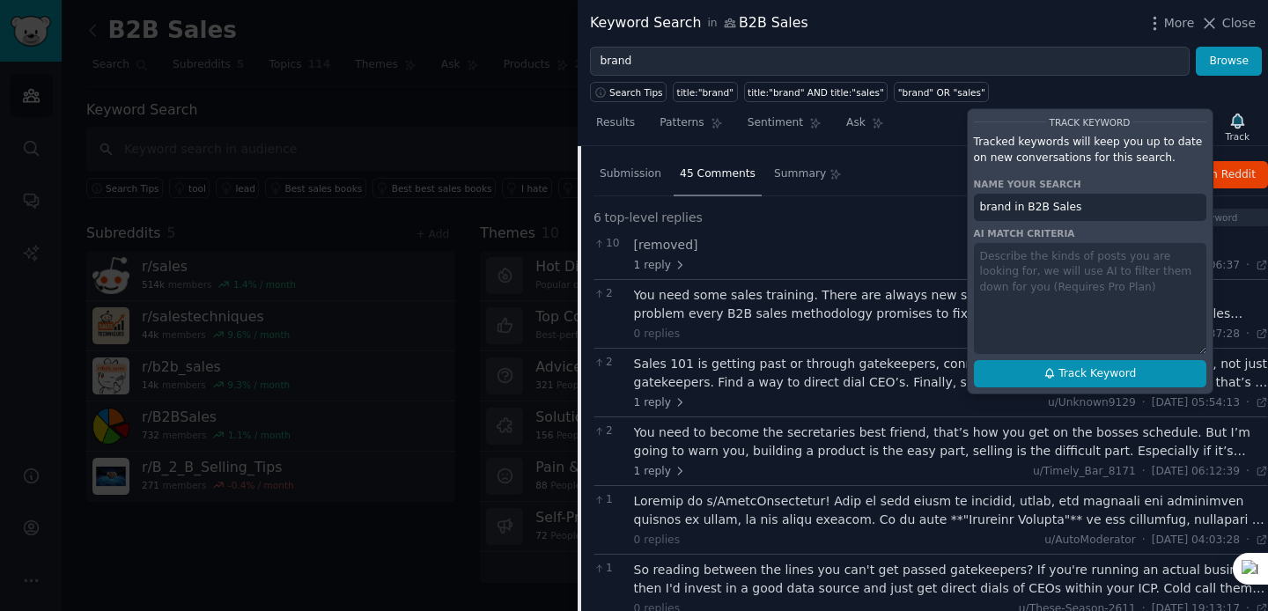
click at [1097, 377] on span "Track Keyword" at bounding box center [1097, 374] width 77 height 16
type input "brand in B2B Sales"
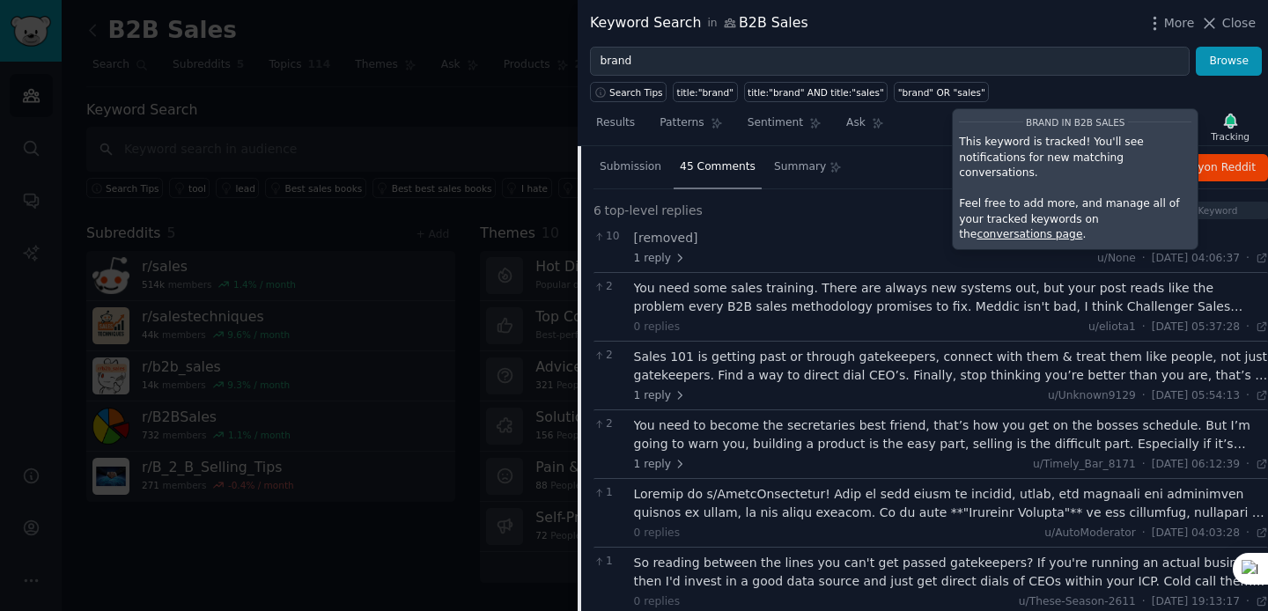
scroll to position [131, 0]
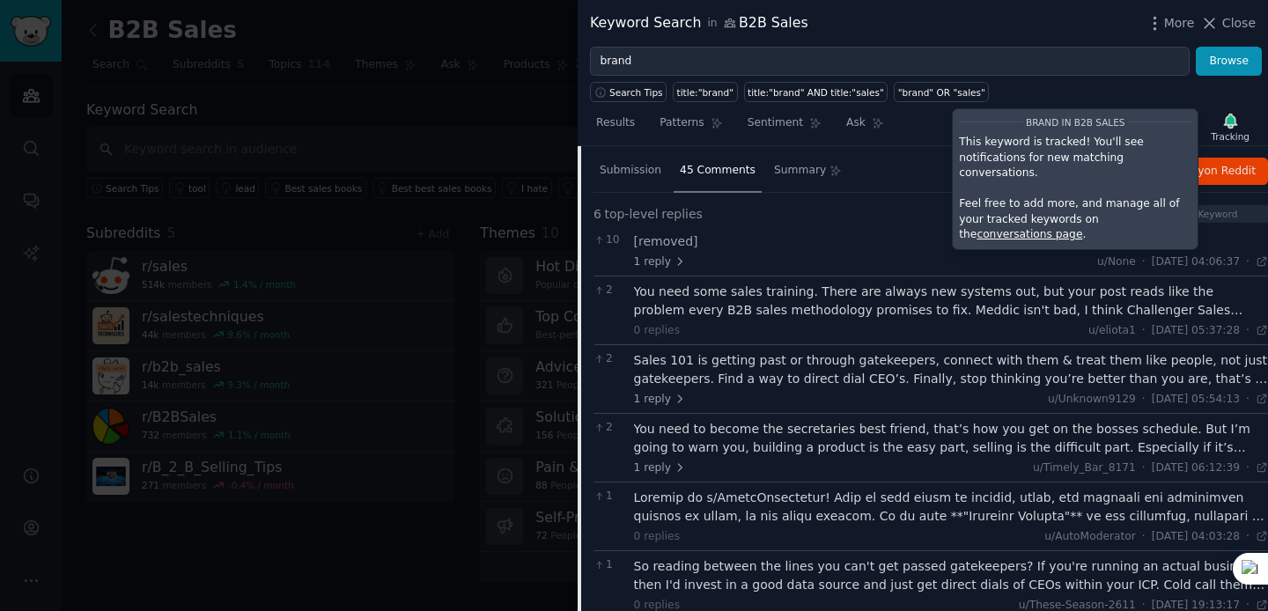
click at [904, 312] on div "You need some sales training. There are always new systems out, but your post r…" at bounding box center [951, 301] width 635 height 37
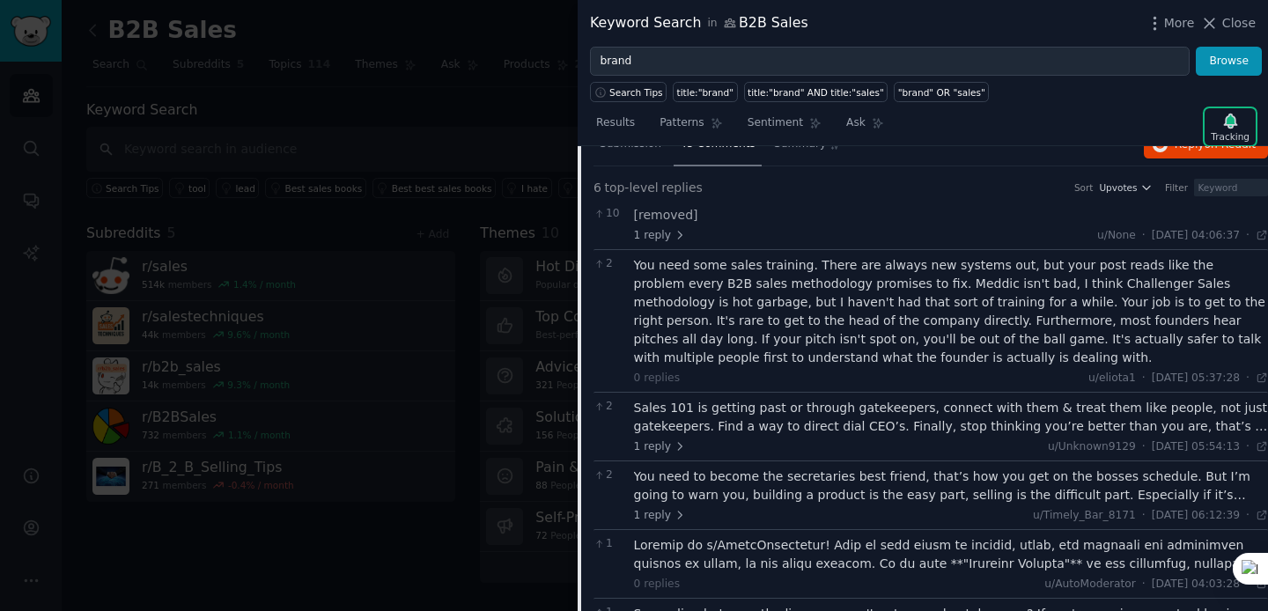
scroll to position [159, 0]
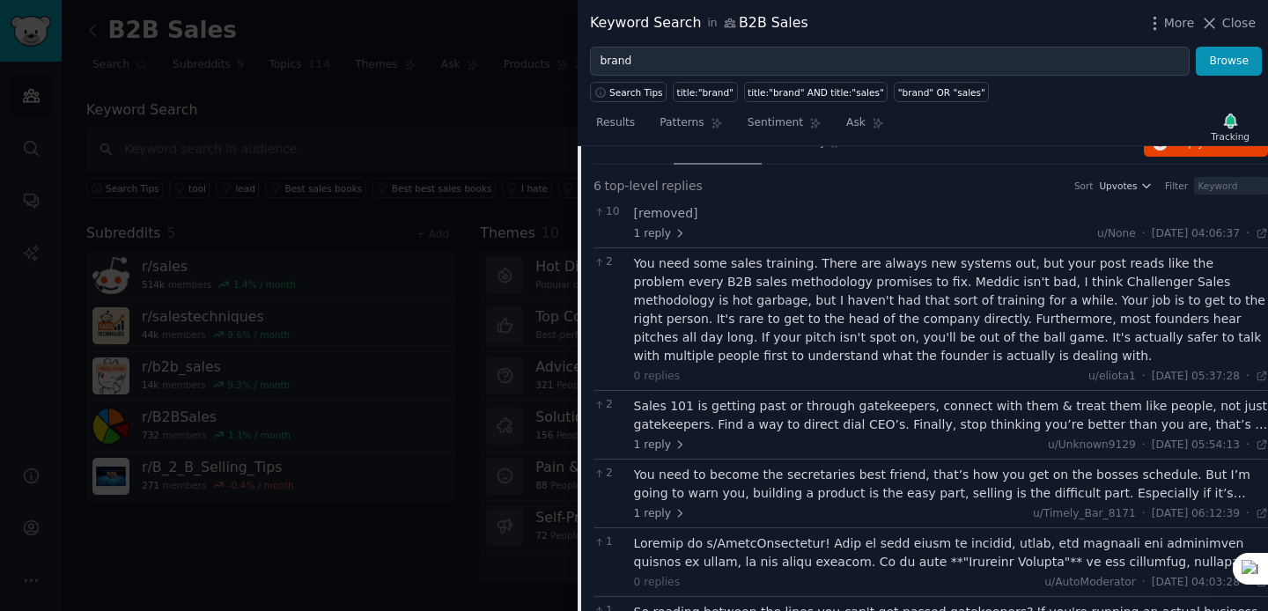
click at [844, 416] on div "Sales 101 is getting past or through gatekeepers, connect with them & treat the…" at bounding box center [951, 415] width 635 height 37
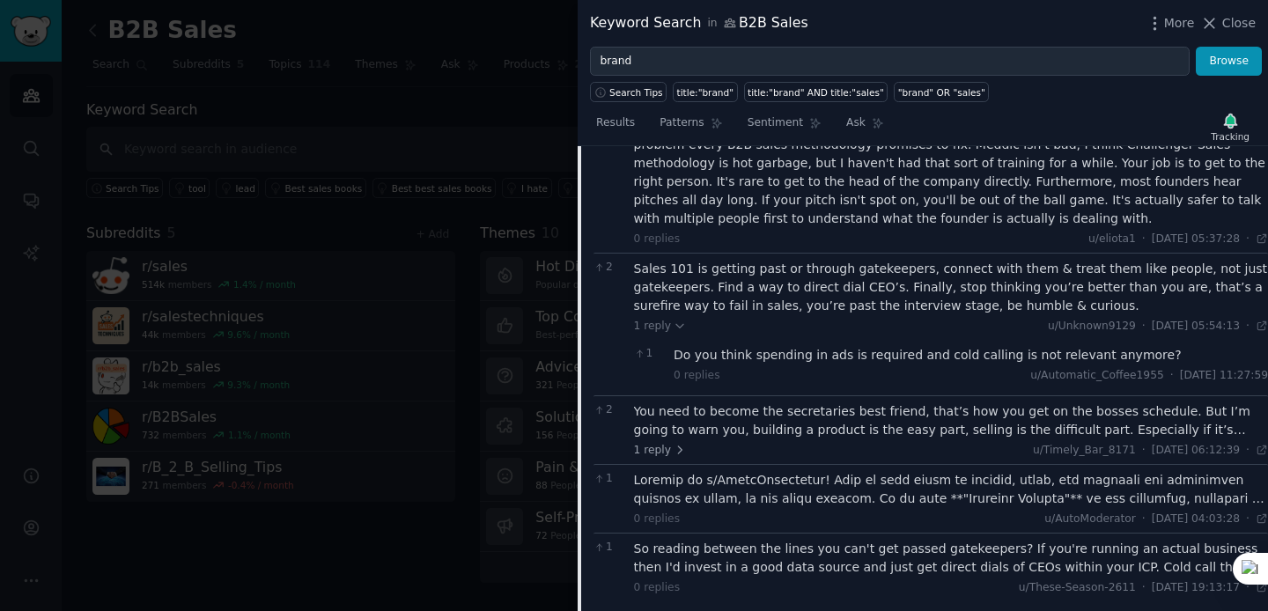
scroll to position [316, 0]
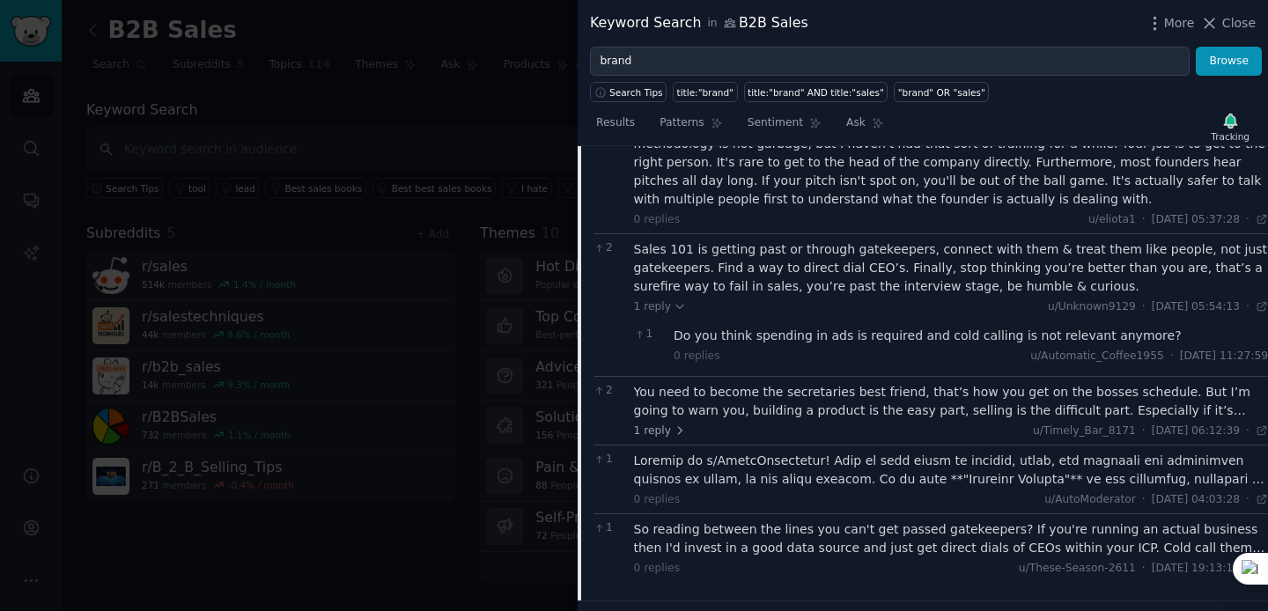
click at [910, 409] on div "You need to become the secretaries best friend, that’s how you get on the bosse…" at bounding box center [951, 401] width 635 height 37
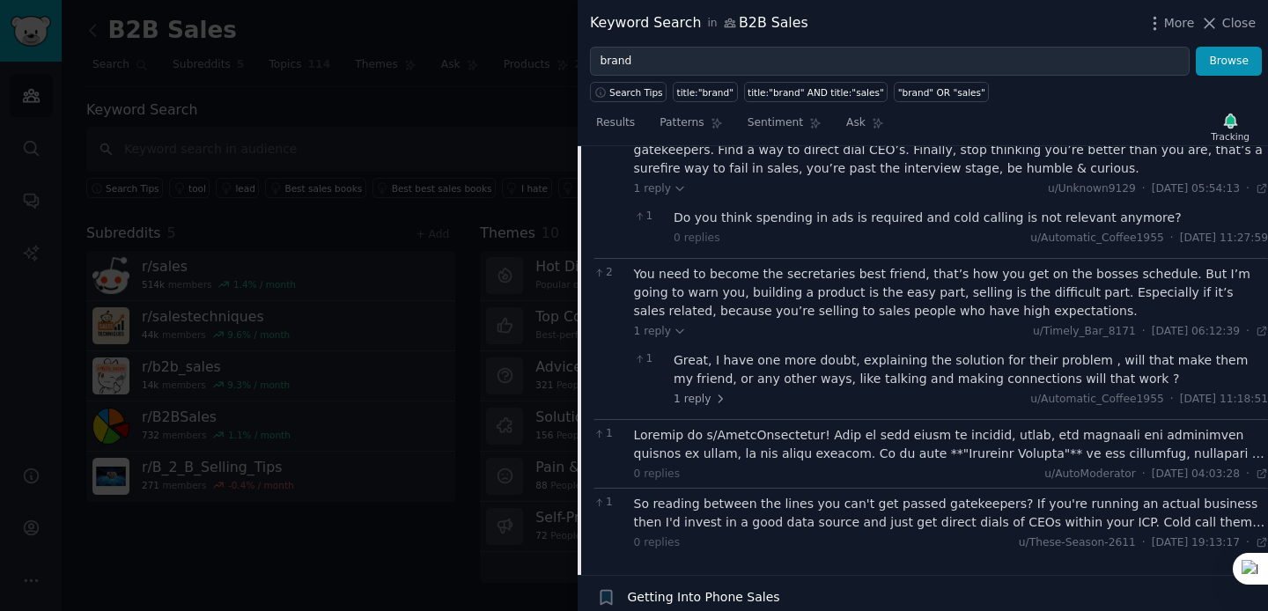
scroll to position [631, 0]
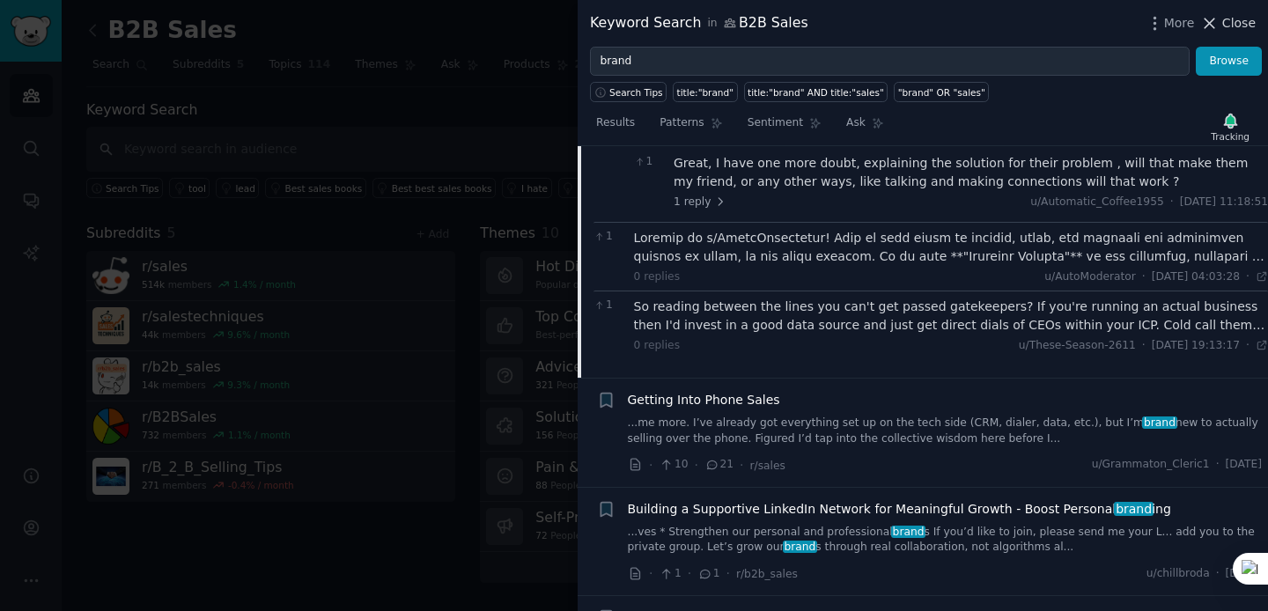
click at [1231, 26] on span "Close" at bounding box center [1238, 23] width 33 height 18
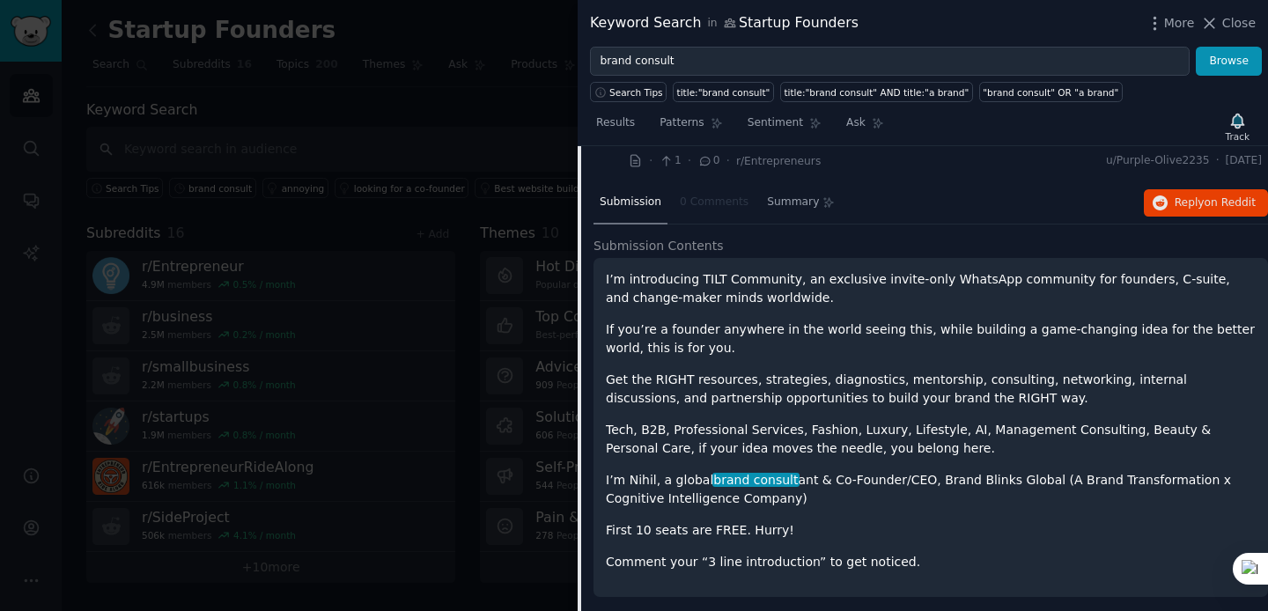
scroll to position [119, 0]
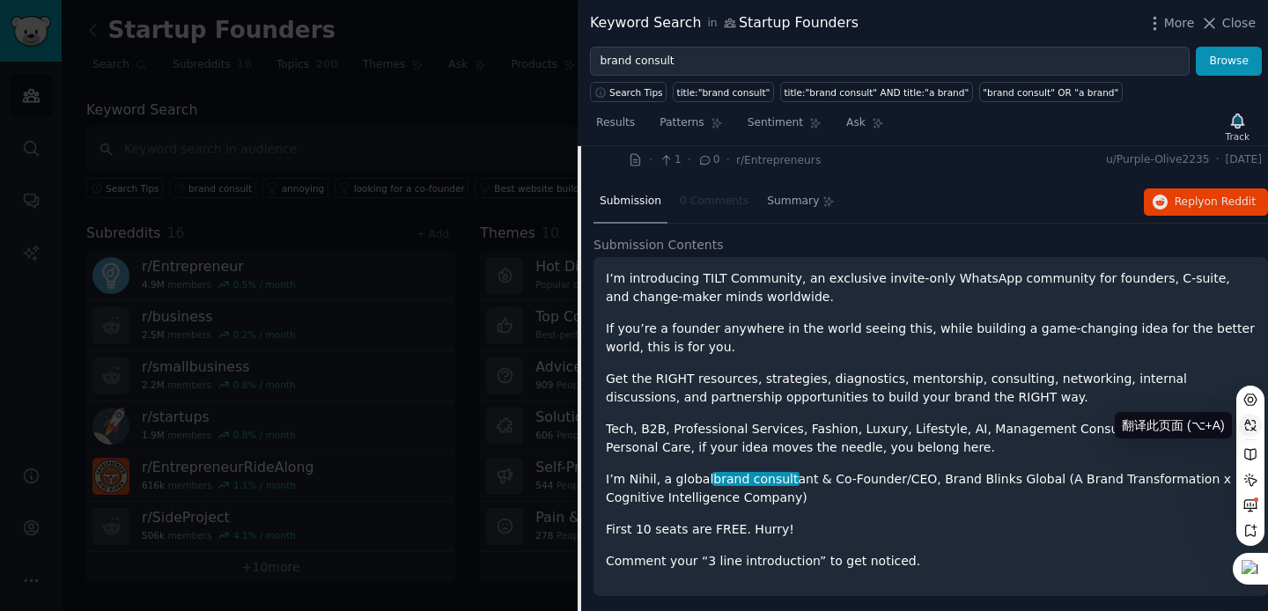
click at [1248, 425] on icon at bounding box center [1250, 425] width 14 height 14
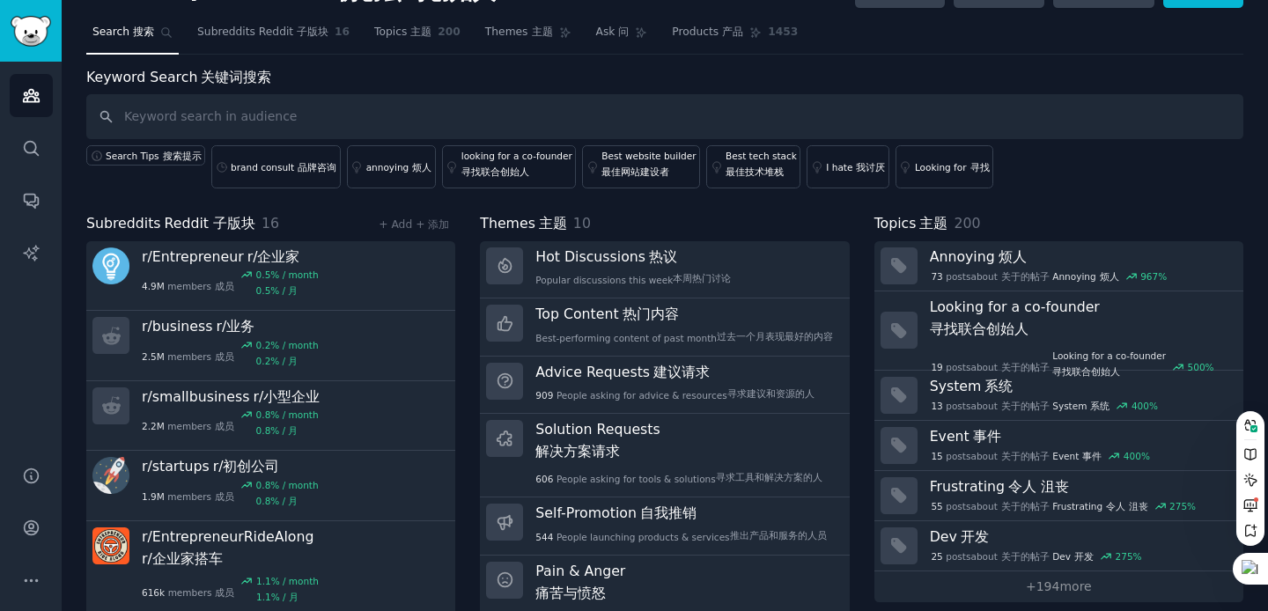
scroll to position [46, 0]
